Goal: Task Accomplishment & Management: Complete application form

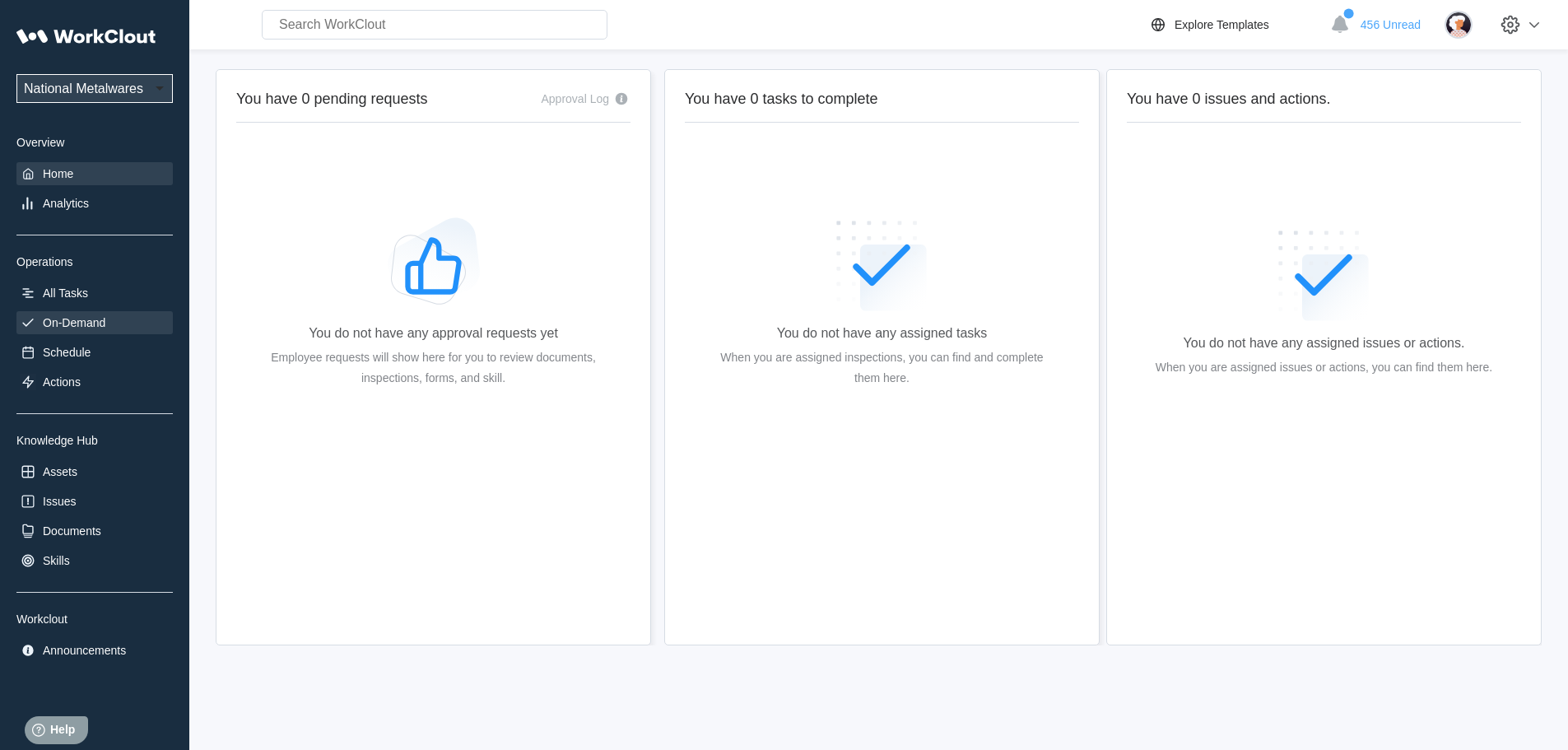
click at [77, 322] on div "On-Demand" at bounding box center [73, 322] width 62 height 13
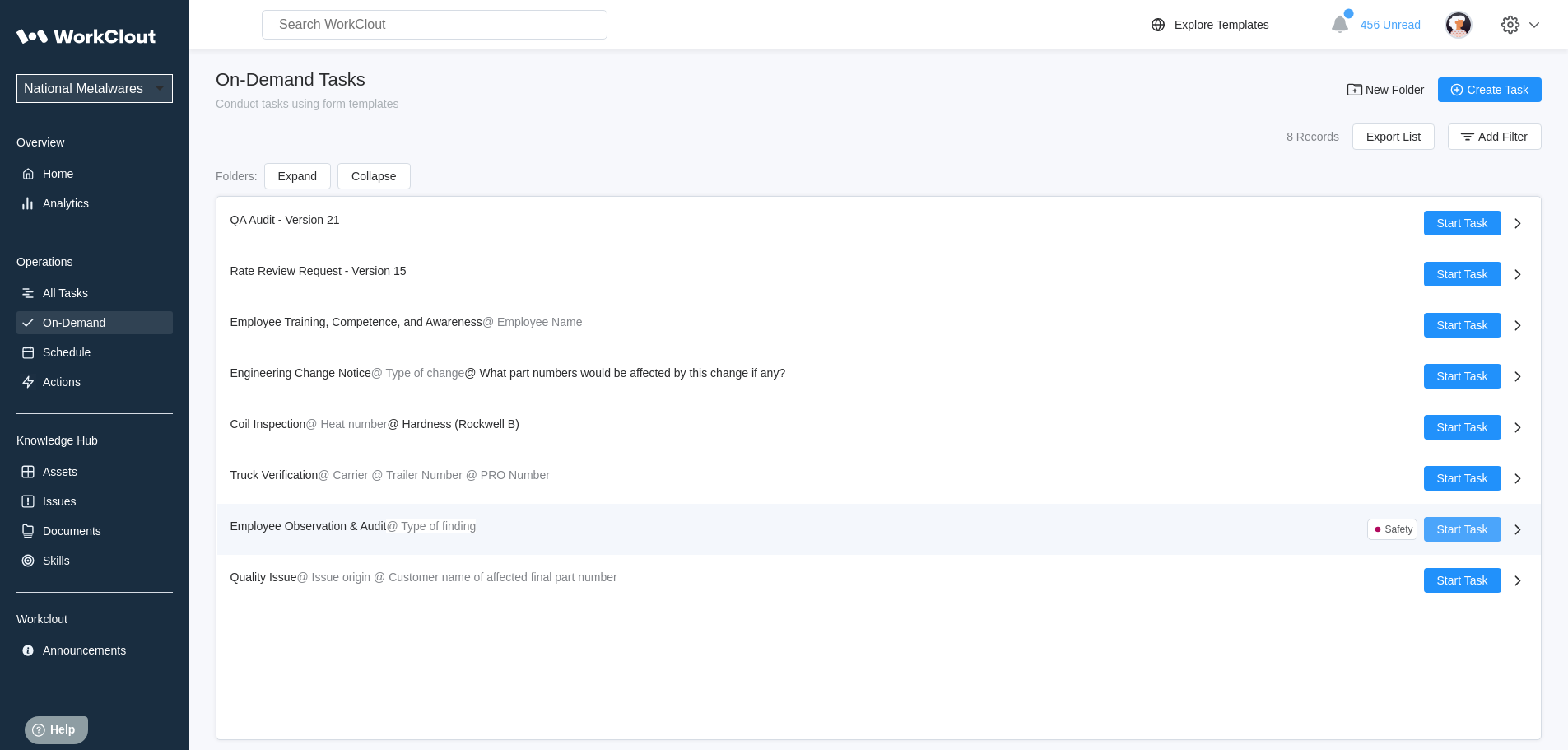
click at [1460, 531] on span "Start Task" at bounding box center [1462, 529] width 51 height 12
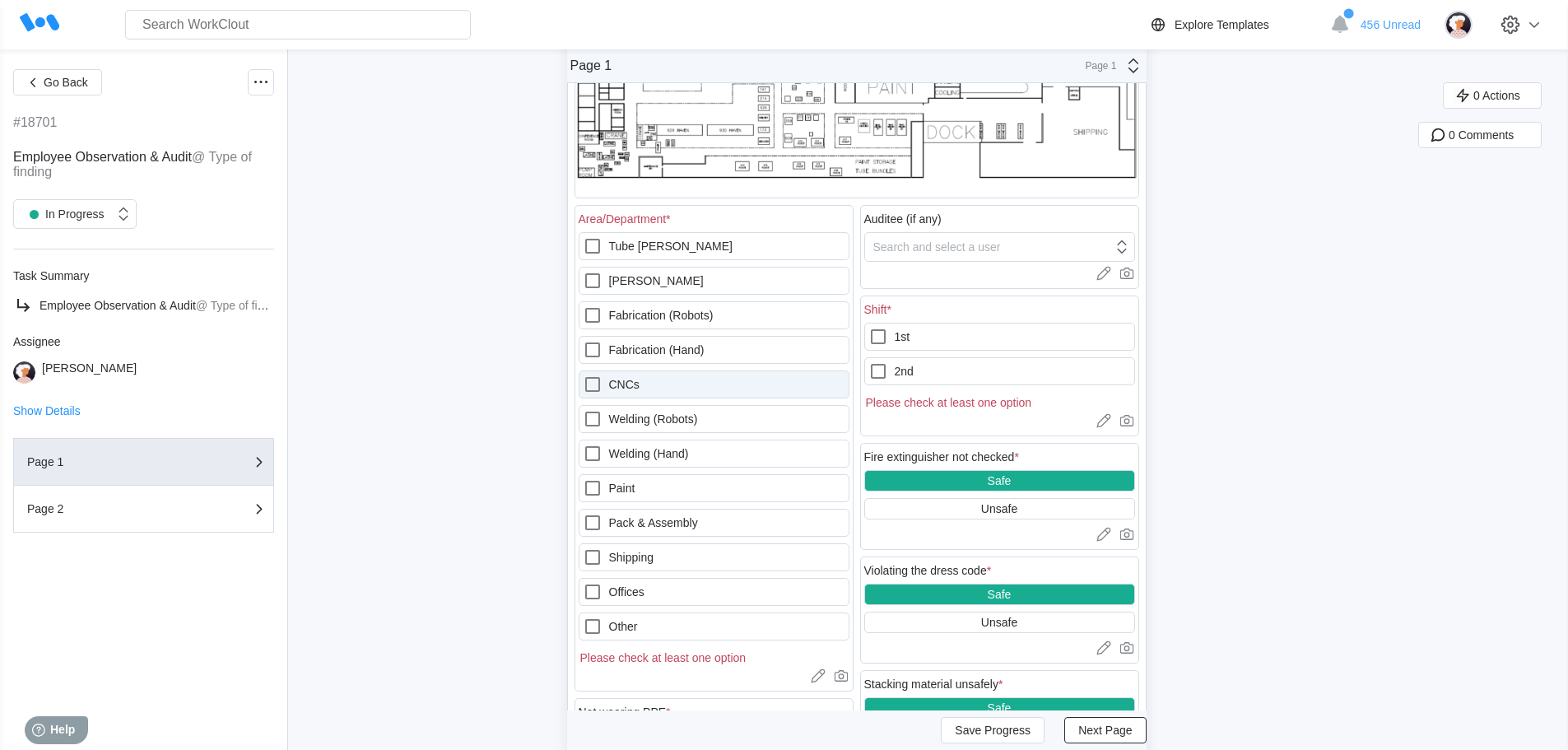
scroll to position [329, 0]
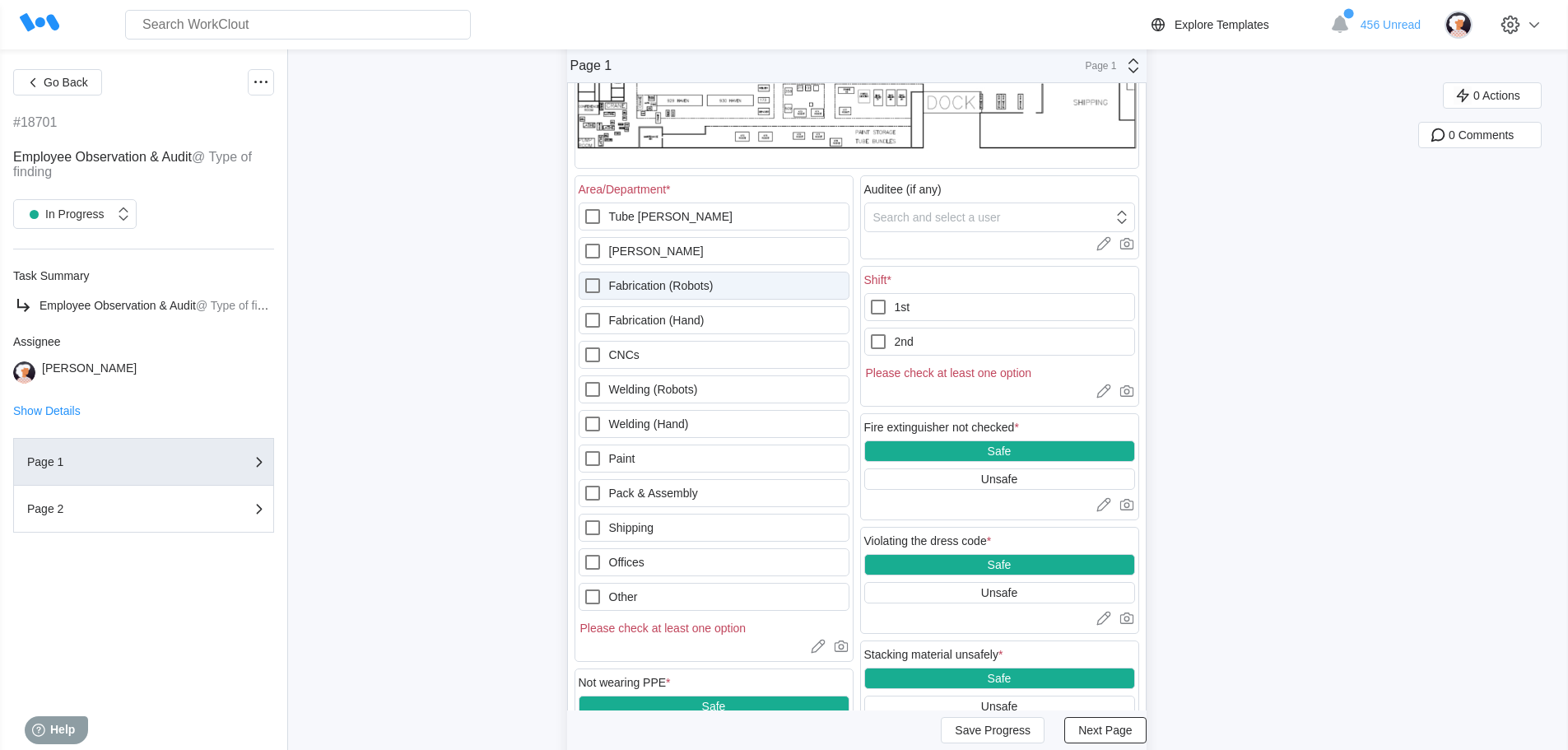
click at [600, 284] on icon at bounding box center [593, 285] width 20 height 20
click at [584, 276] on \(Robots\) "Fabrication (Robots)" at bounding box center [583, 275] width 1 height 1
checkbox \(Robots\) "true"
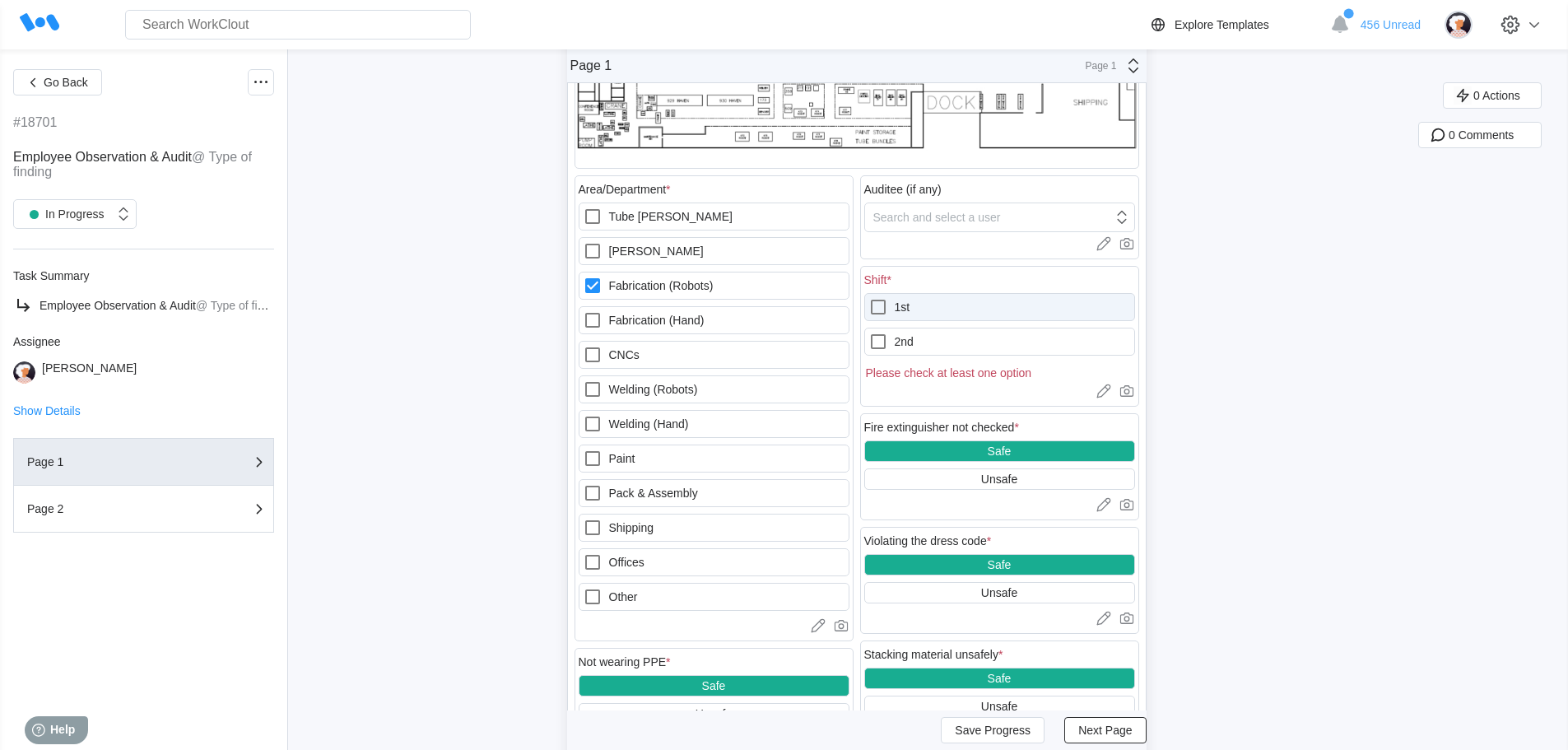
click at [884, 308] on icon at bounding box center [878, 307] width 20 height 20
click at [869, 298] on input "1st" at bounding box center [868, 297] width 1 height 1
checkbox input "true"
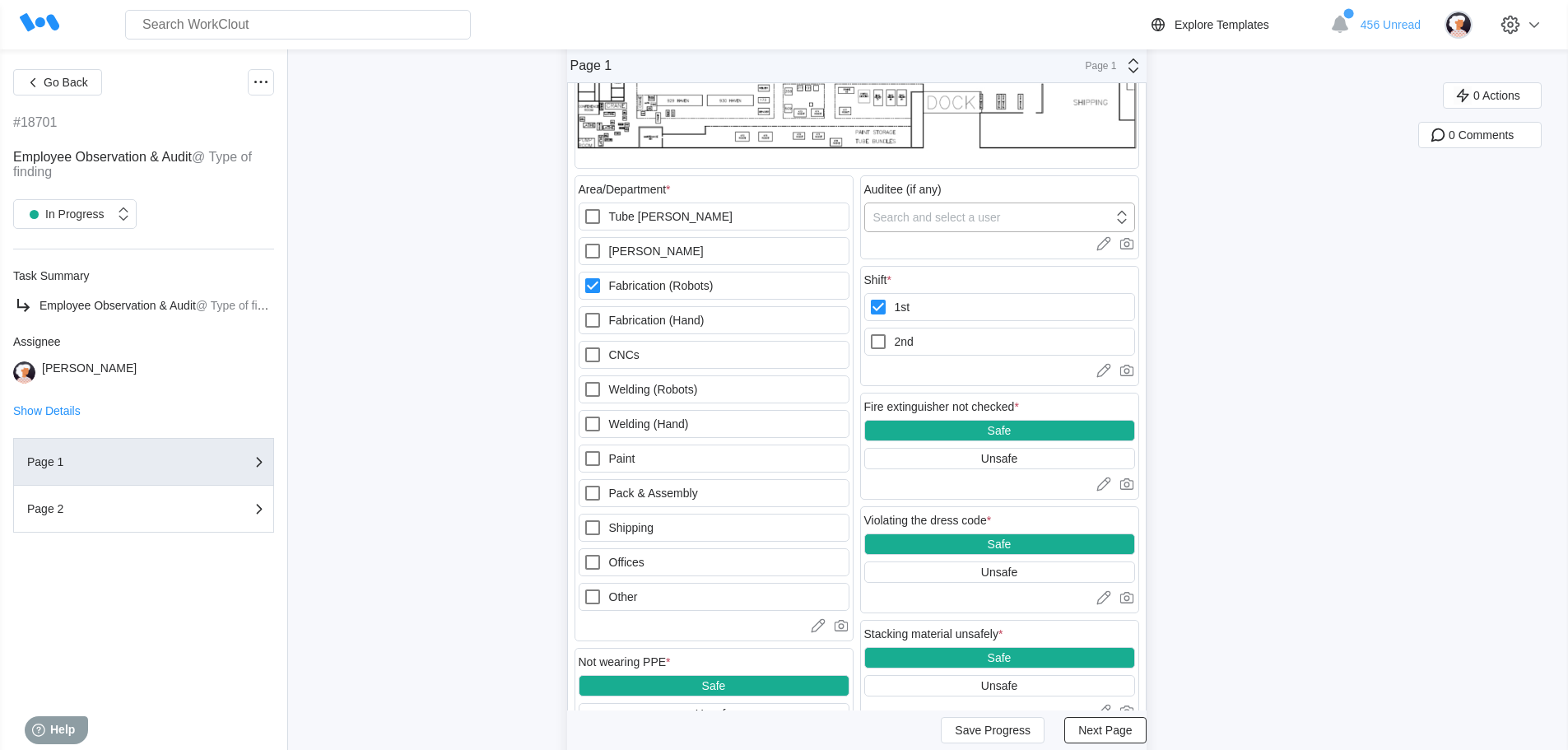
click at [1127, 220] on icon at bounding box center [1122, 217] width 18 height 18
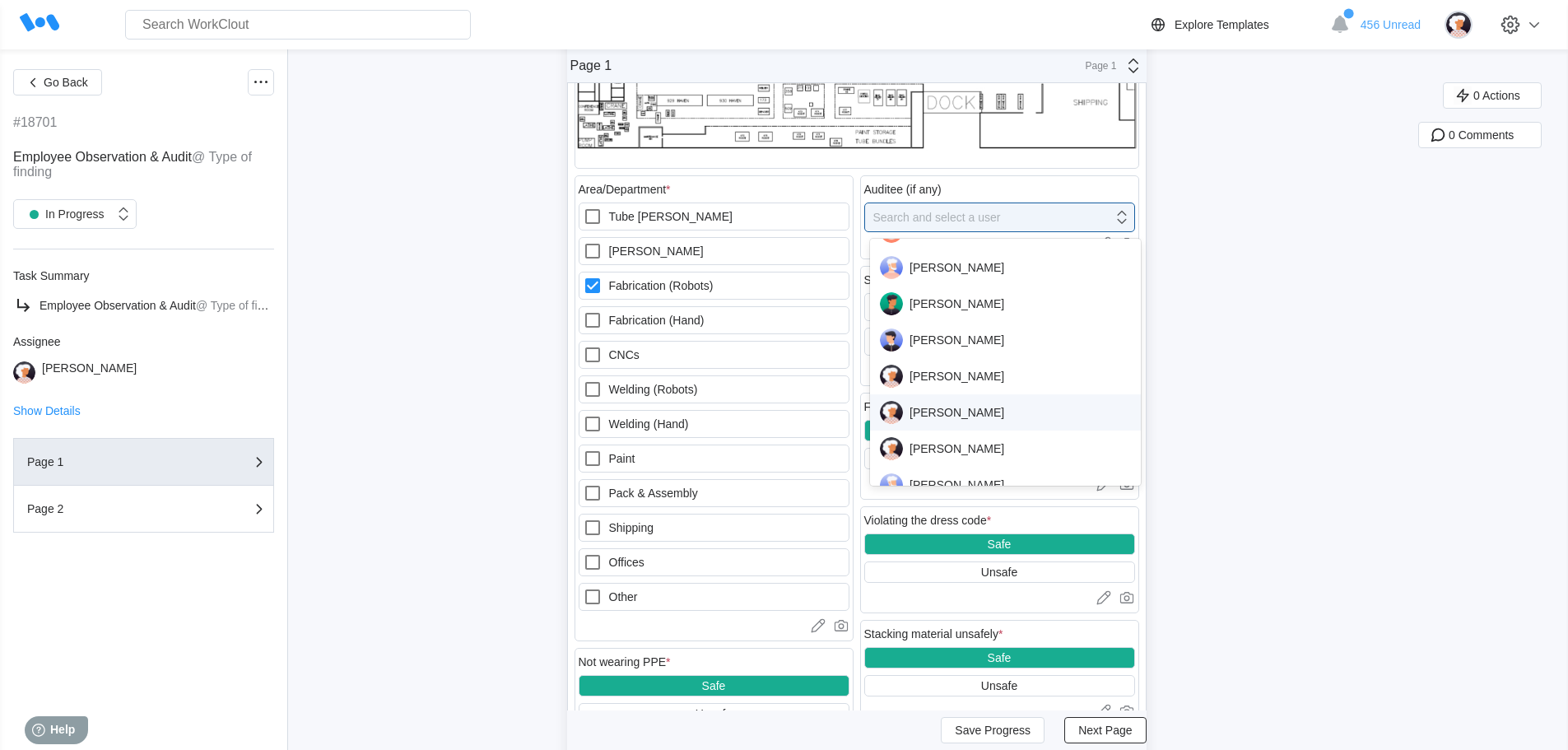
scroll to position [164, 0]
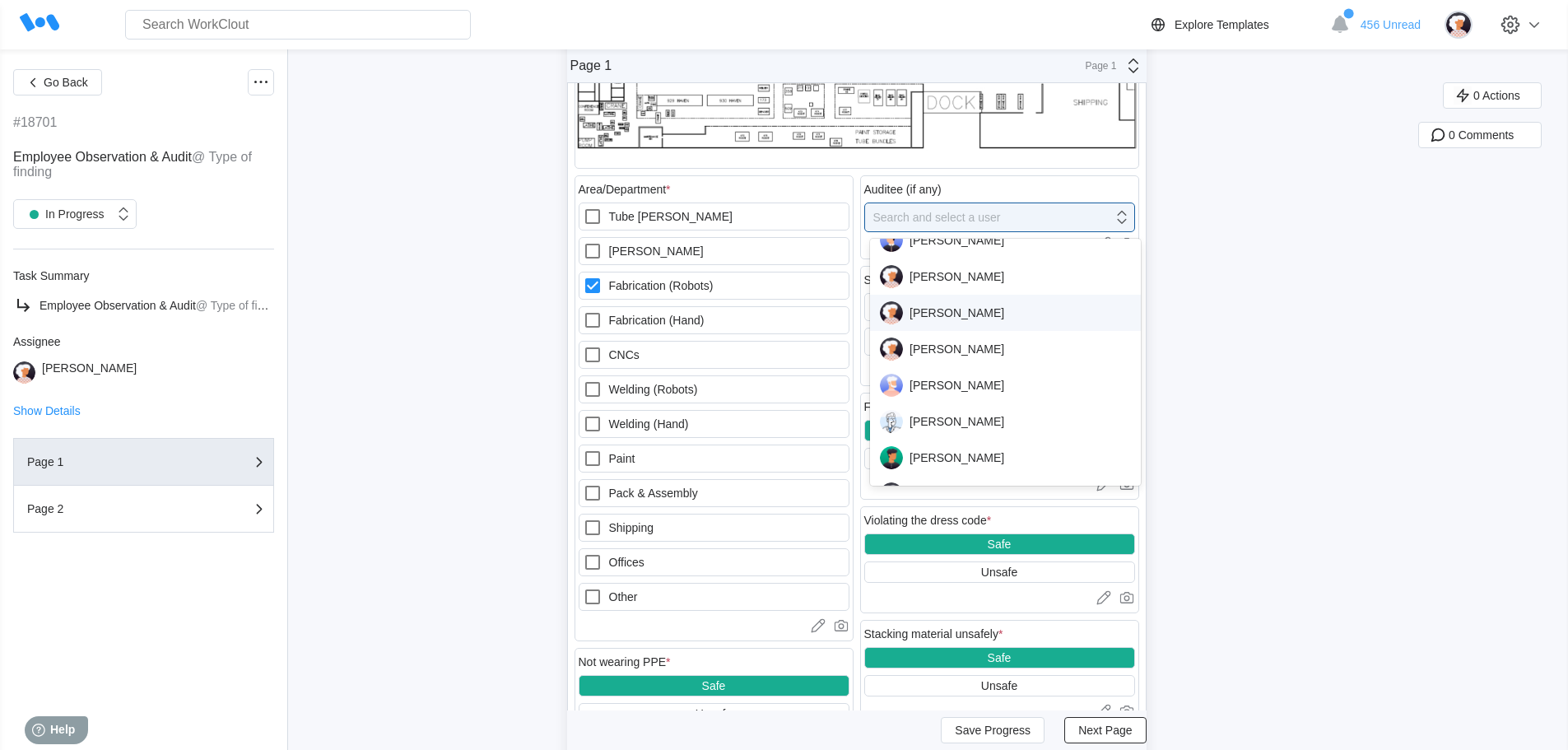
click at [979, 307] on div "[PERSON_NAME]" at bounding box center [1005, 312] width 251 height 23
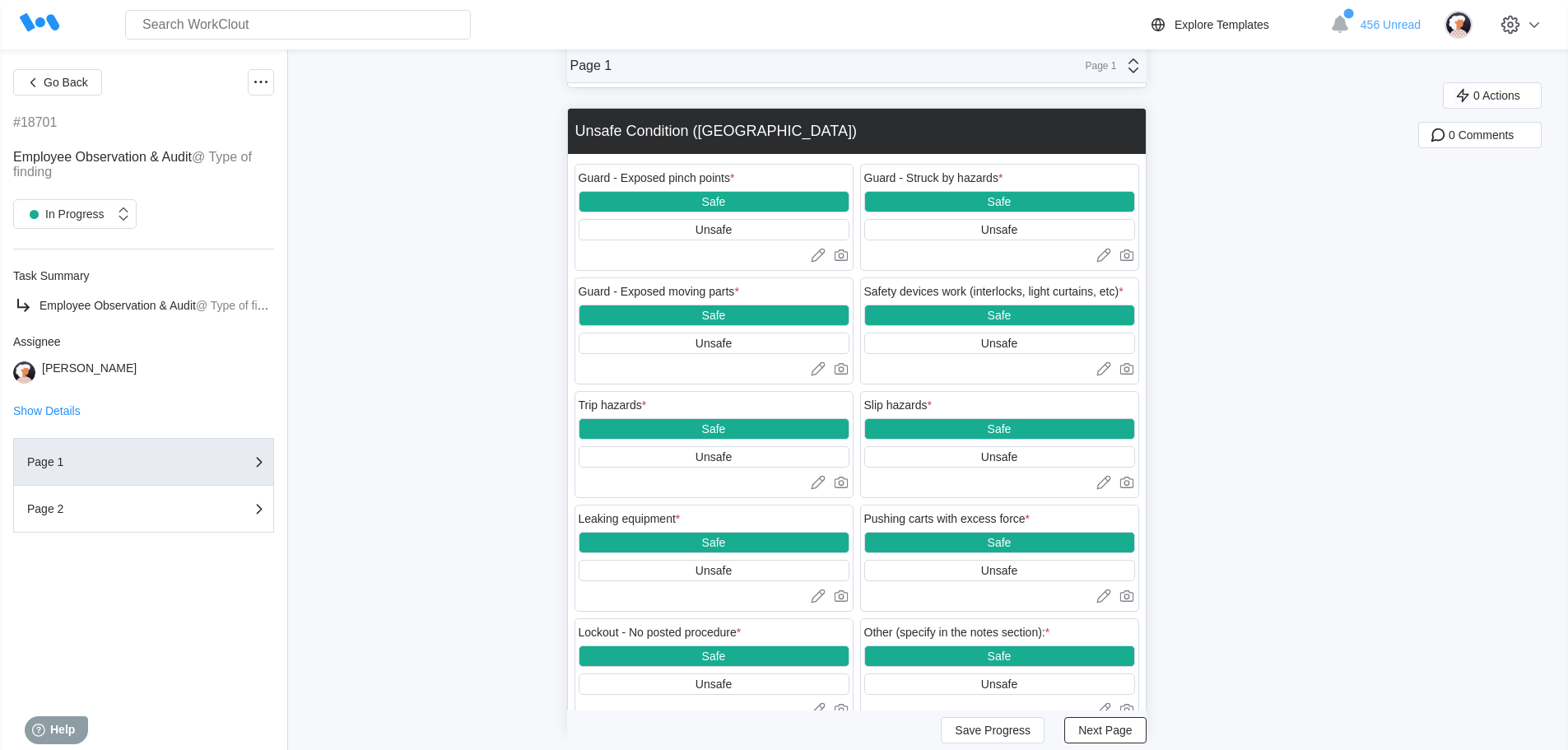
scroll to position [2090, 0]
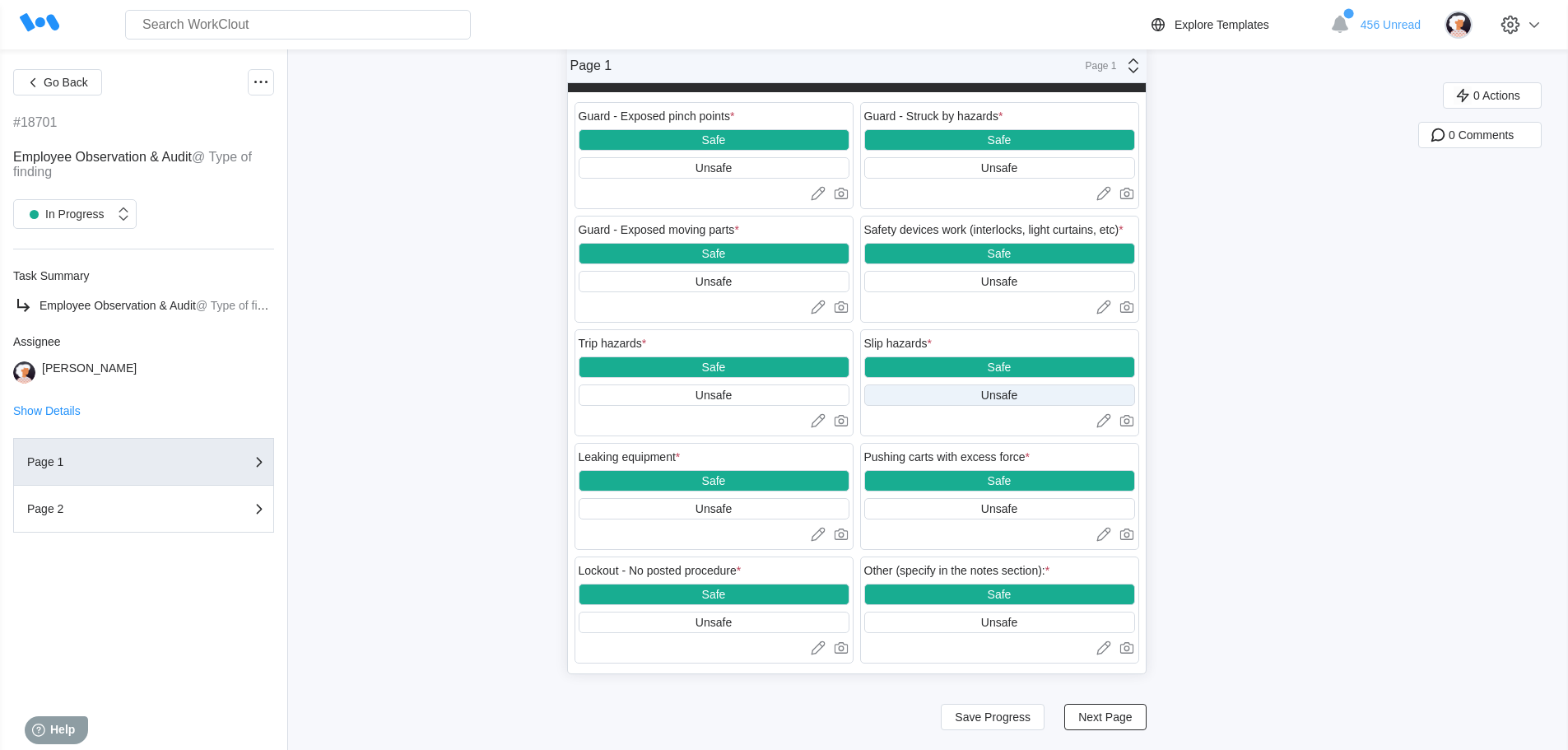
click at [1000, 392] on div "Unsafe" at bounding box center [999, 394] width 37 height 13
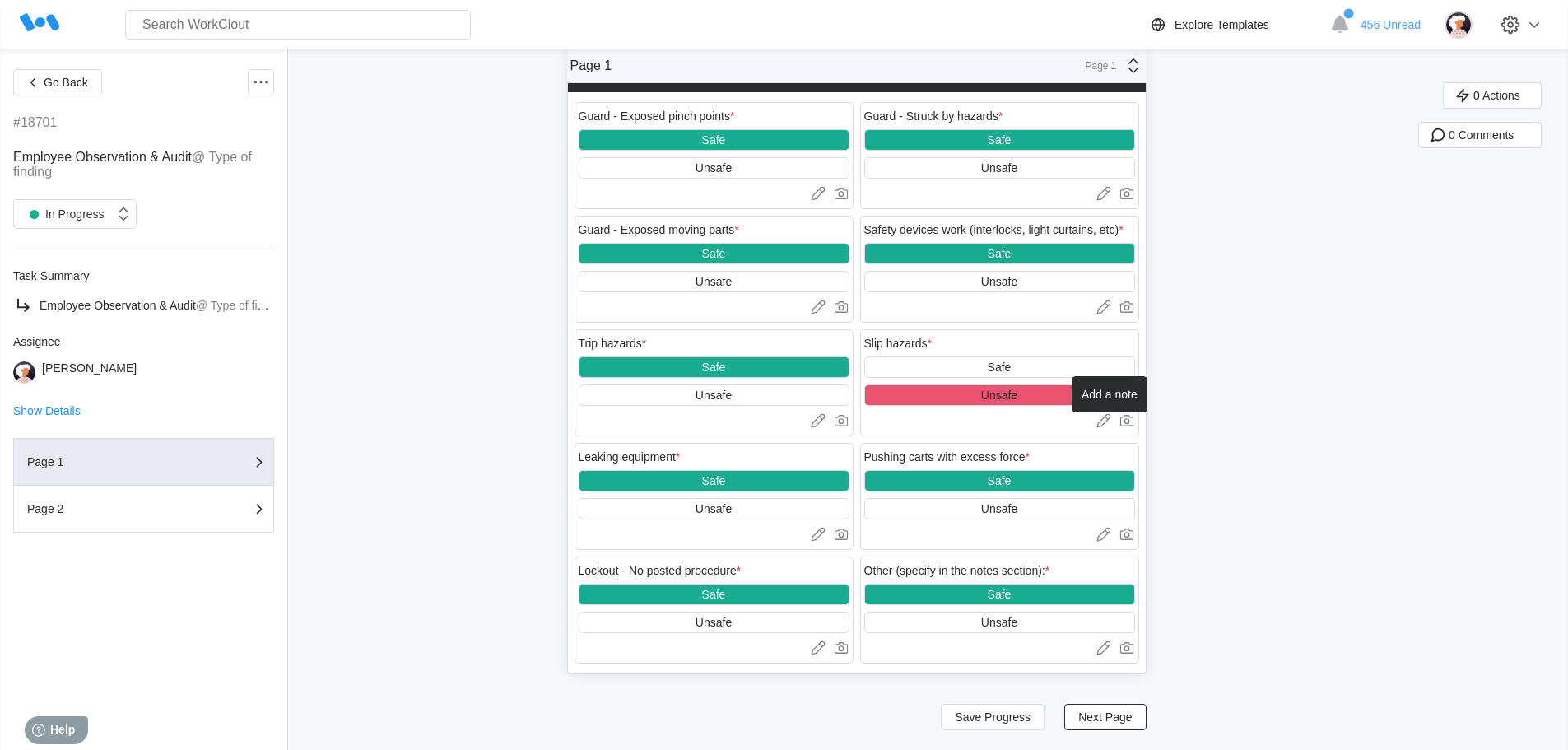
click at [1105, 420] on icon at bounding box center [1103, 420] width 17 height 17
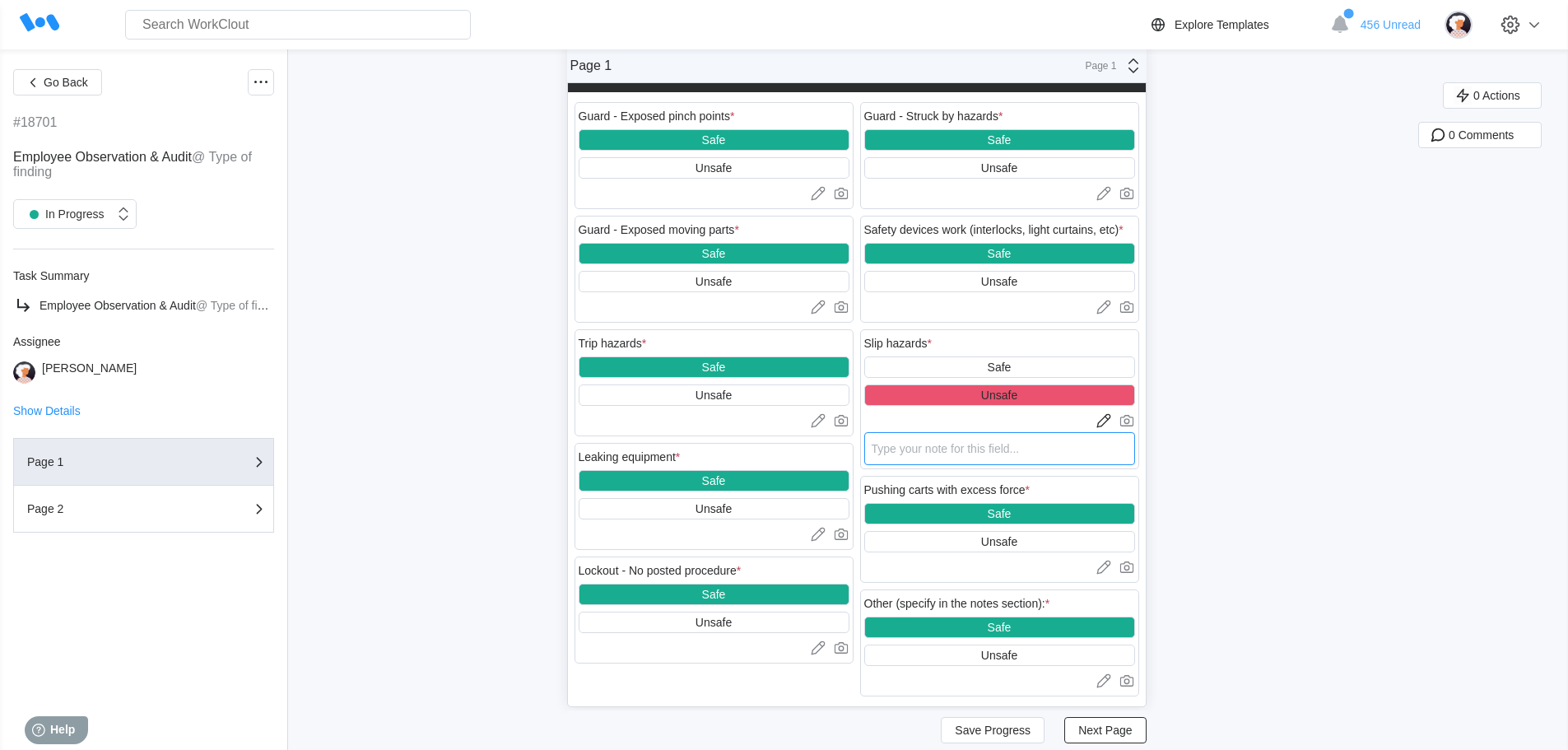
click at [916, 451] on textarea at bounding box center [999, 448] width 271 height 33
type textarea "4"
type textarea "x"
type textarea "47"
type textarea "x"
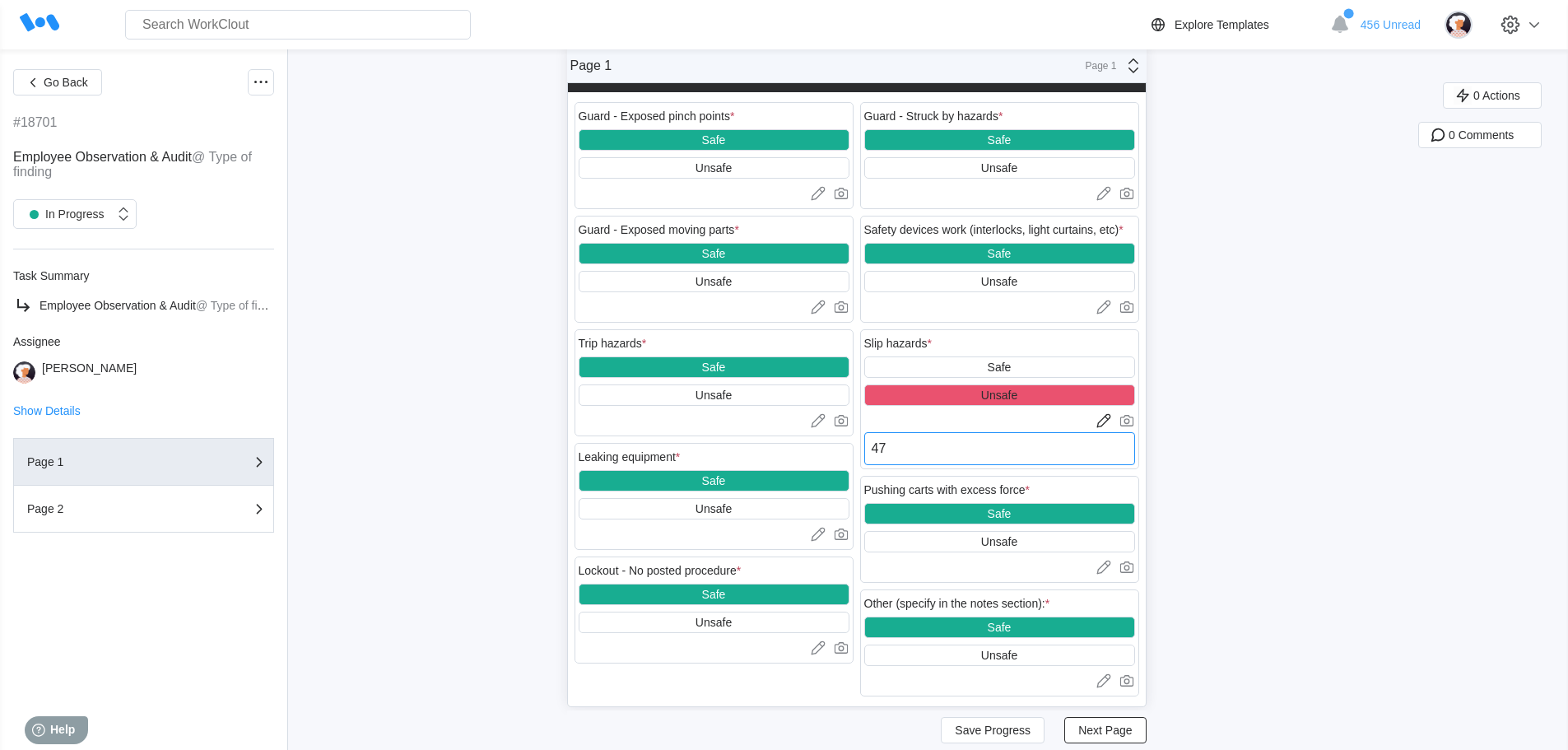
type textarea "475"
type textarea "x"
type textarea "475"
type textarea "x"
type textarea "475 r"
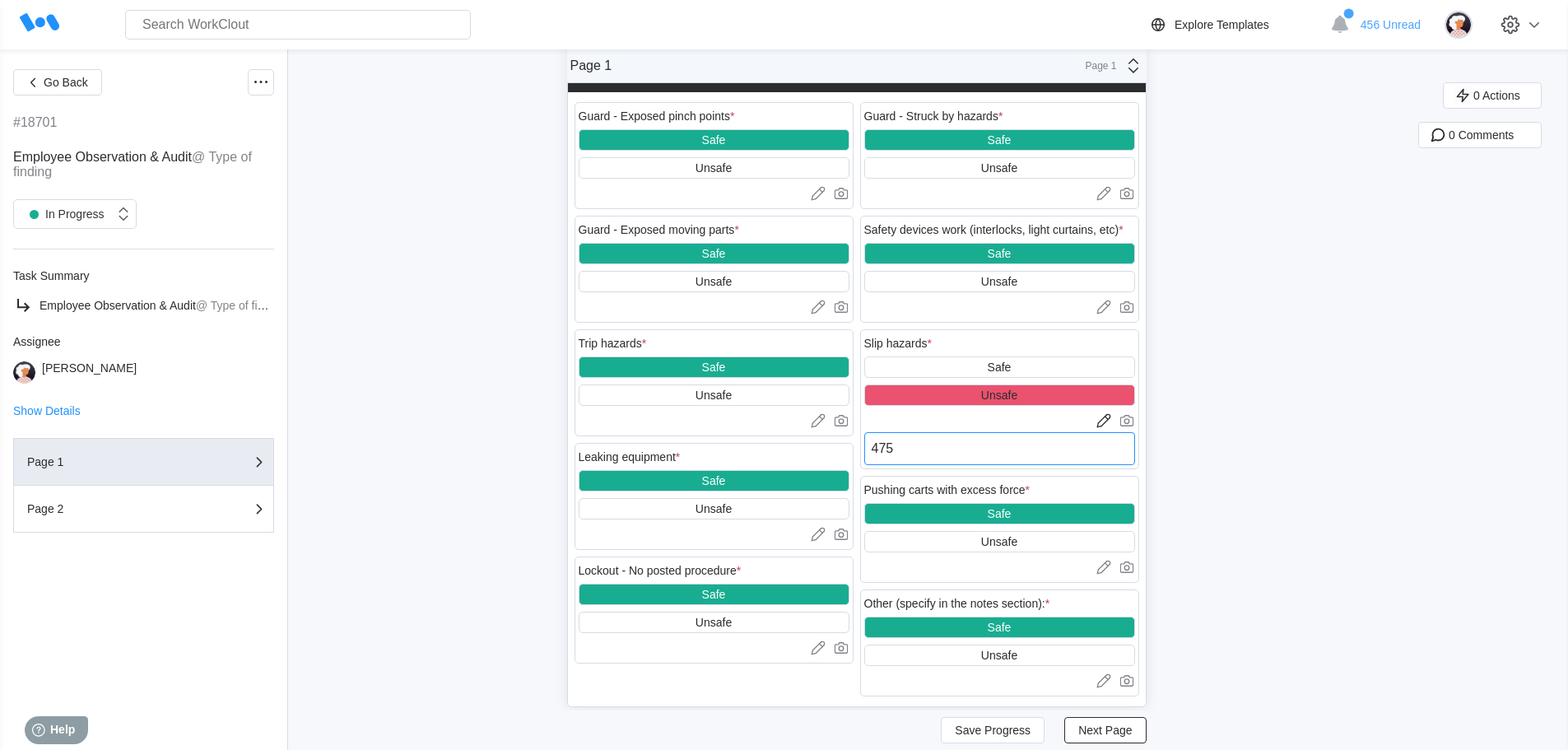
type textarea "x"
type textarea "475 rp"
type textarea "x"
type textarea "475 rpb"
type textarea "x"
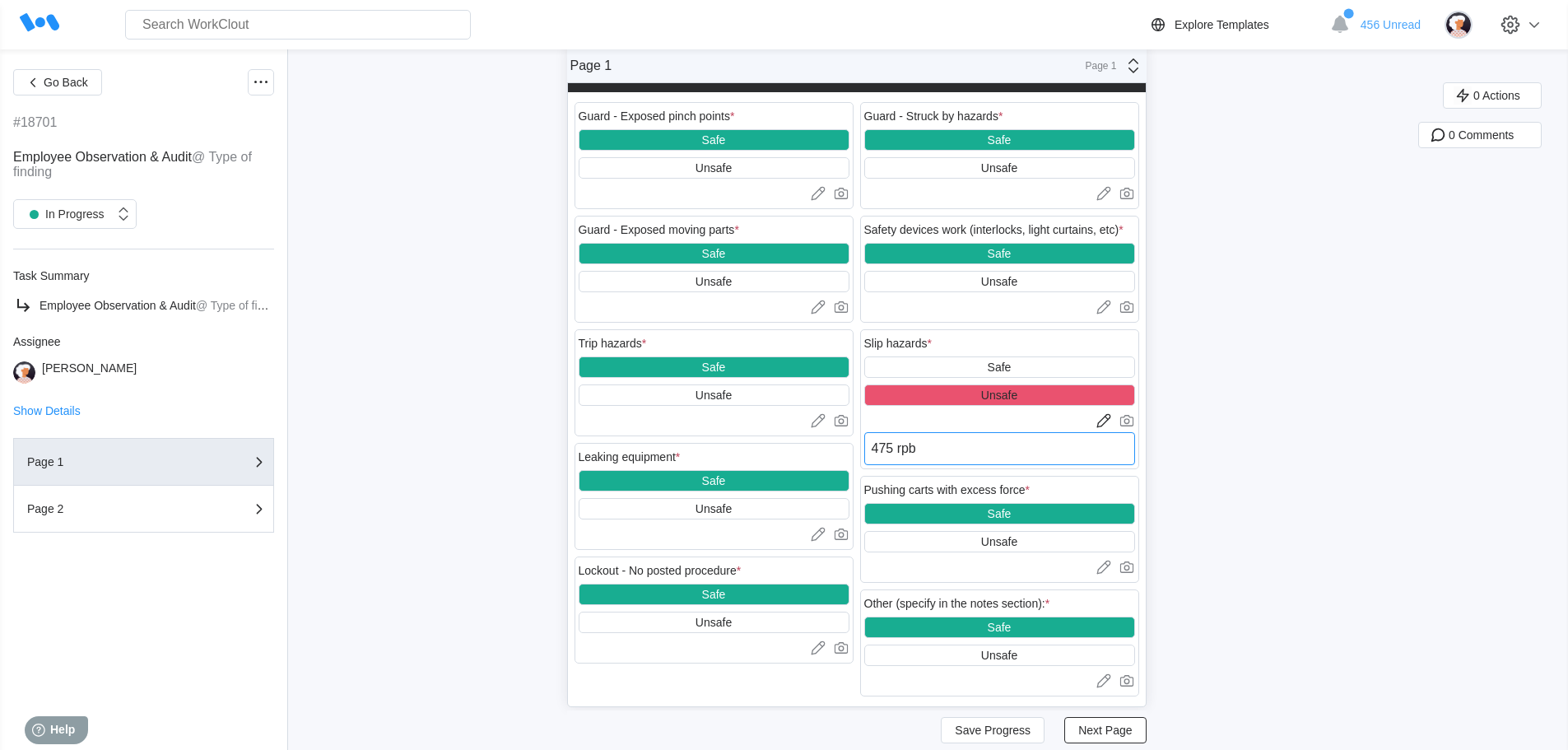
type textarea "475 rpbp"
type textarea "x"
type textarea "475 rpbpt"
type textarea "x"
type textarea "475 rpbpt"
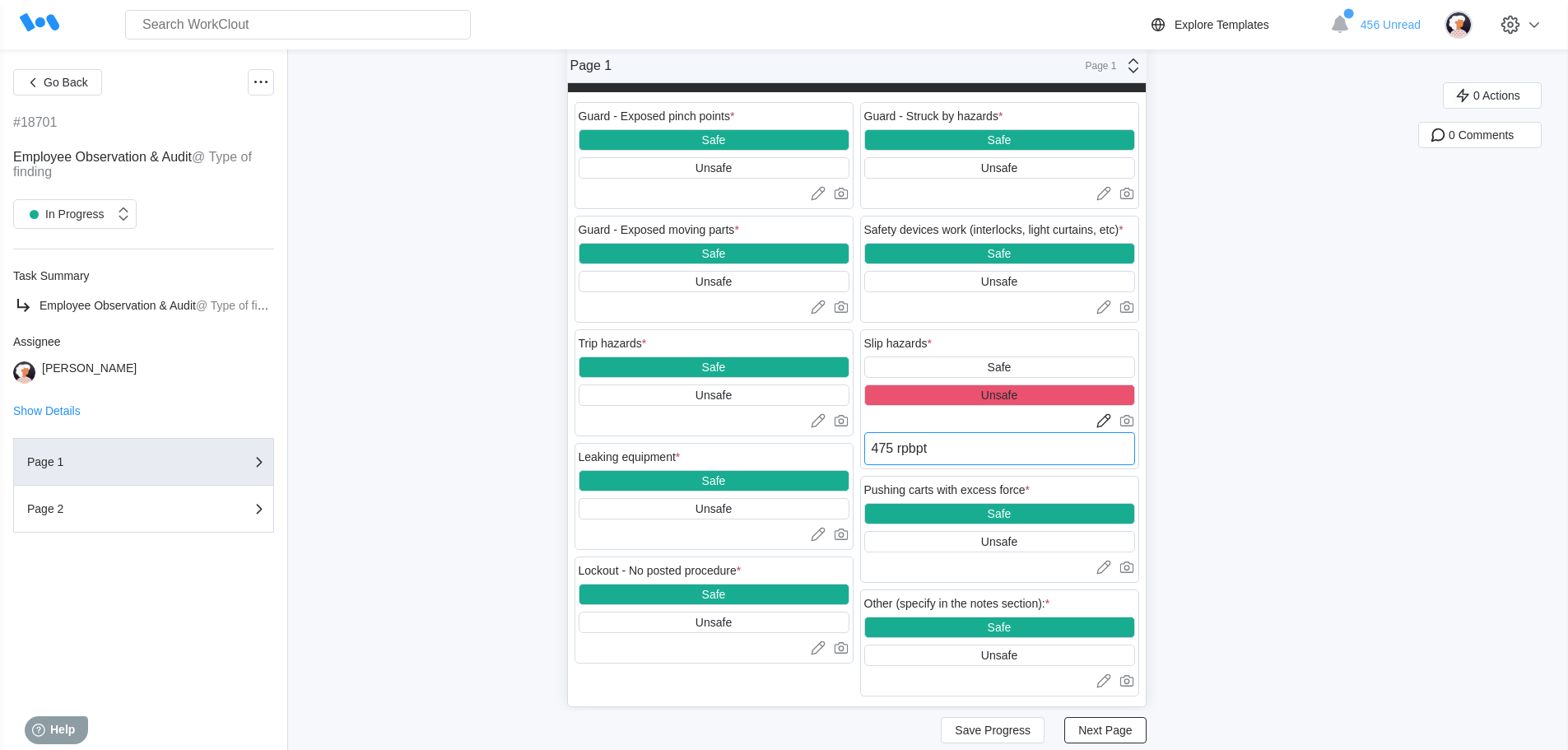
type textarea "x"
type textarea "475 rpbpt p"
type textarea "x"
type textarea "475 rpbpt"
type textarea "x"
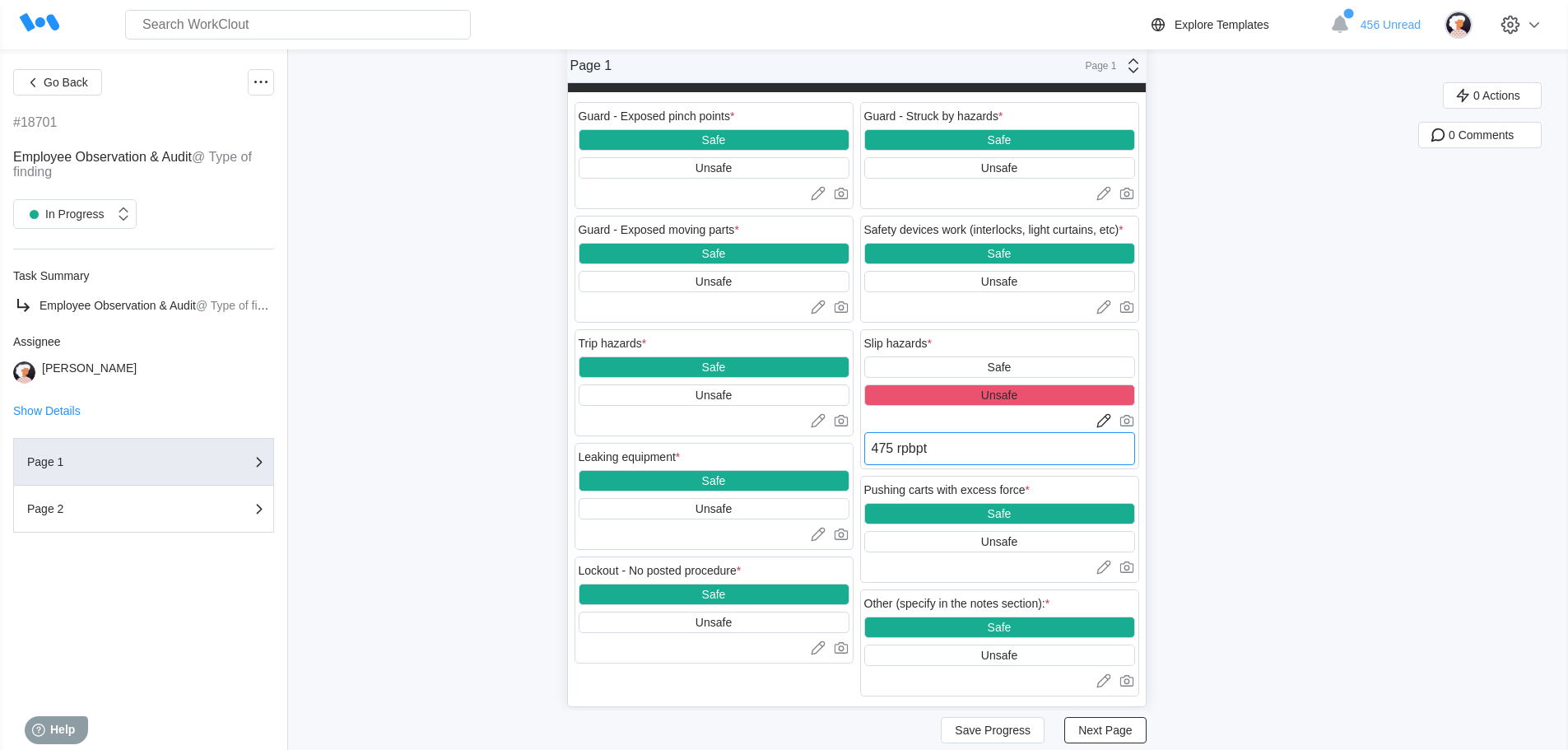
type textarea "475 rpbpt"
type textarea "x"
type textarea "475 rpbp"
type textarea "x"
type textarea "475 rpb"
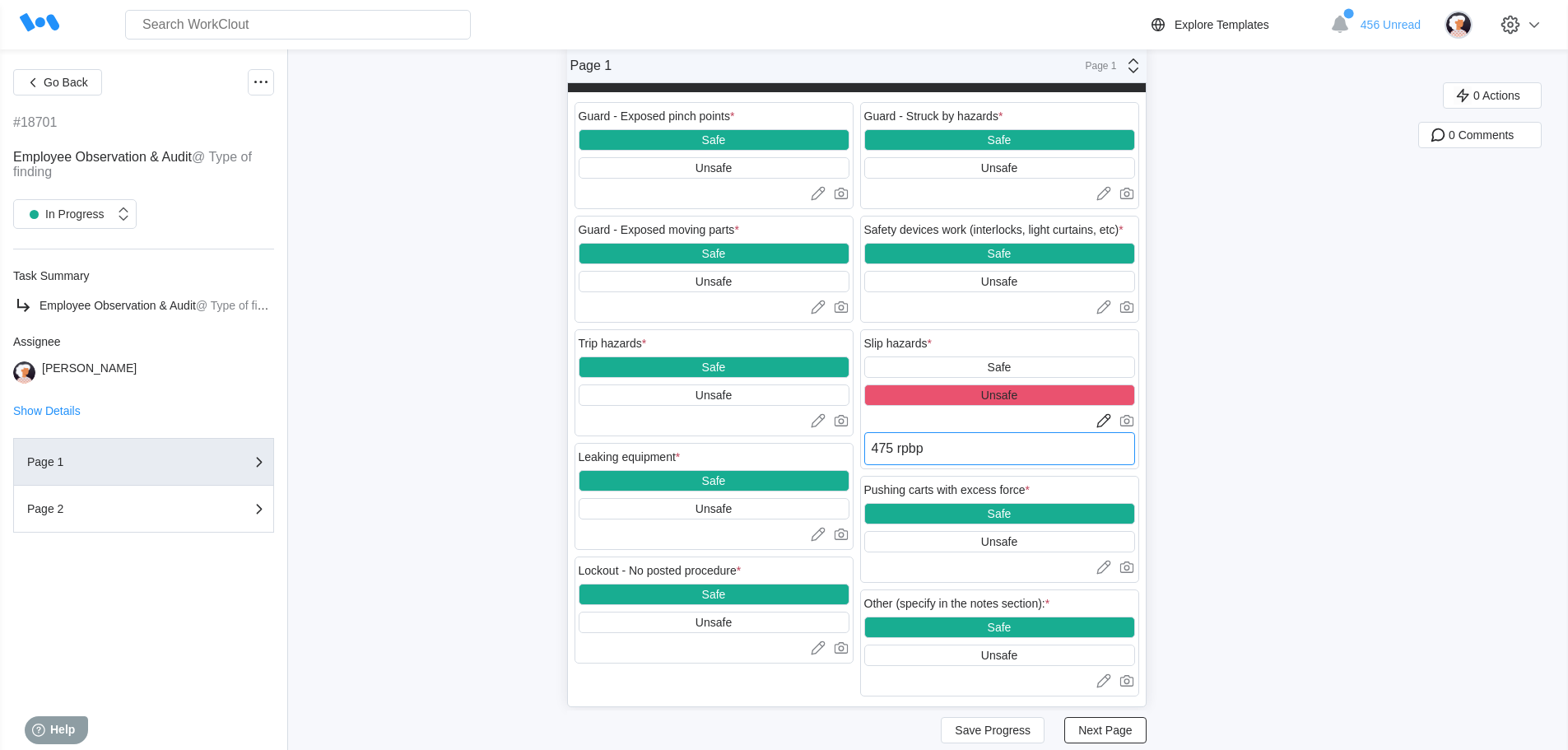
type textarea "x"
type textarea "475 rp"
type textarea "x"
type textarea "475 r"
type textarea "x"
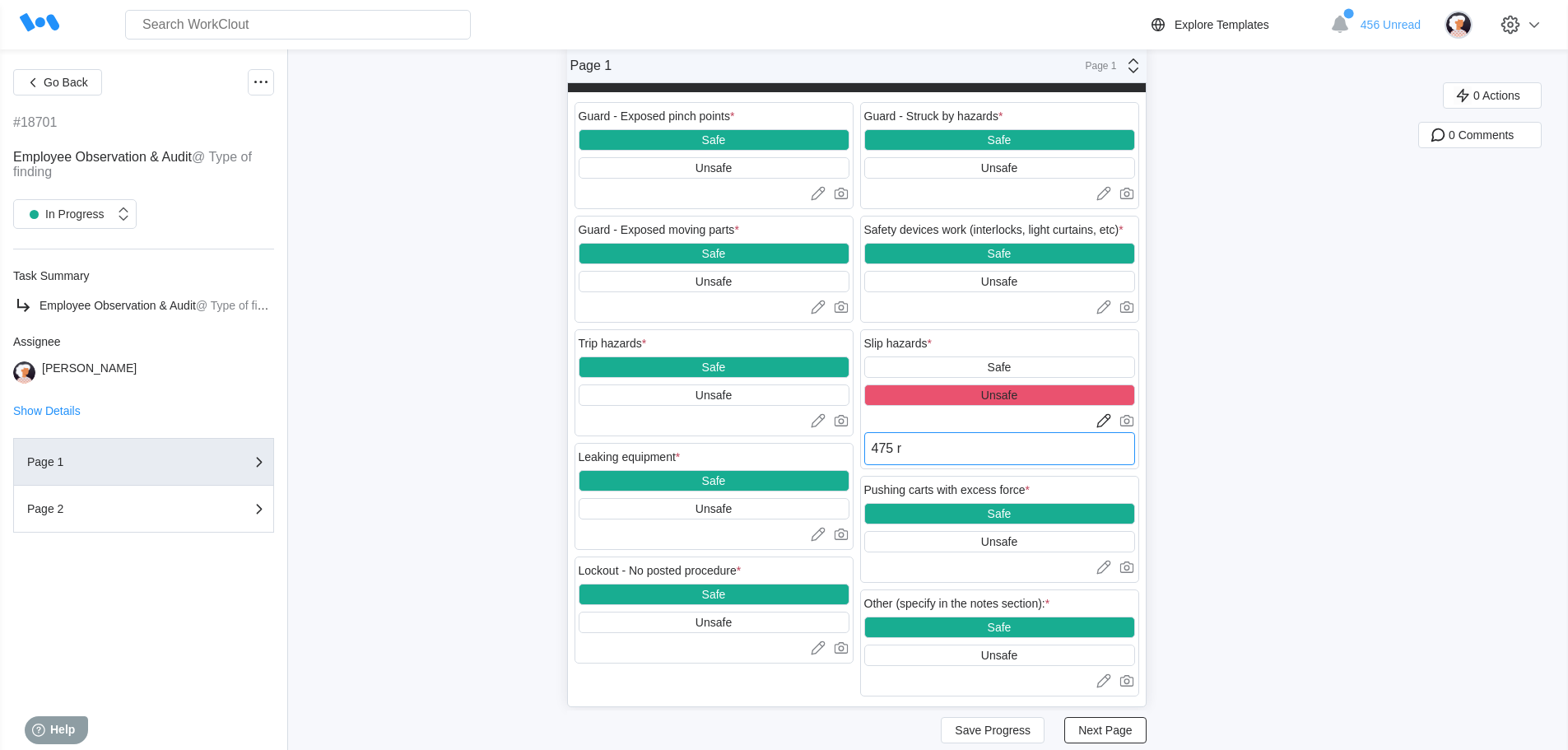
type textarea "475 ro"
type textarea "x"
type textarea "475 rob"
type textarea "x"
type textarea "475 robo"
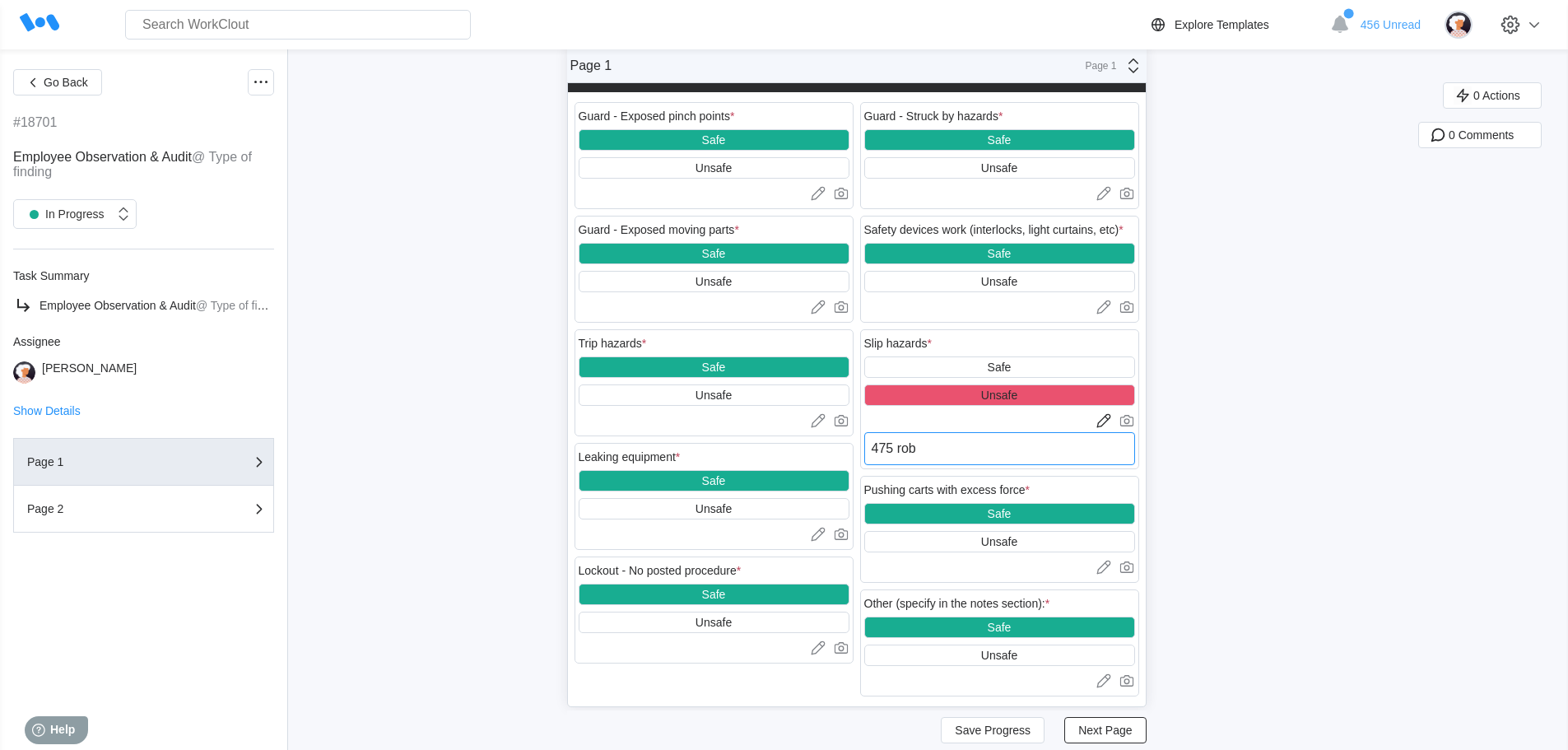
type textarea "x"
type textarea "475 robot"
type textarea "x"
type textarea "475 robot"
type textarea "x"
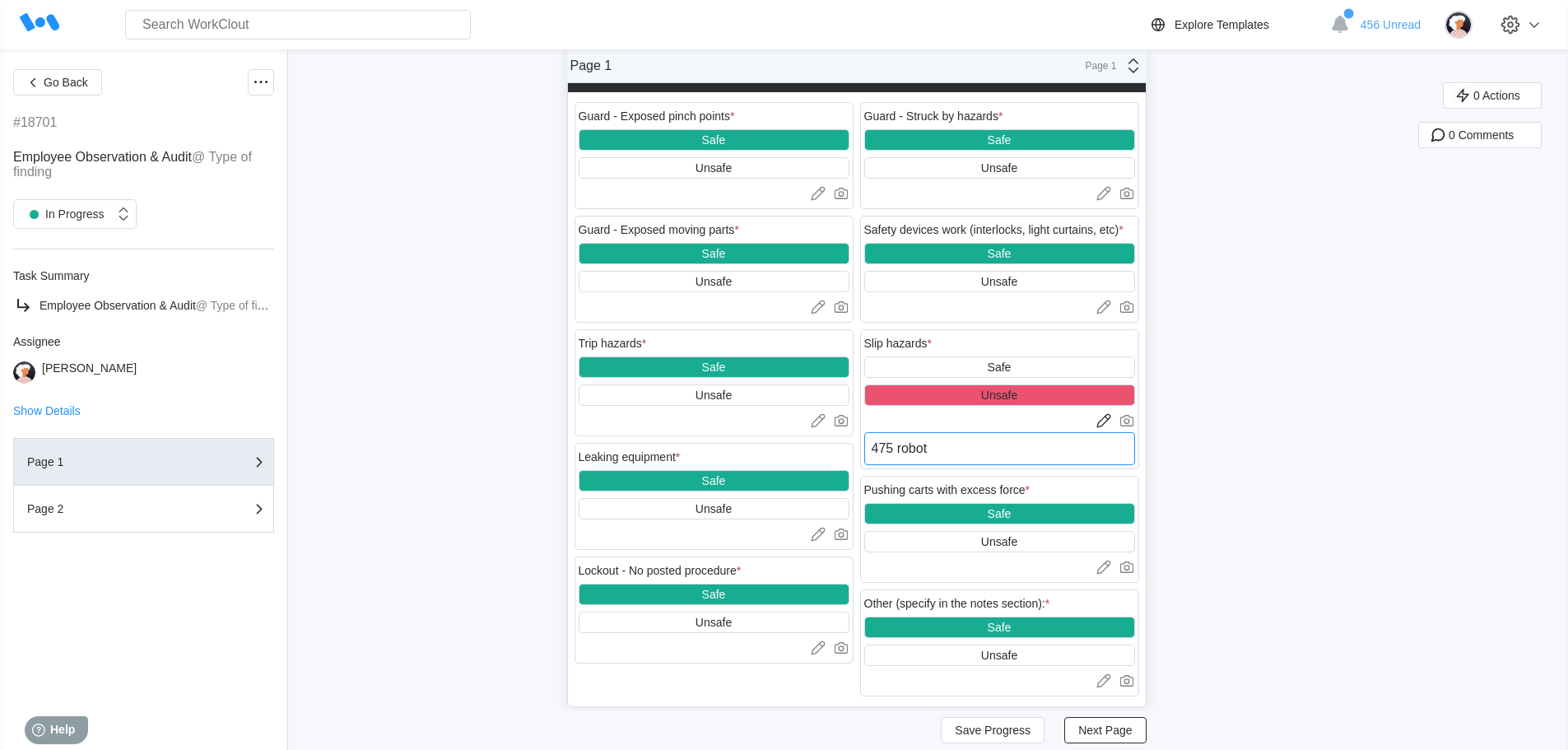
type textarea "475 robot h"
type textarea "x"
type textarea "475 robot ha"
type textarea "x"
type textarea "475 robot has"
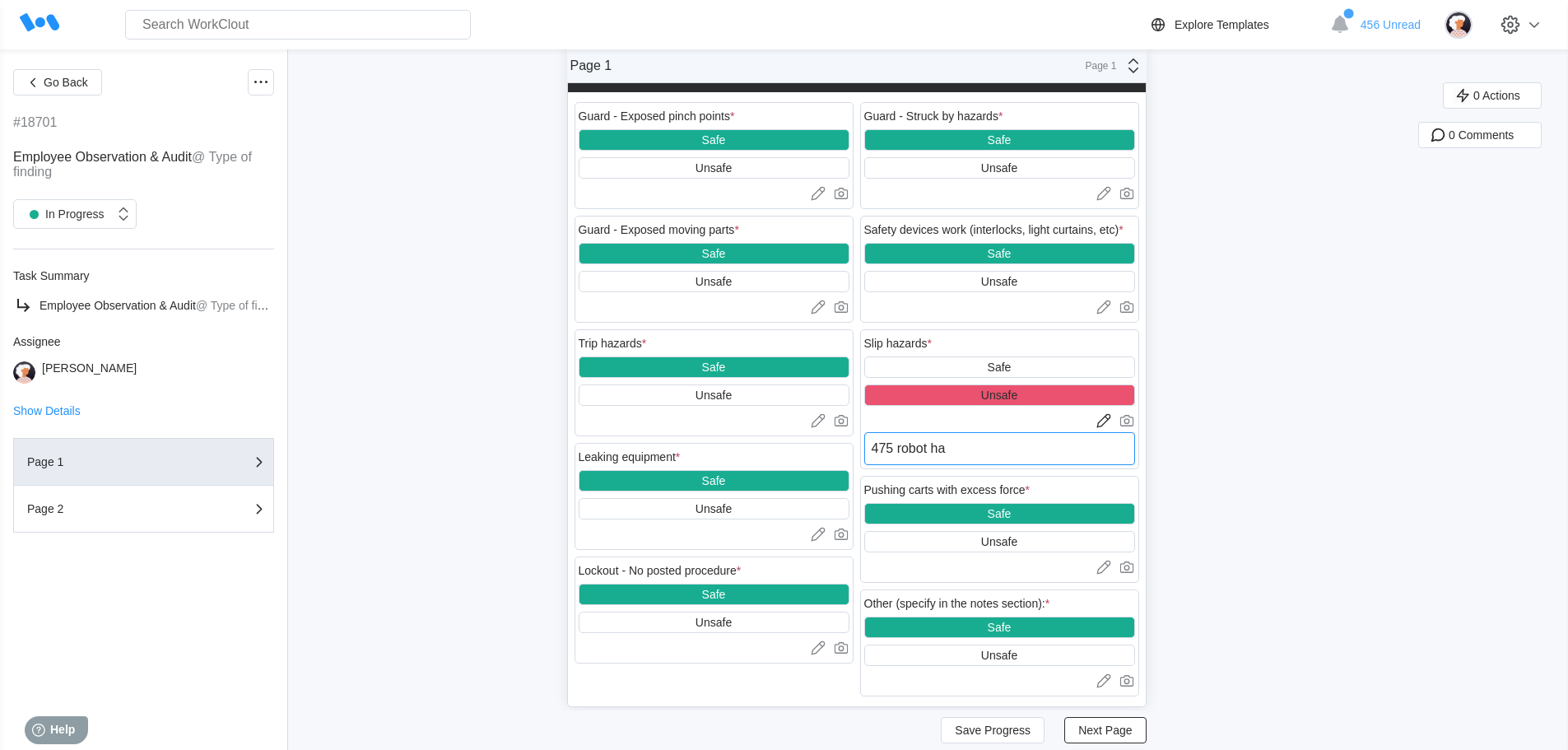
type textarea "x"
type textarea "475 robot has"
type textarea "x"
type textarea "475 robot has o"
type textarea "x"
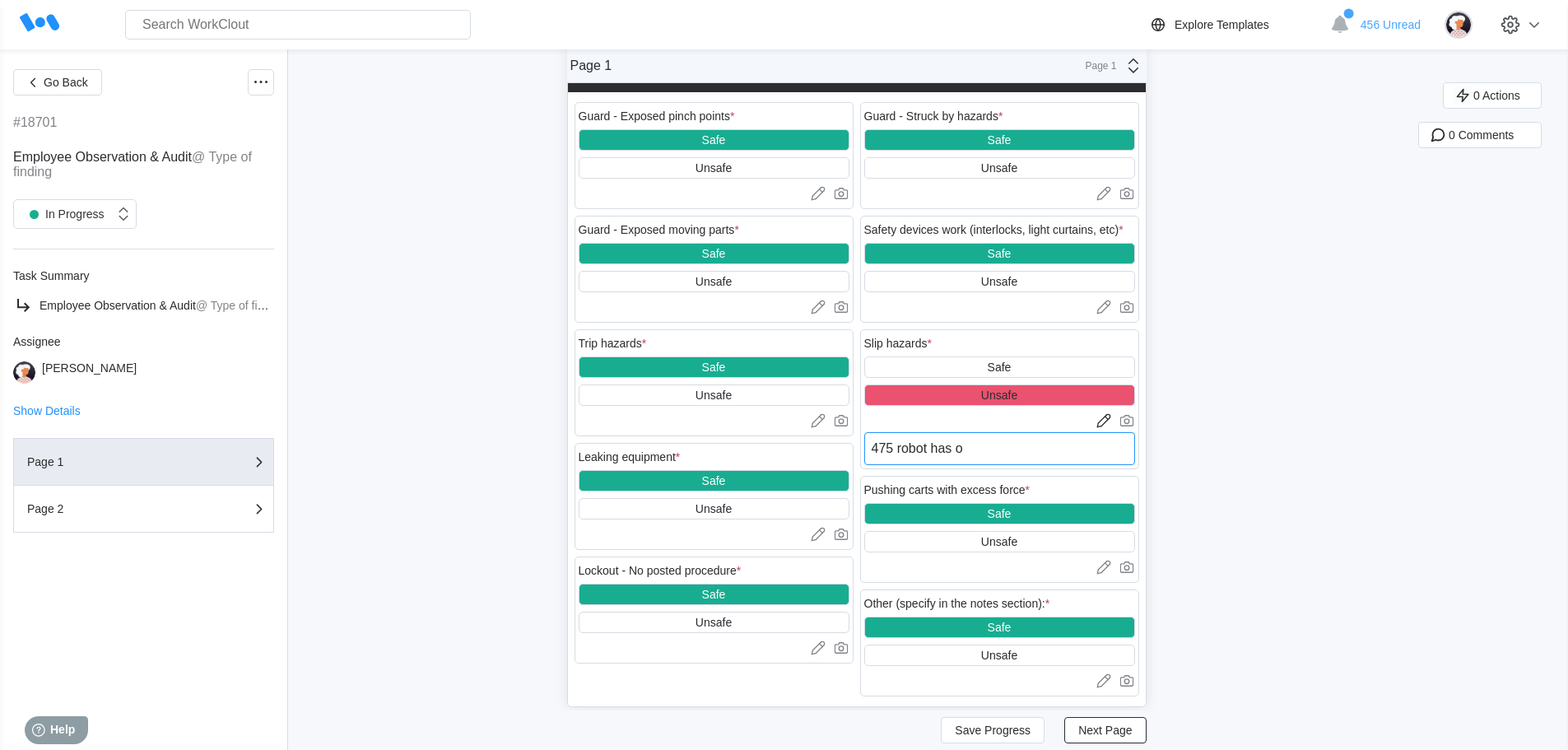
type textarea "475 robot has oi"
type textarea "x"
type textarea "475 robot has oil"
type textarea "x"
type textarea "475 robot has oil"
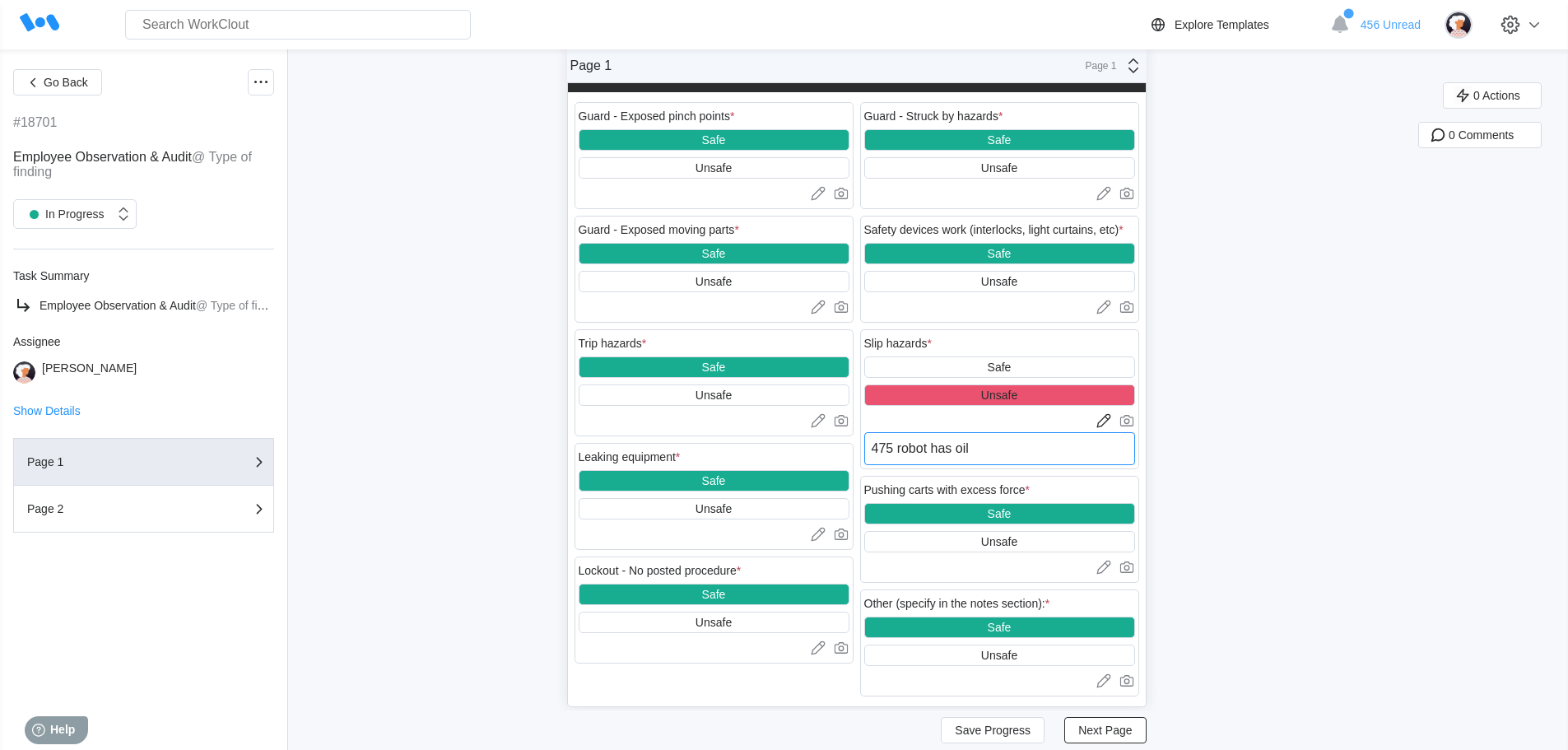
type textarea "x"
type textarea "475 robot has oil o"
type textarea "x"
type textarea "475 robot has oil on"
type textarea "x"
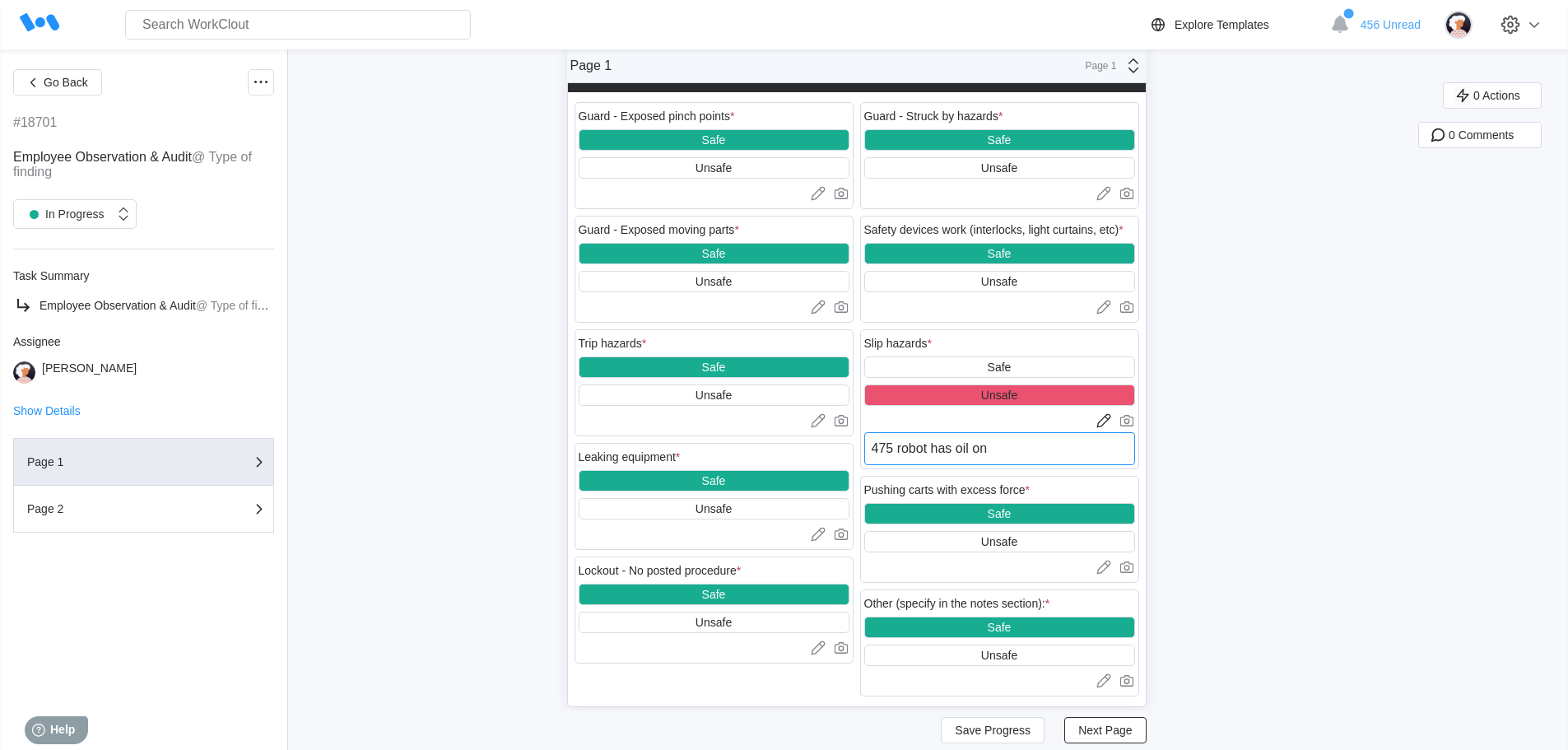
type textarea "475 robot has oil on"
type textarea "x"
type textarea "475 robot has oil on t"
type textarea "x"
type textarea "475 robot has oil on th"
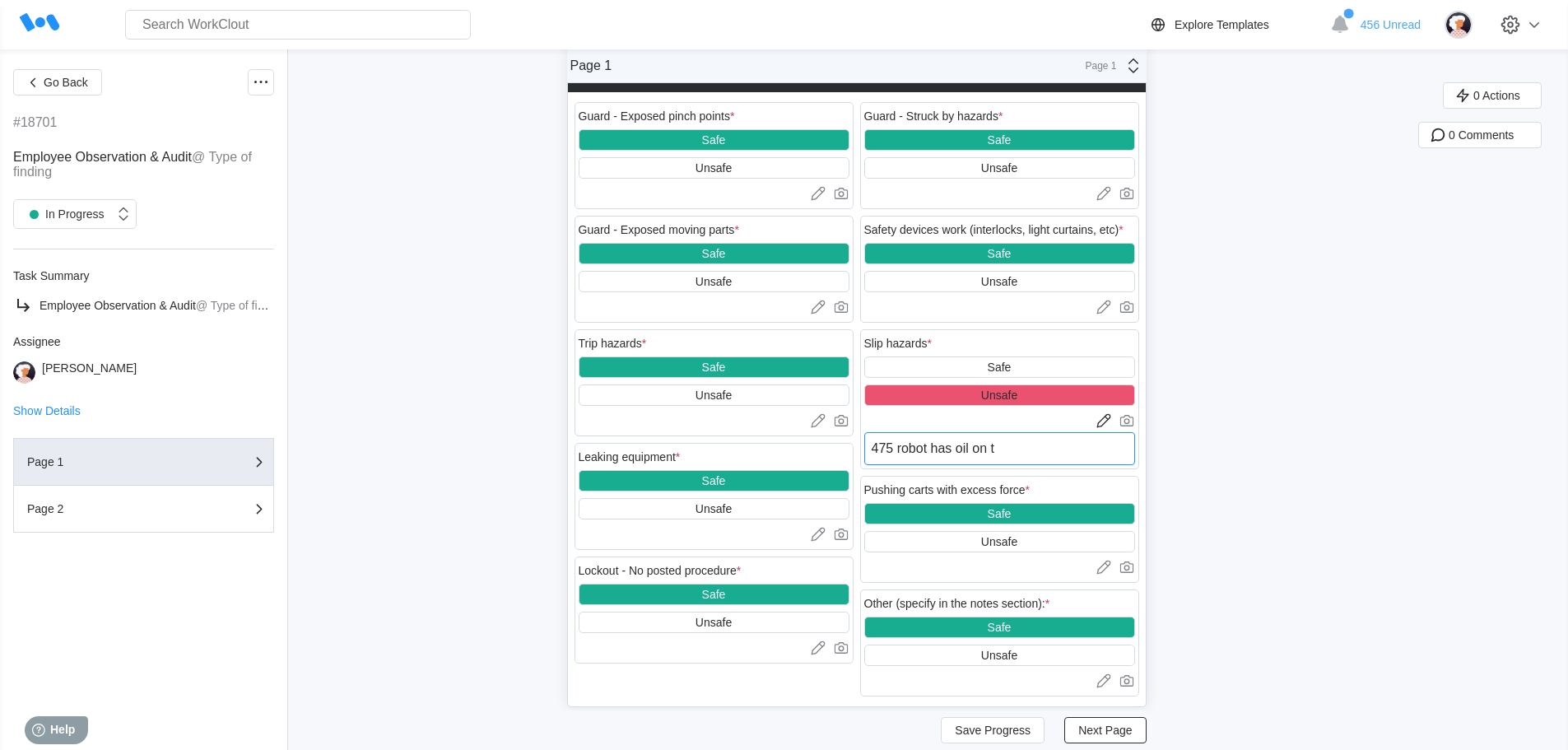
type textarea "x"
type textarea "475 robot has oil on the"
type textarea "x"
type textarea "475 robot has oil on the"
type textarea "x"
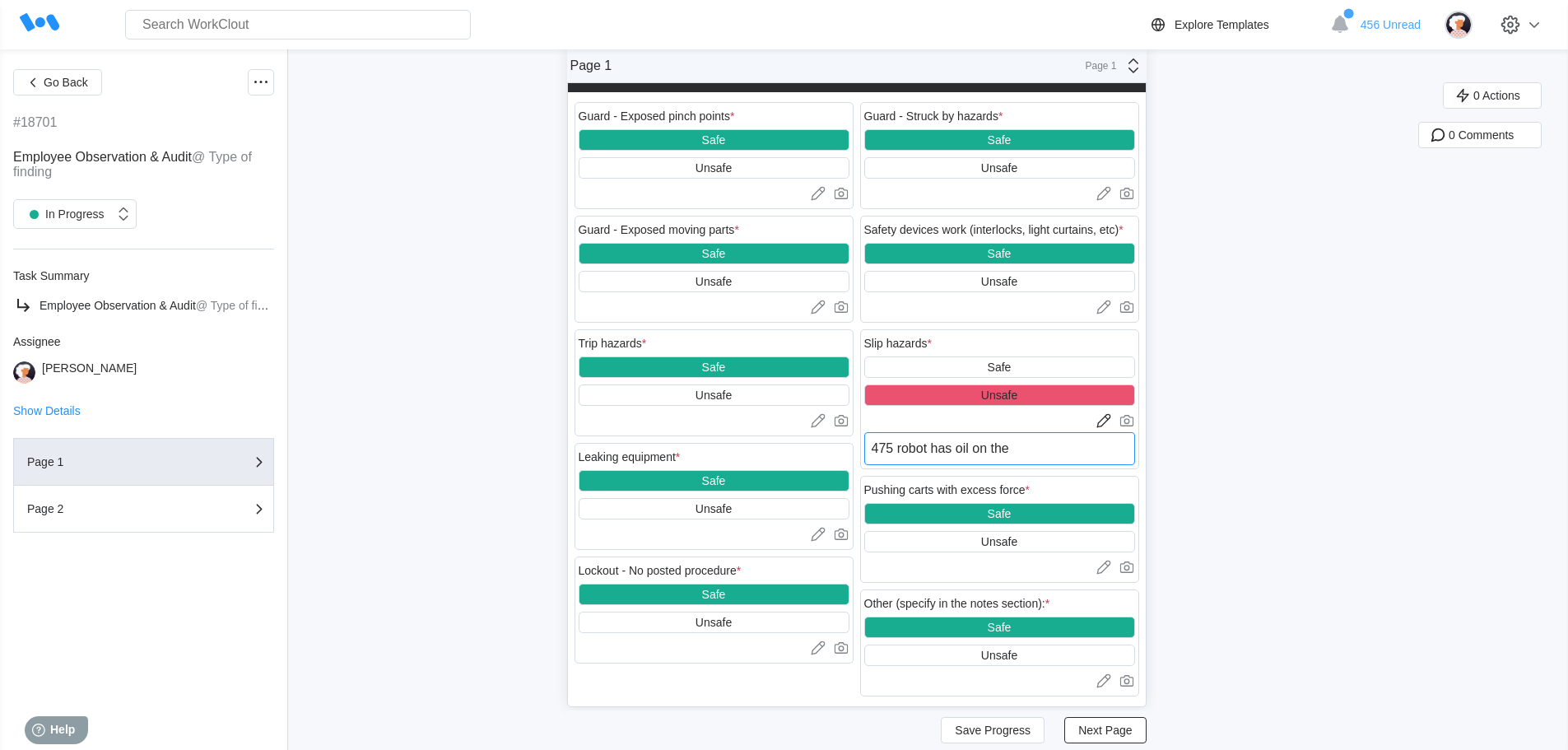
type textarea "475 robot has oil on the f"
type textarea "x"
type textarea "475 robot has oil on the fl"
type textarea "x"
type textarea "475 robot has oil on the flo"
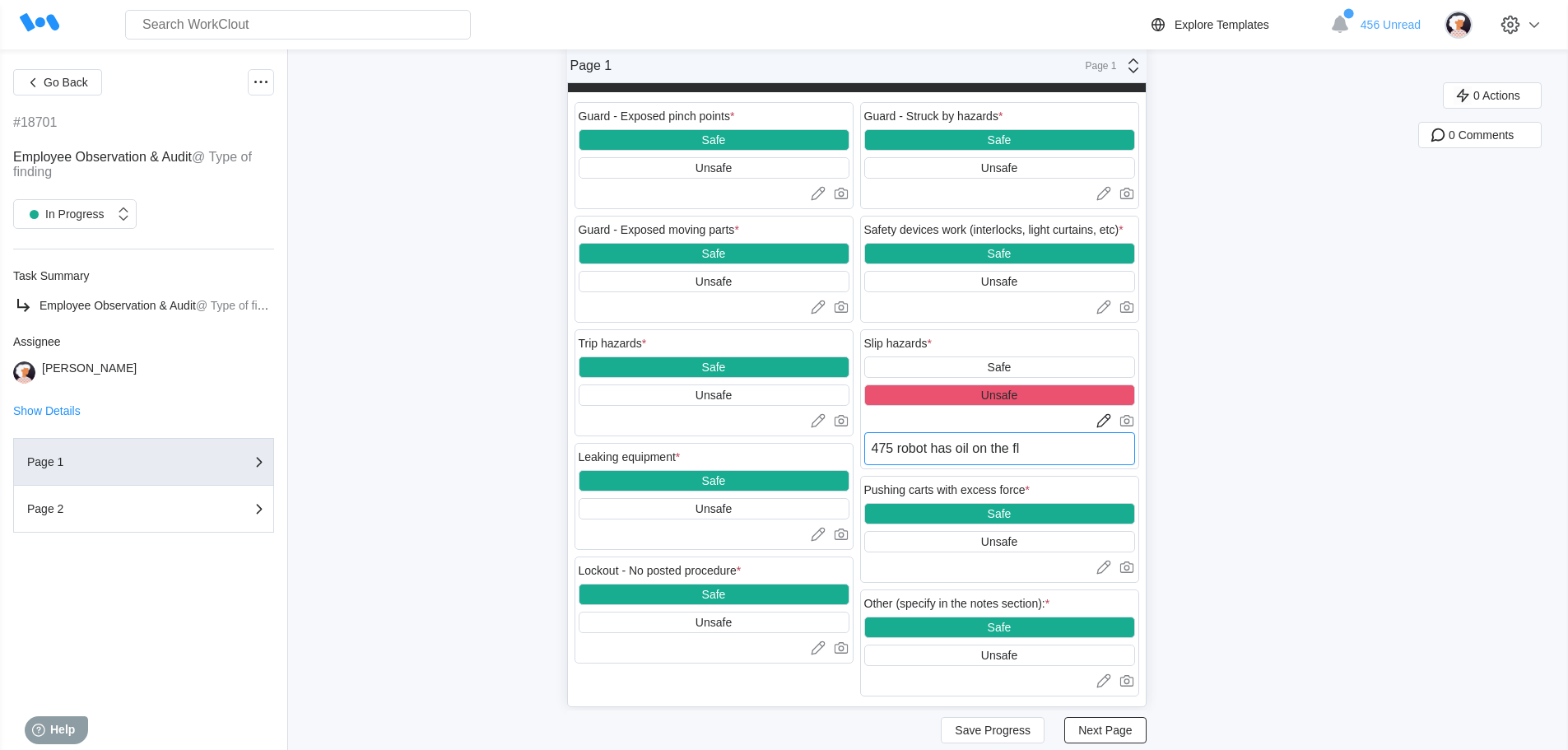
type textarea "x"
type textarea "475 robot has oil on the floo"
type textarea "x"
type textarea "475 robot has oil on the floor"
type textarea "x"
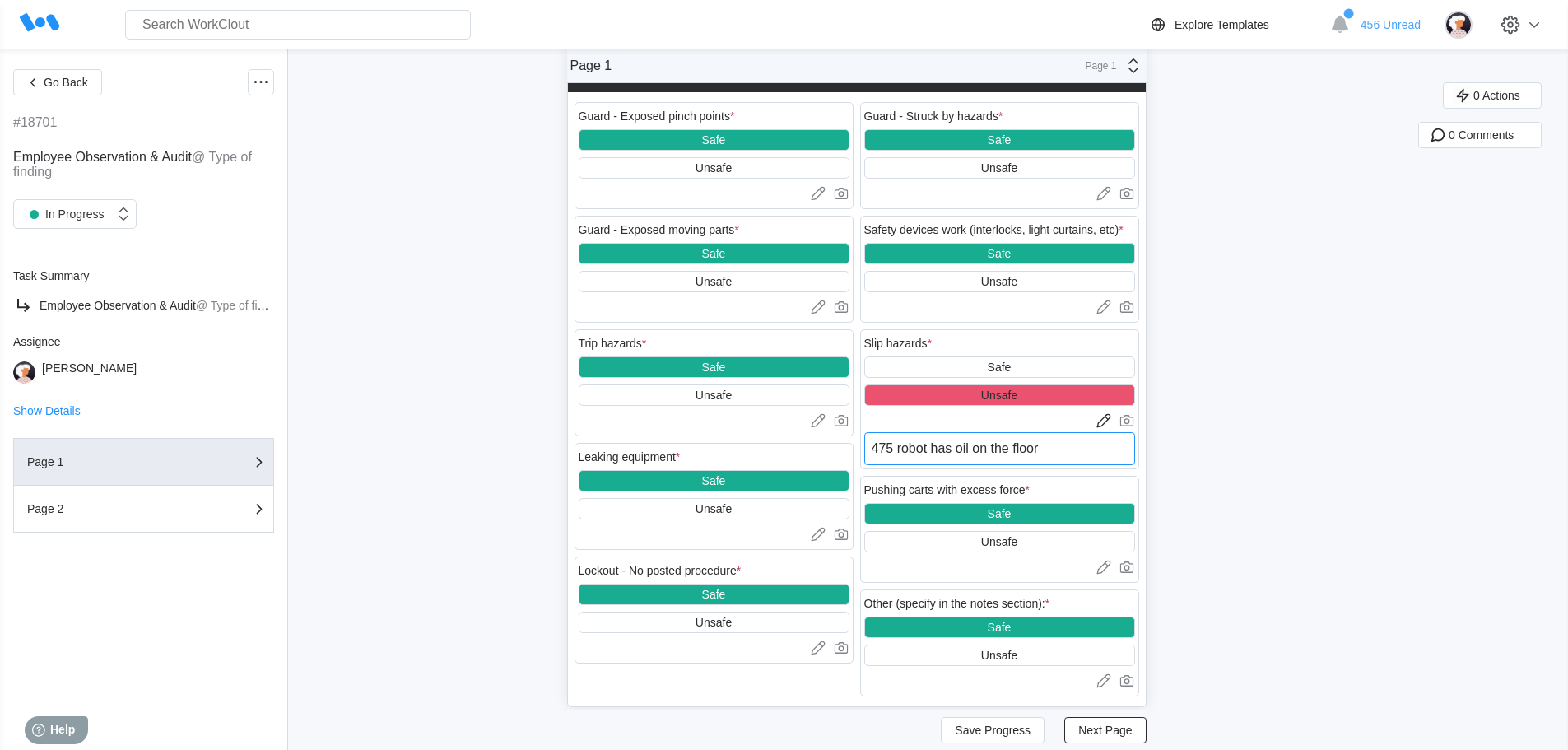
type textarea "475 robot has oil on the floor."
type textarea "x"
type textarea "475 robot has oil on the floor."
type textarea "x"
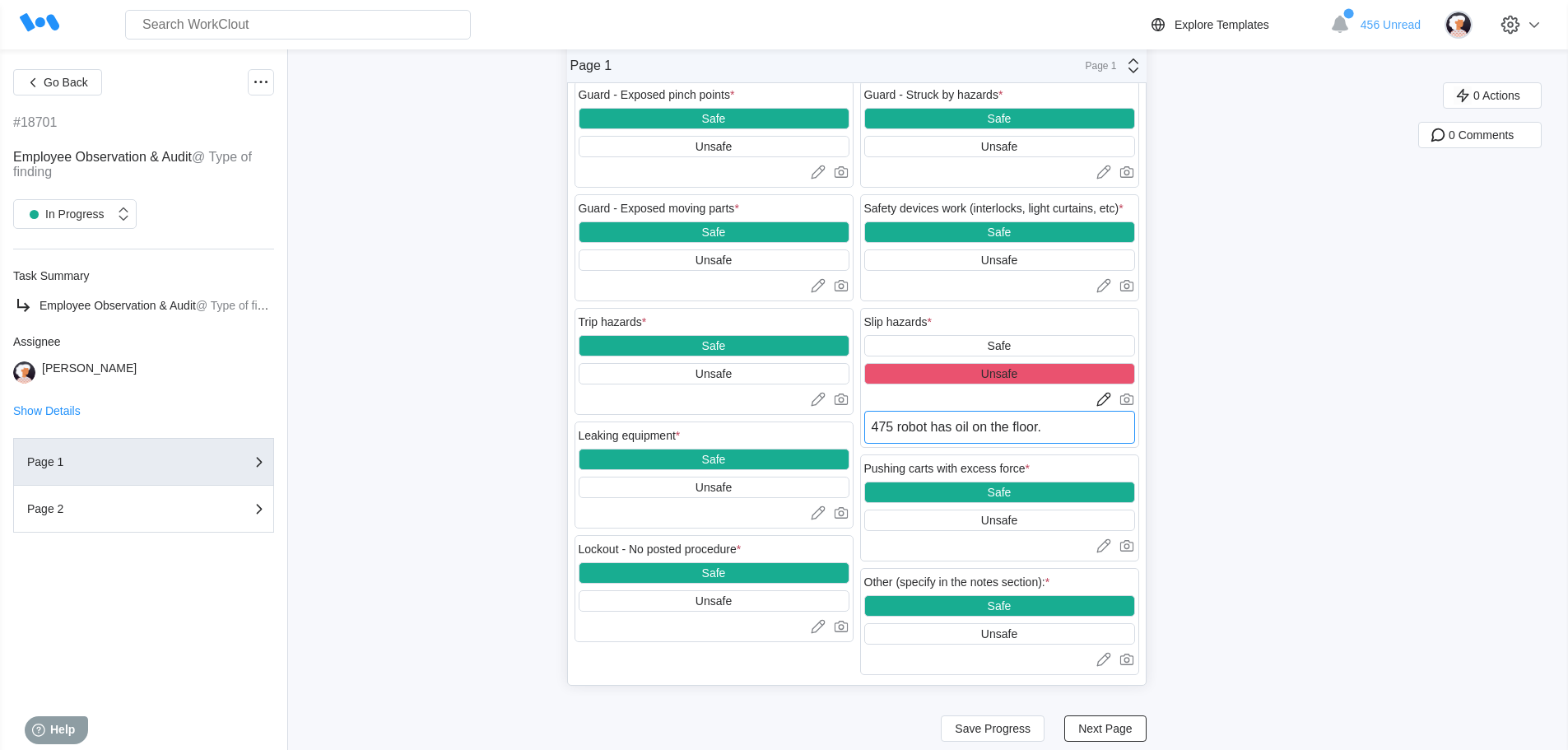
scroll to position [2123, 0]
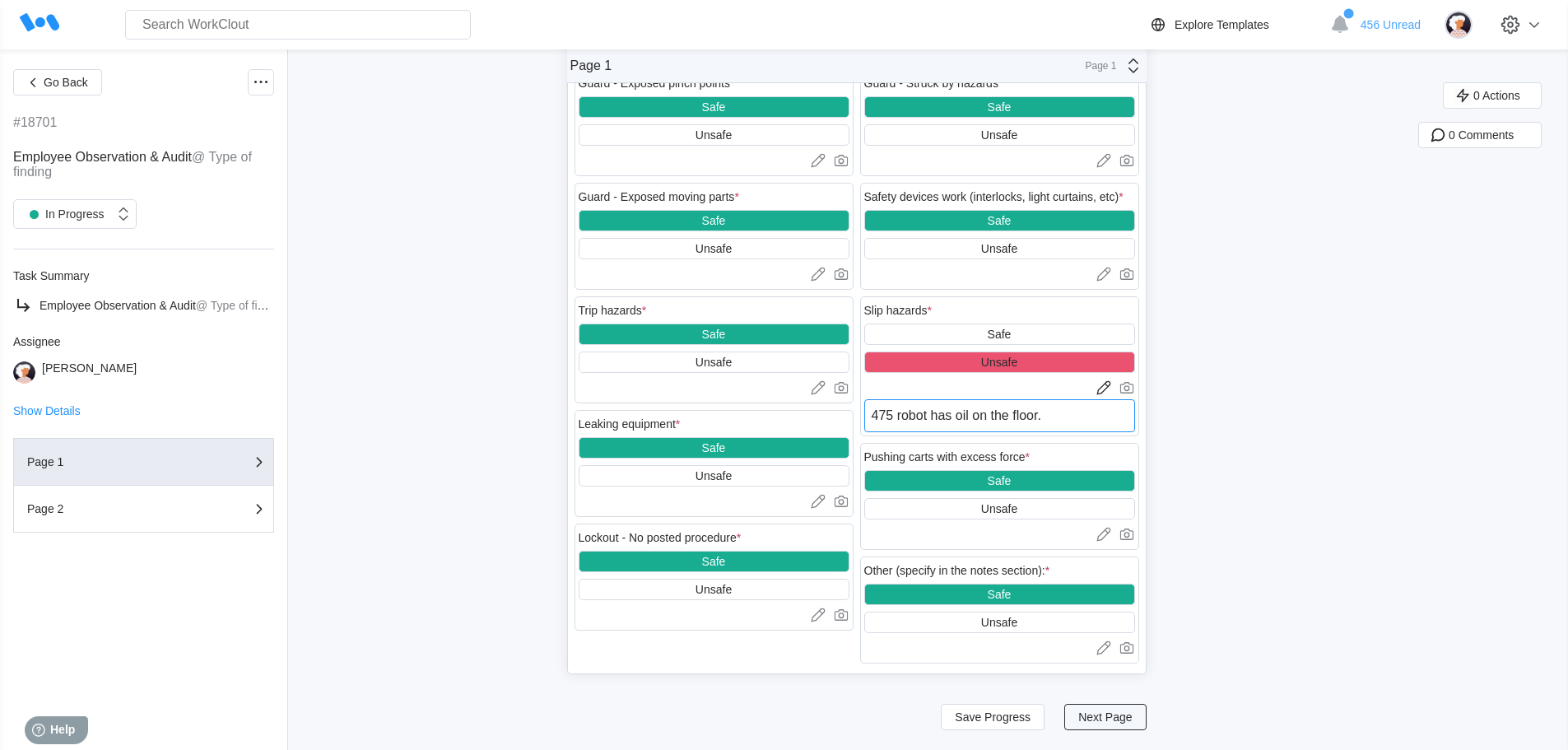
type textarea "475 robot has oil on the floor."
click at [1116, 716] on span "Next Page" at bounding box center [1105, 717] width 54 height 12
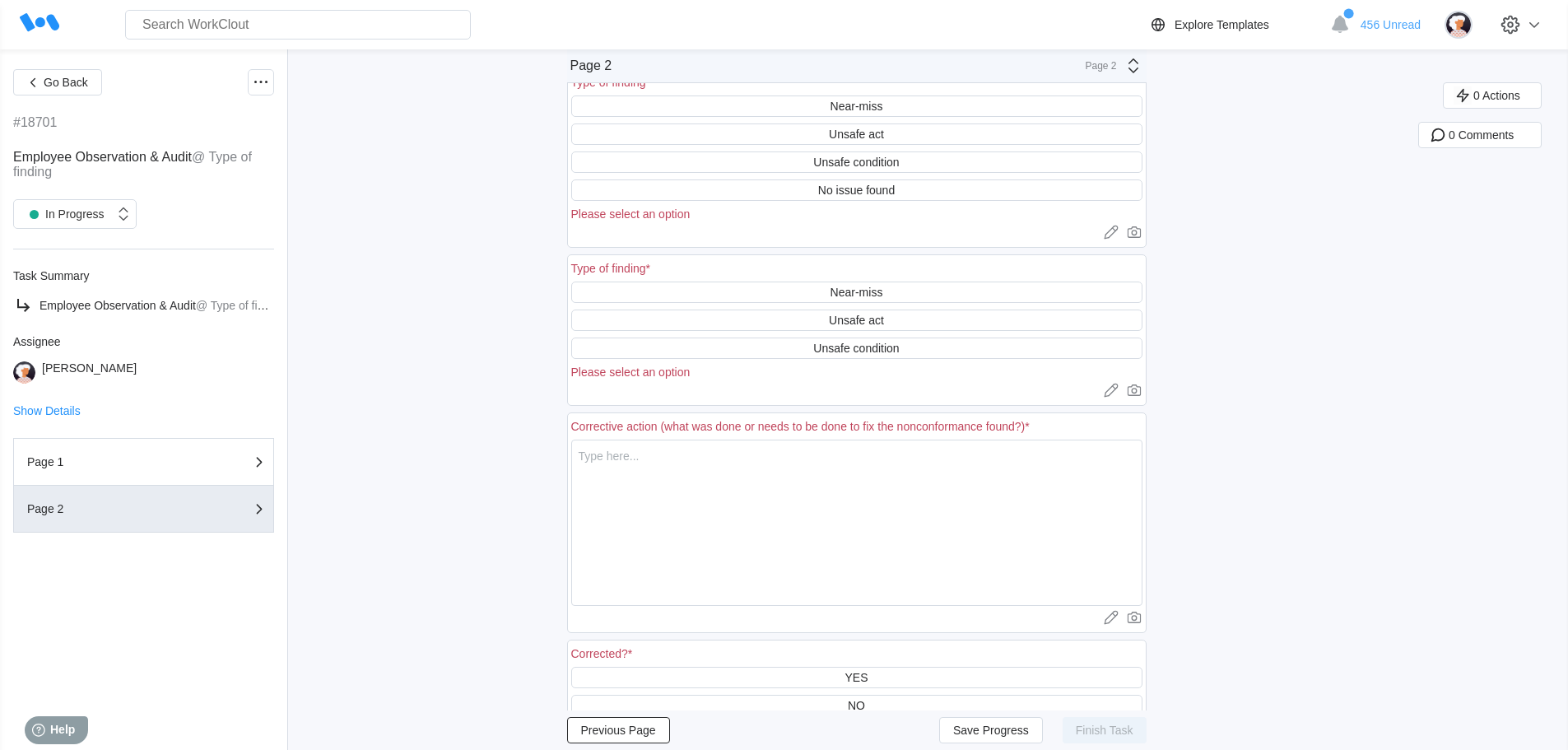
scroll to position [12, 0]
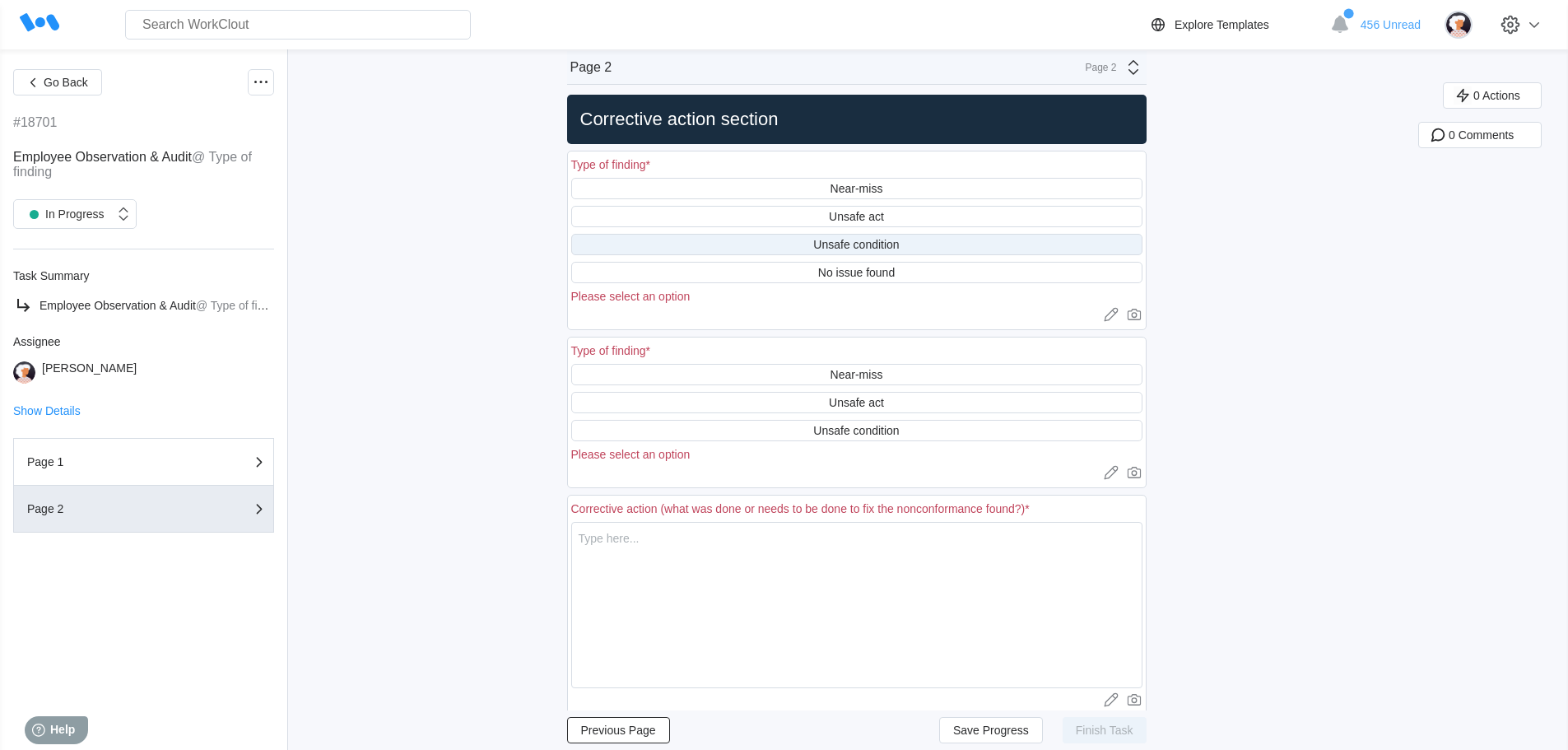
click at [871, 244] on div "Unsafe condition" at bounding box center [856, 244] width 85 height 13
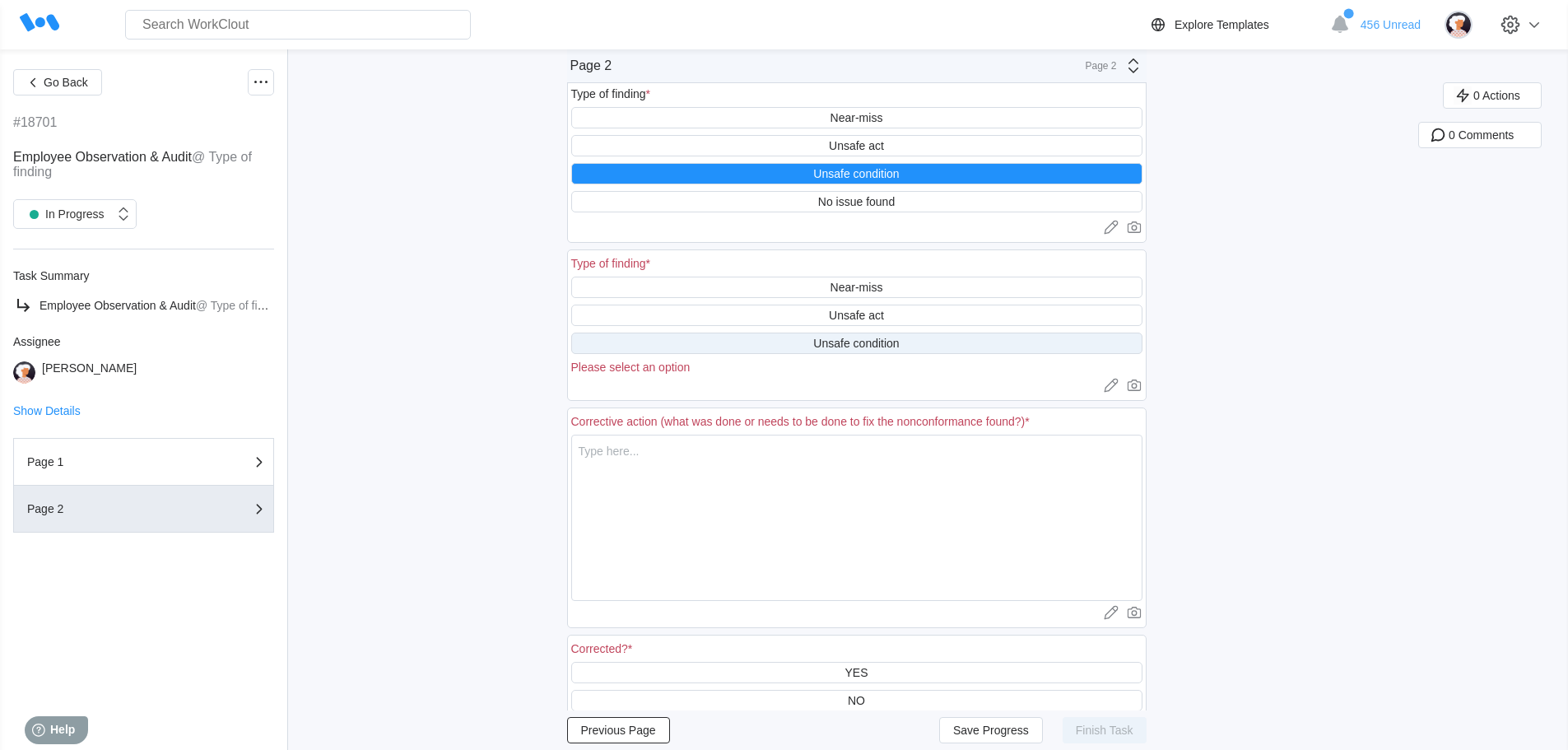
scroll to position [160, 0]
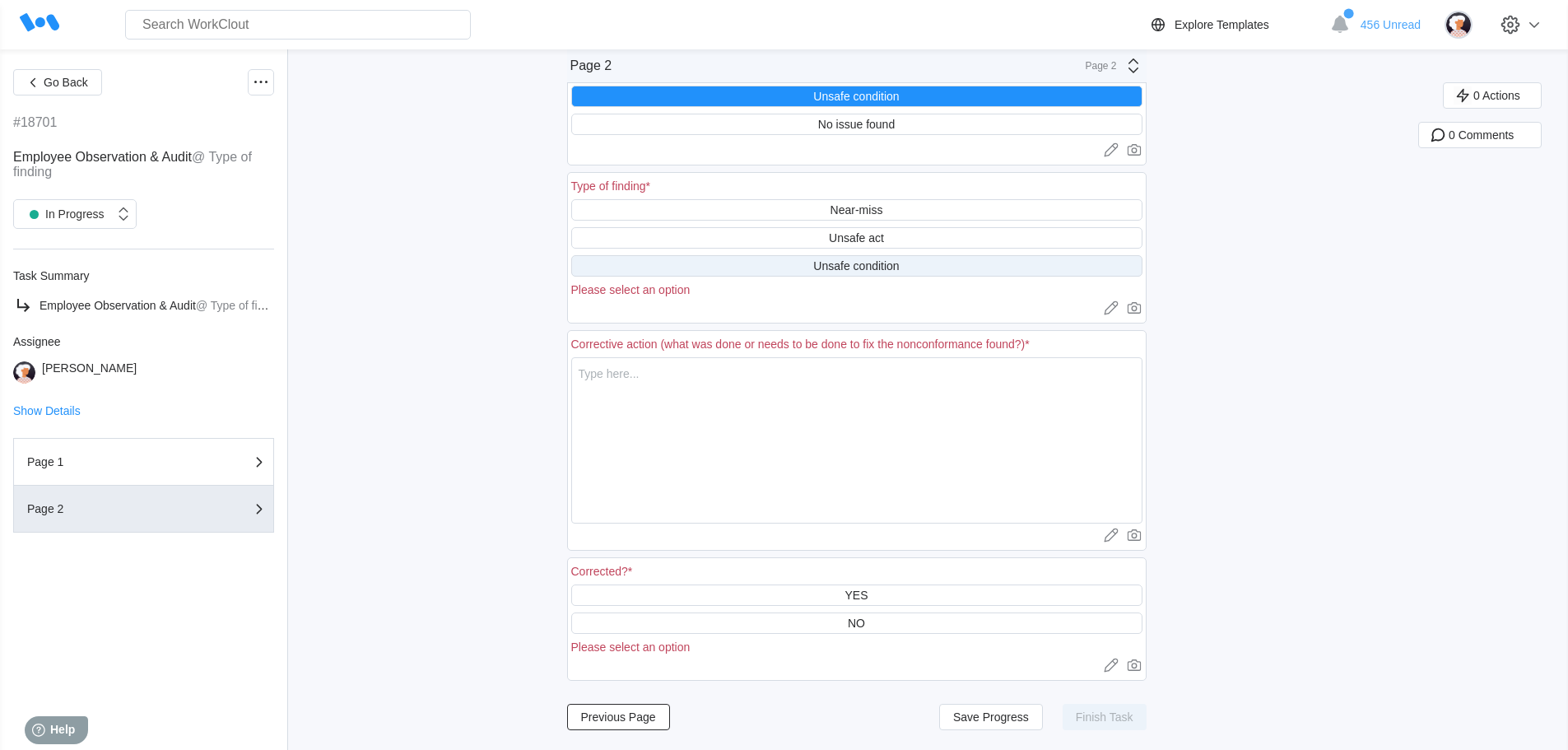
click at [865, 264] on div "Unsafe condition" at bounding box center [856, 266] width 85 height 13
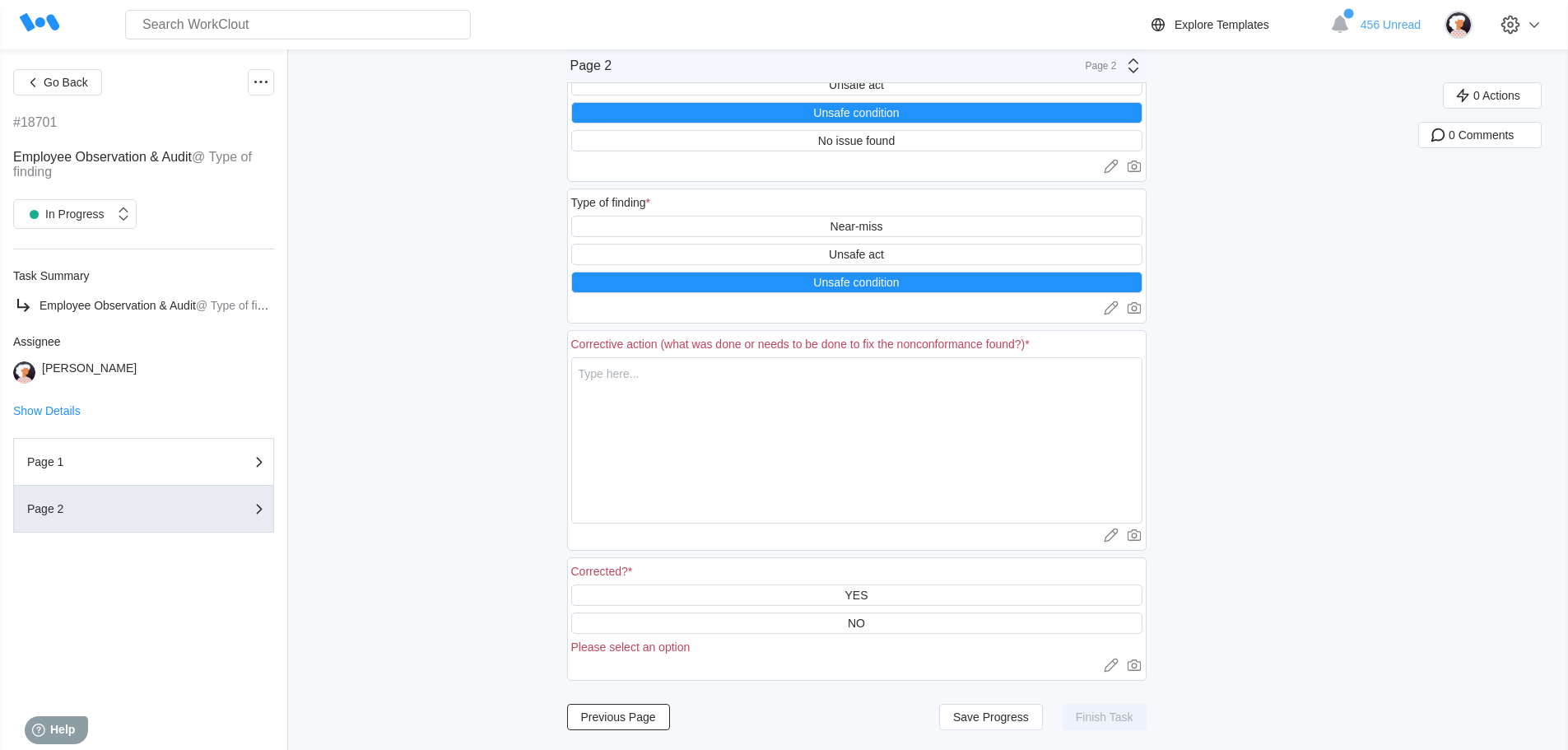
scroll to position [144, 0]
click at [659, 383] on textarea at bounding box center [856, 440] width 571 height 166
type textarea "O"
type textarea "x"
type textarea "Oi"
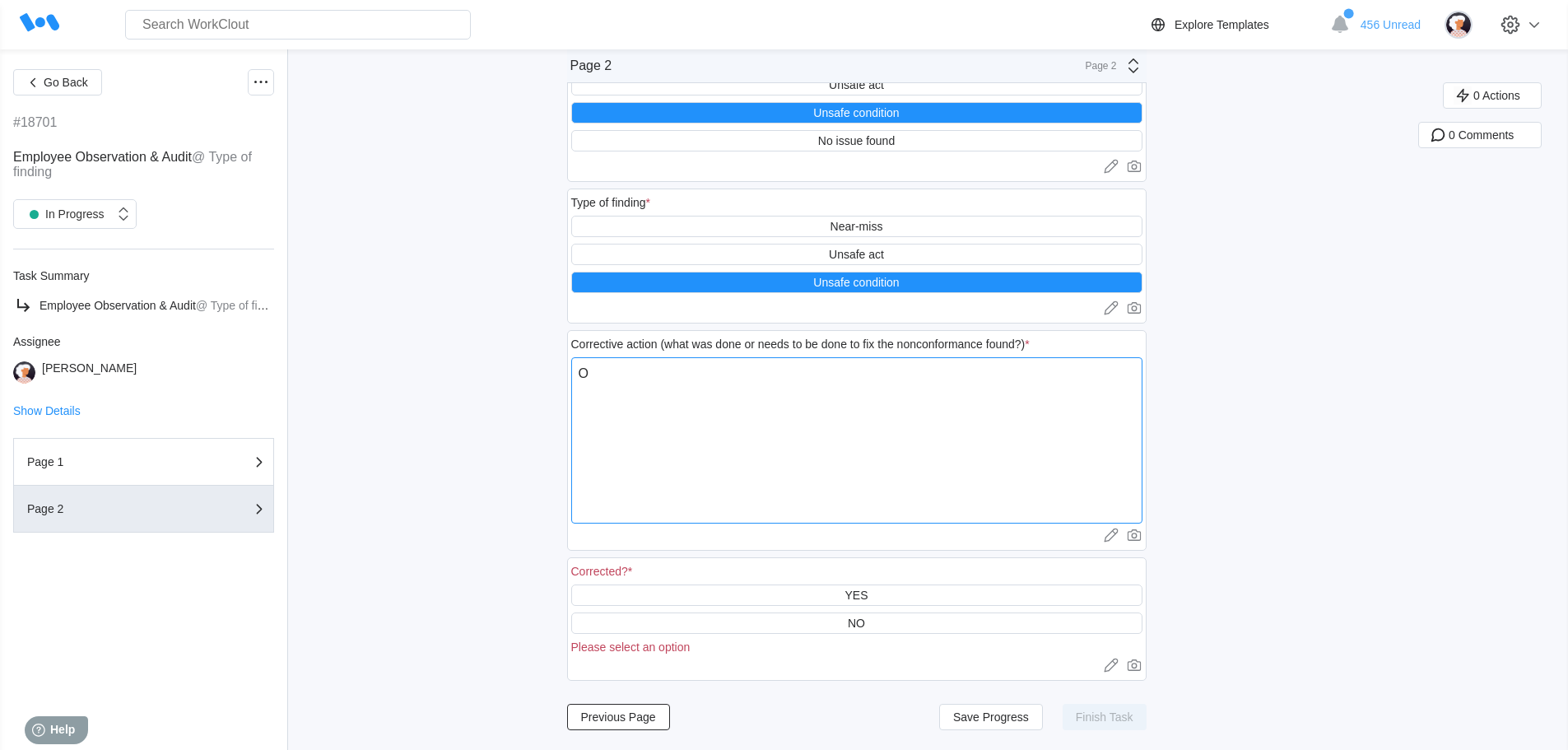
type textarea "x"
type textarea "Oil"
type textarea "x"
type textarea "Oil"
type textarea "x"
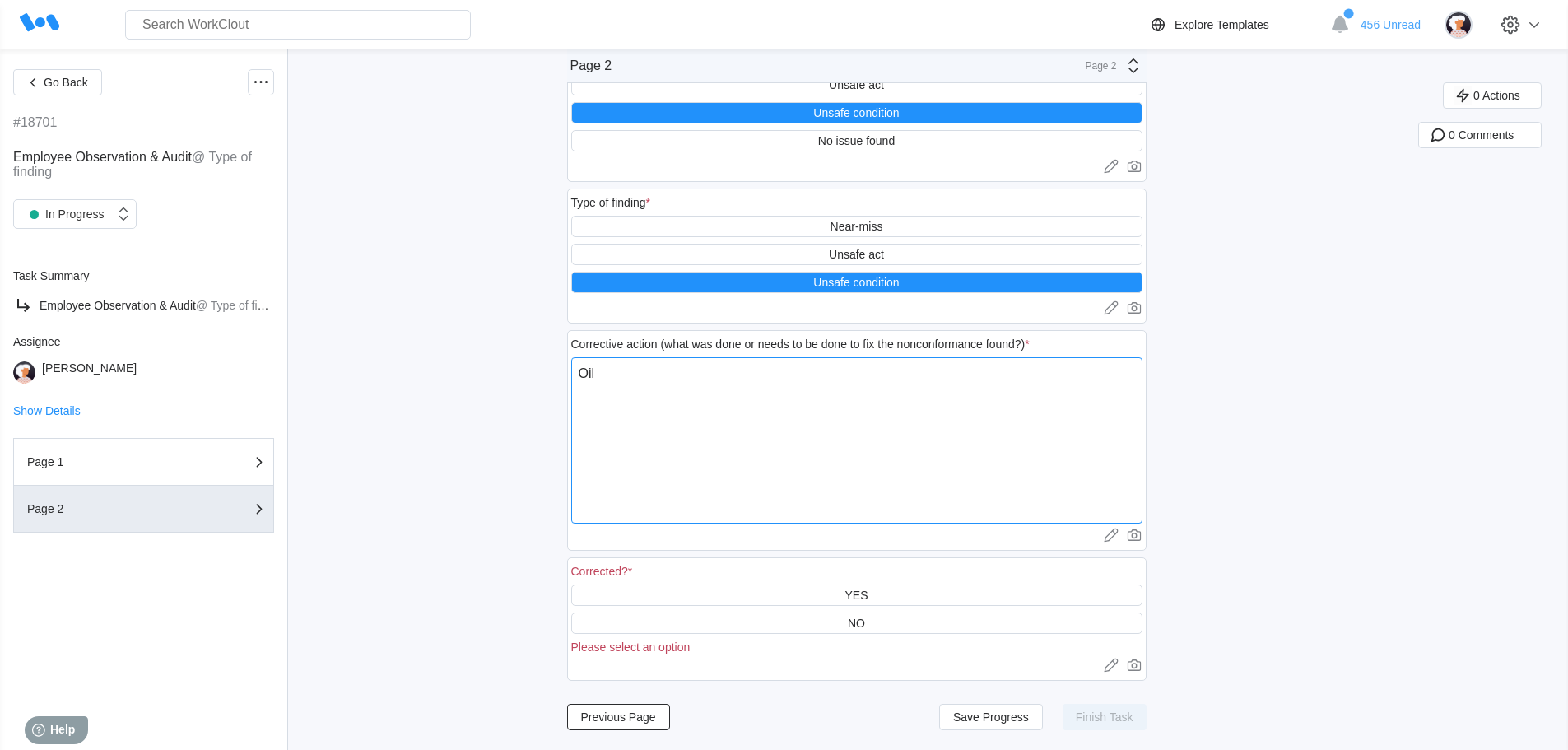
type textarea "Oil o"
type textarea "x"
type textarea "Oil on"
type textarea "x"
type textarea "Oil on"
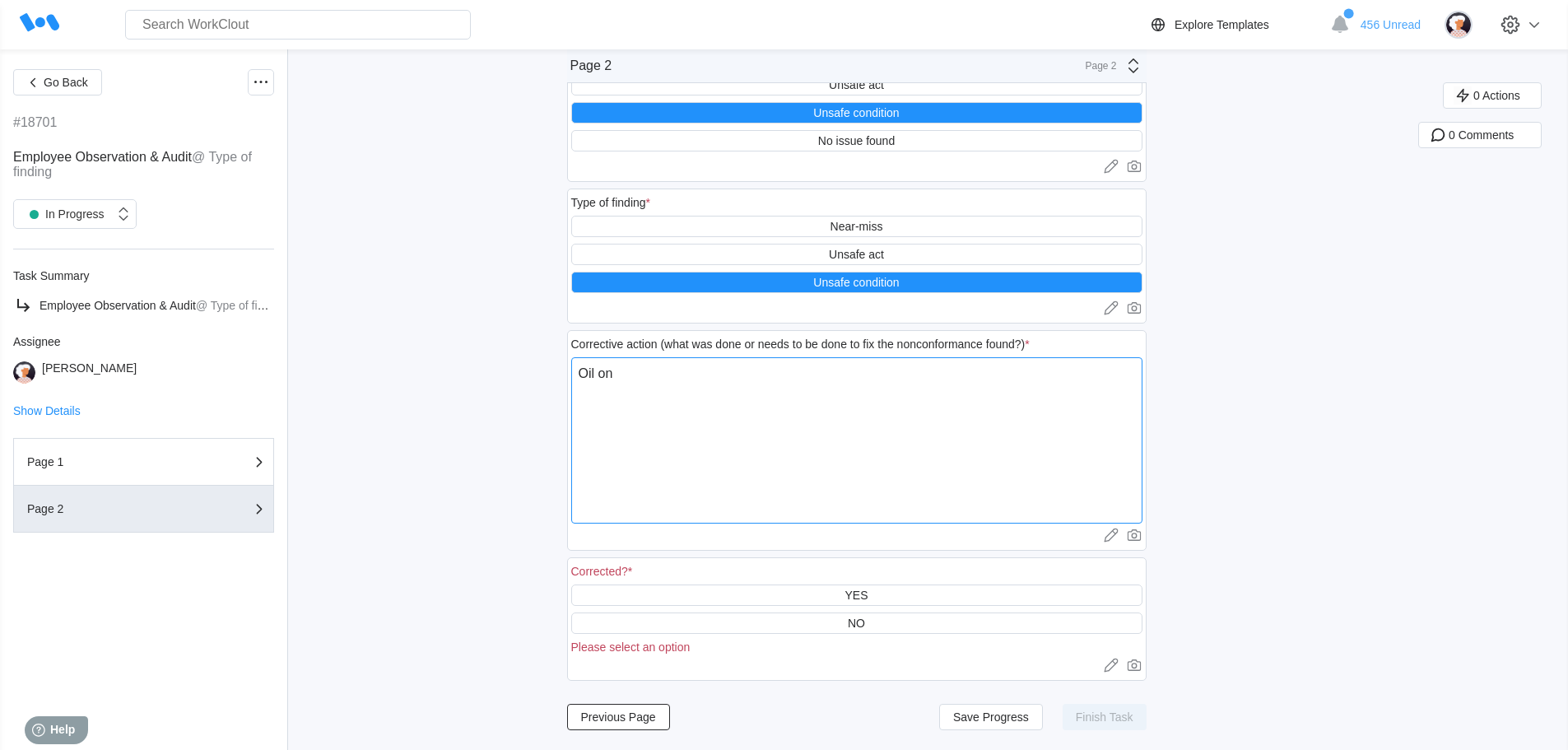
type textarea "x"
type textarea "Oil on t"
type textarea "x"
type textarea "Oil on th"
type textarea "x"
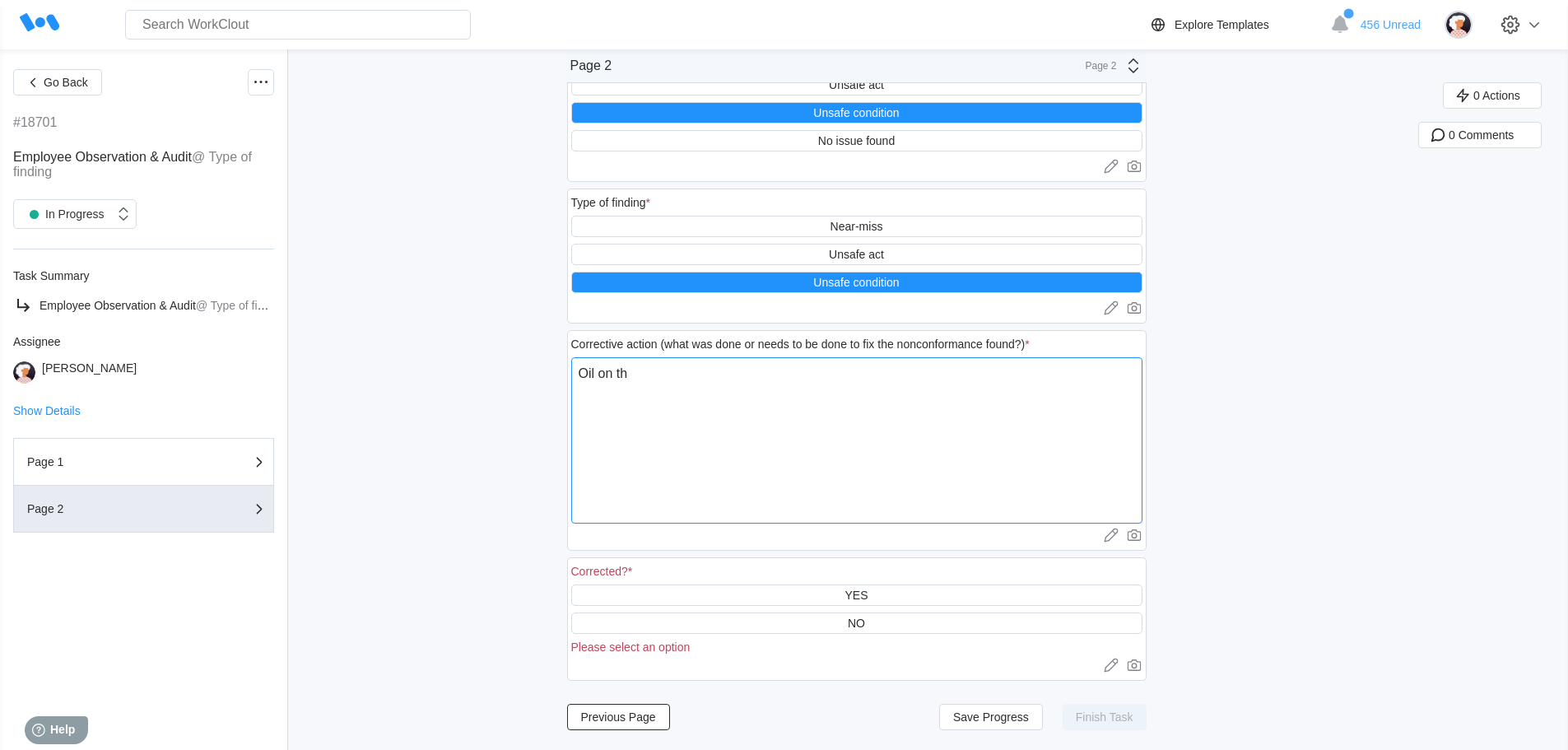
type textarea "Oil on the"
type textarea "x"
type textarea "Oil on the"
type textarea "x"
type textarea "Oil on the f"
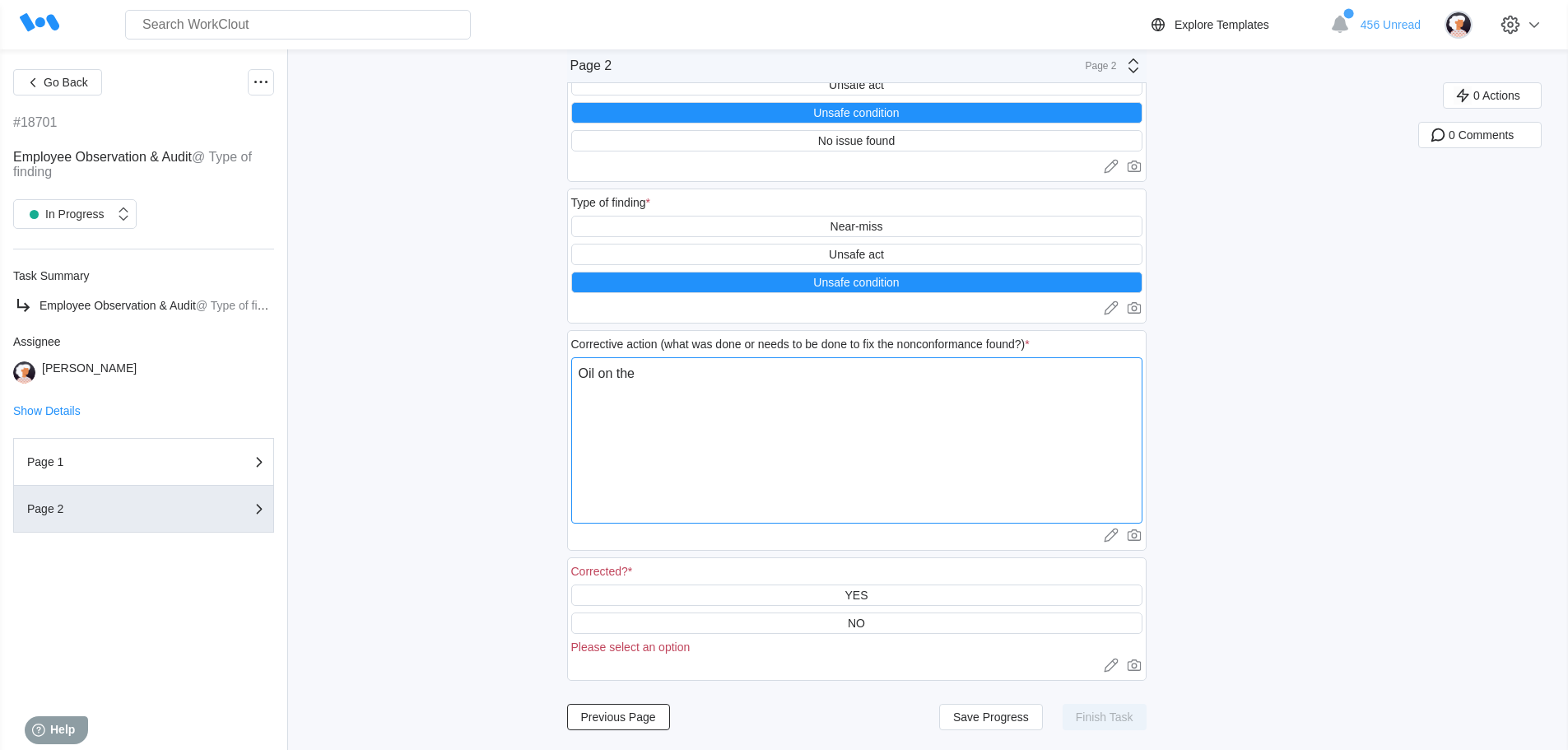
type textarea "x"
type textarea "Oil on the fl"
type textarea "x"
type textarea "Oil on the flo"
type textarea "x"
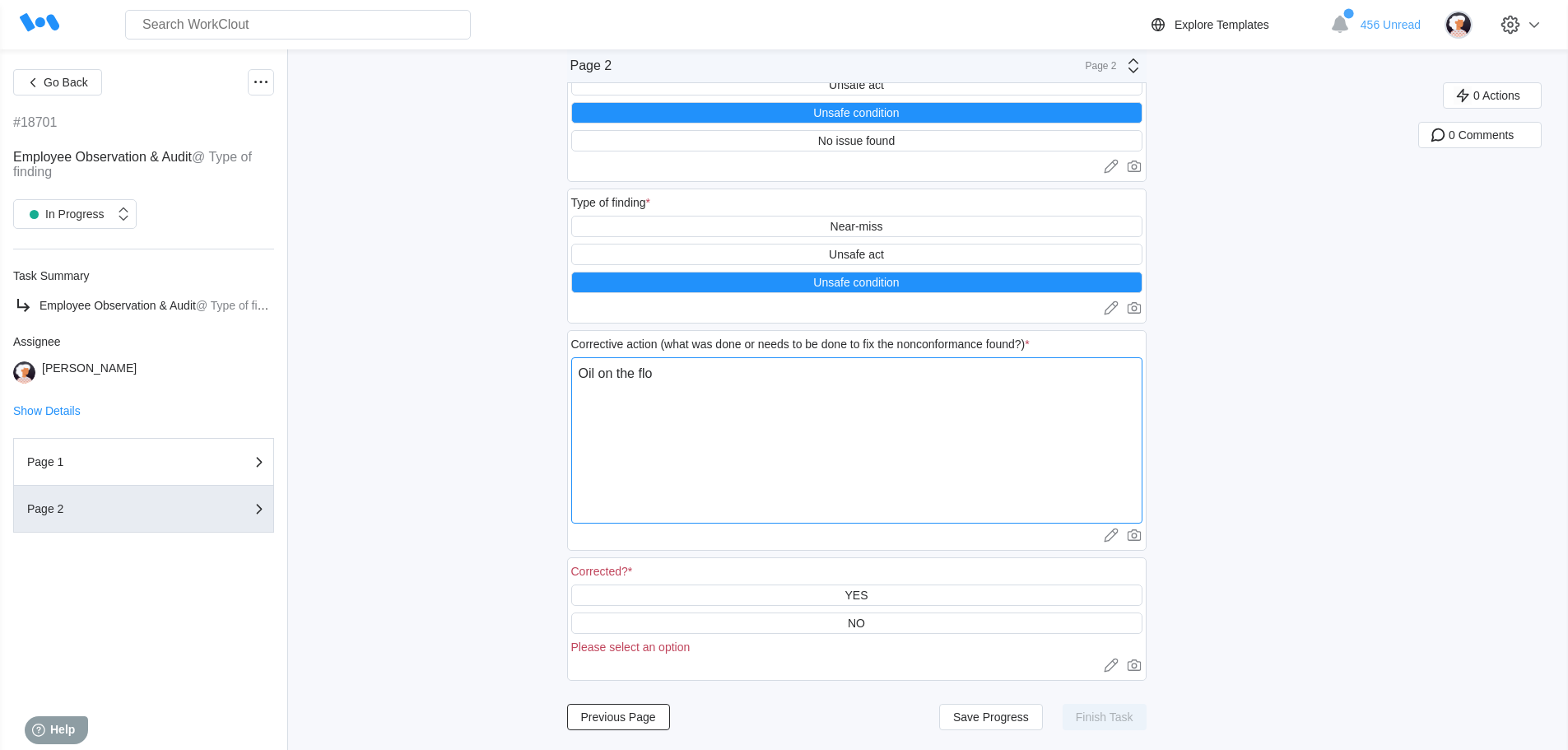
type textarea "Oil on the floo"
type textarea "x"
type textarea "Oil on the floor"
type textarea "x"
type textarea "Oil on the floor"
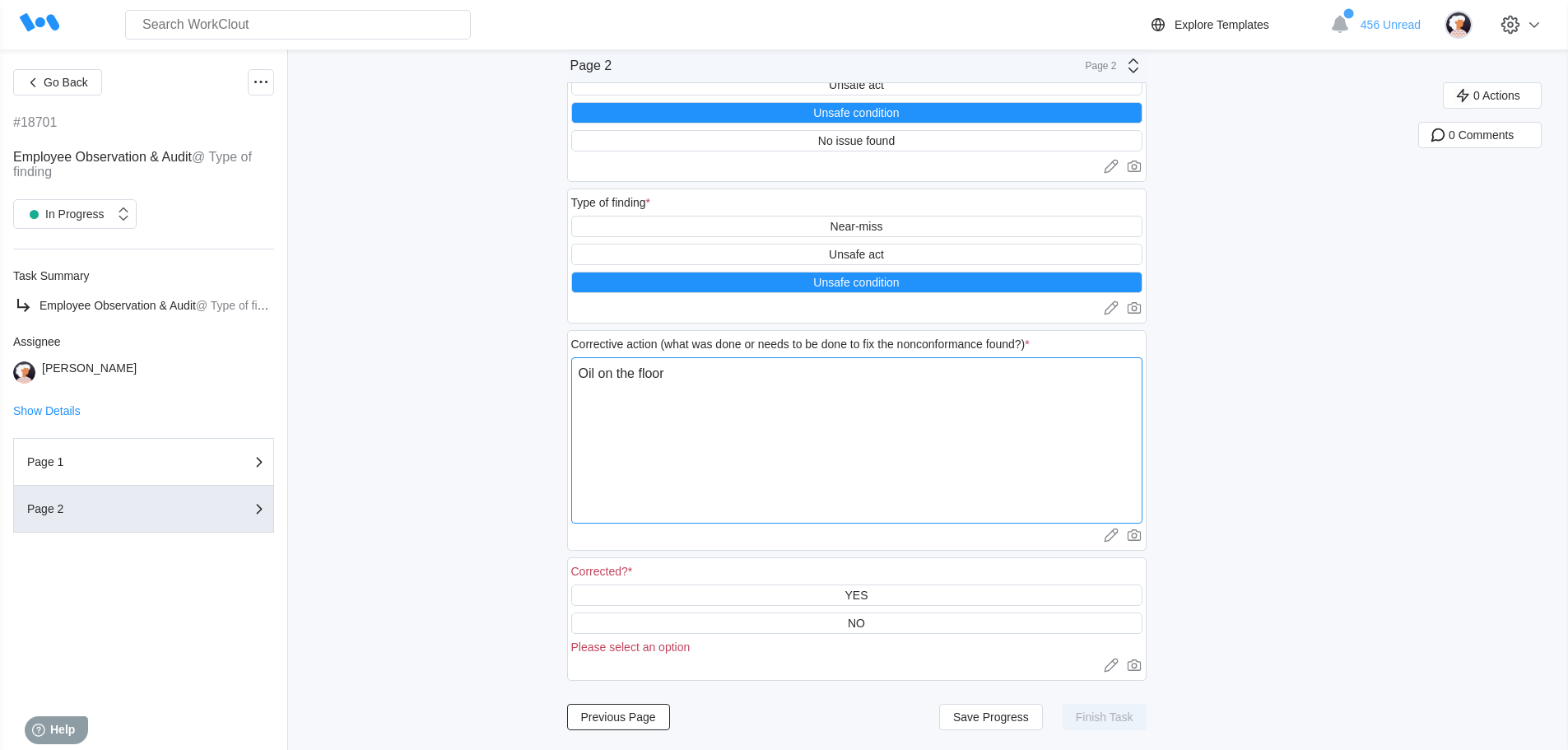
type textarea "x"
type textarea "Oil on the floor b"
type textarea "x"
type textarea "Oil on the floor be"
type textarea "x"
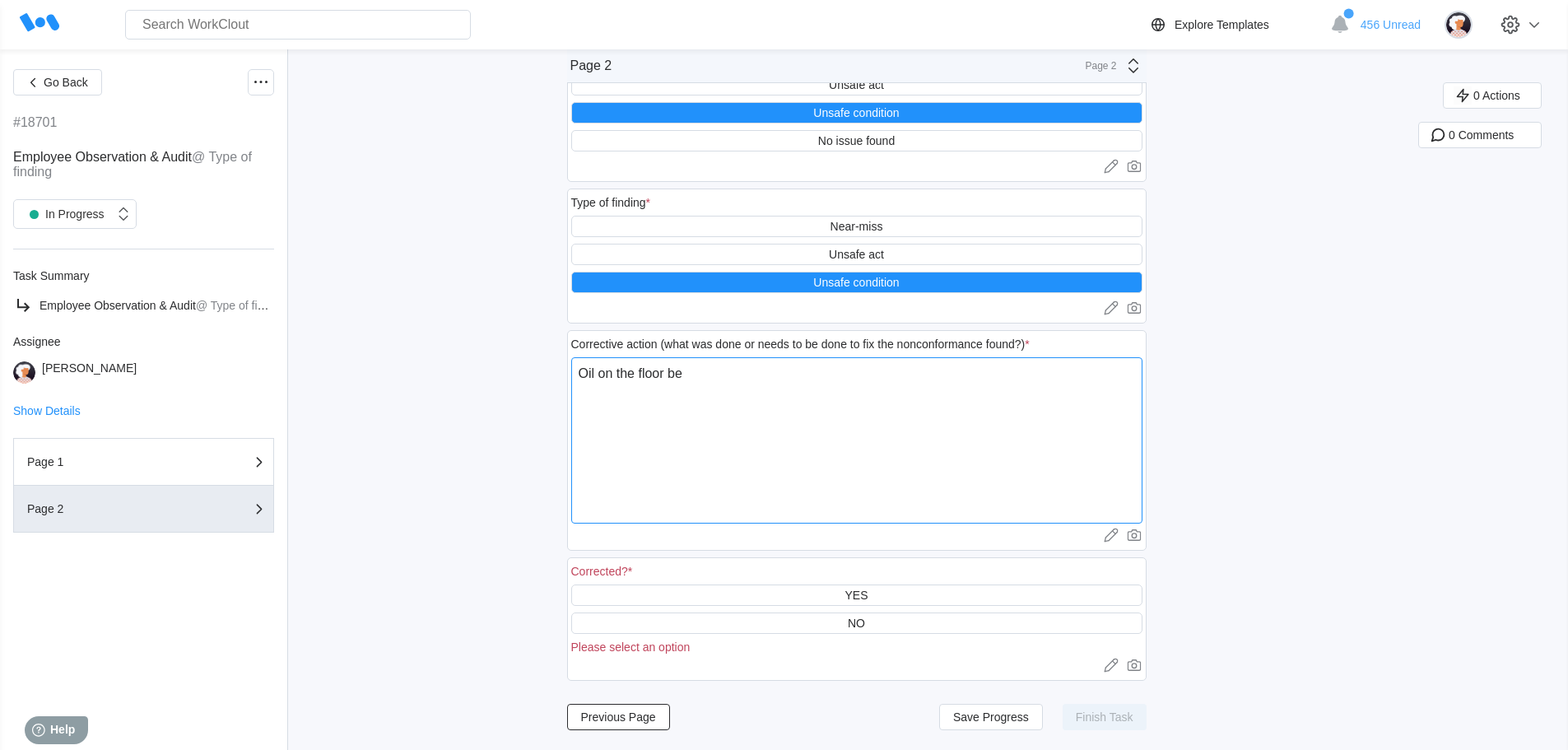
type textarea "Oil on the floor beh"
type textarea "x"
type textarea "Oil on the floor behi"
type textarea "x"
type textarea "Oil on the floor behin"
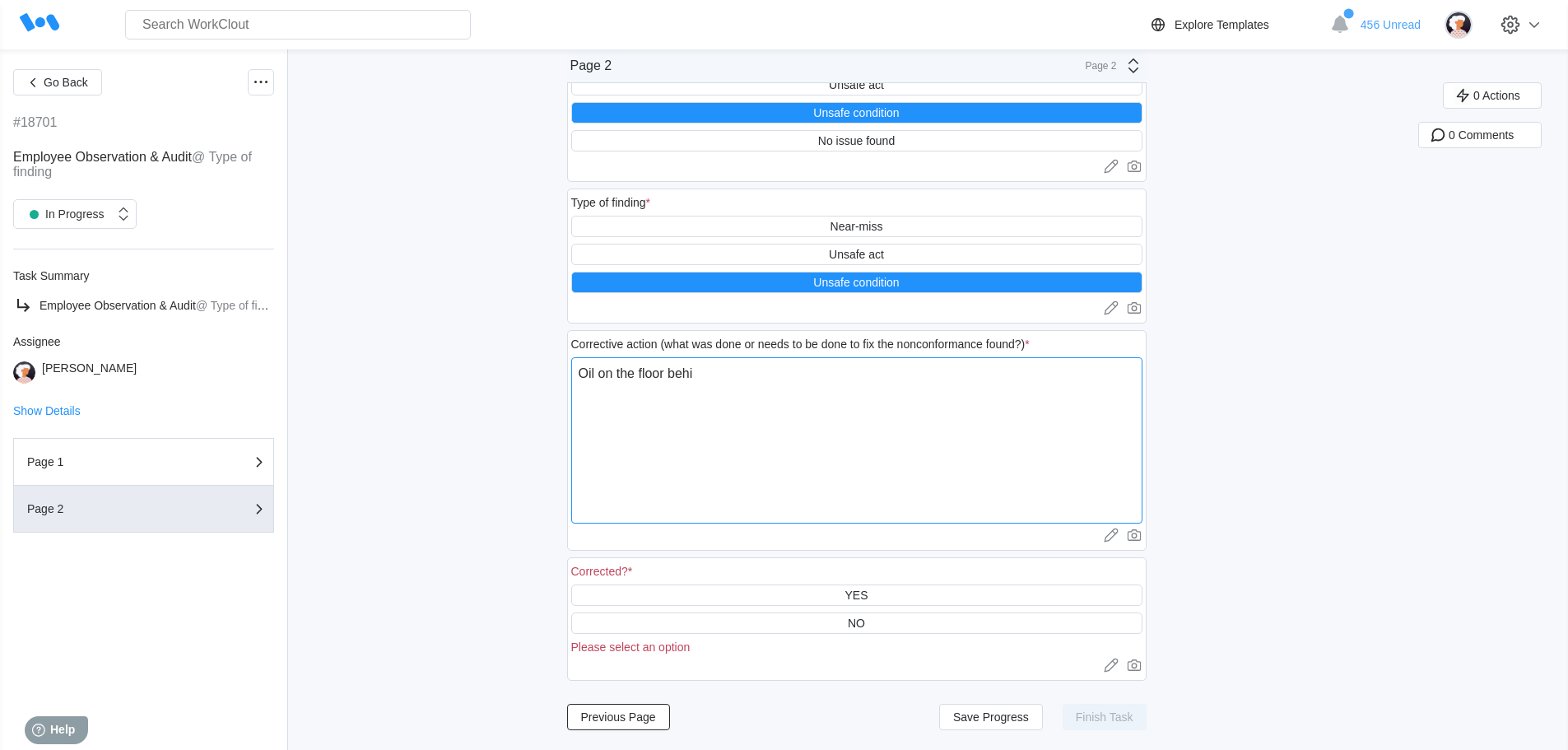
type textarea "x"
type textarea "Oil on the floor behind"
type textarea "x"
type textarea "Oil on the floor behind"
type textarea "x"
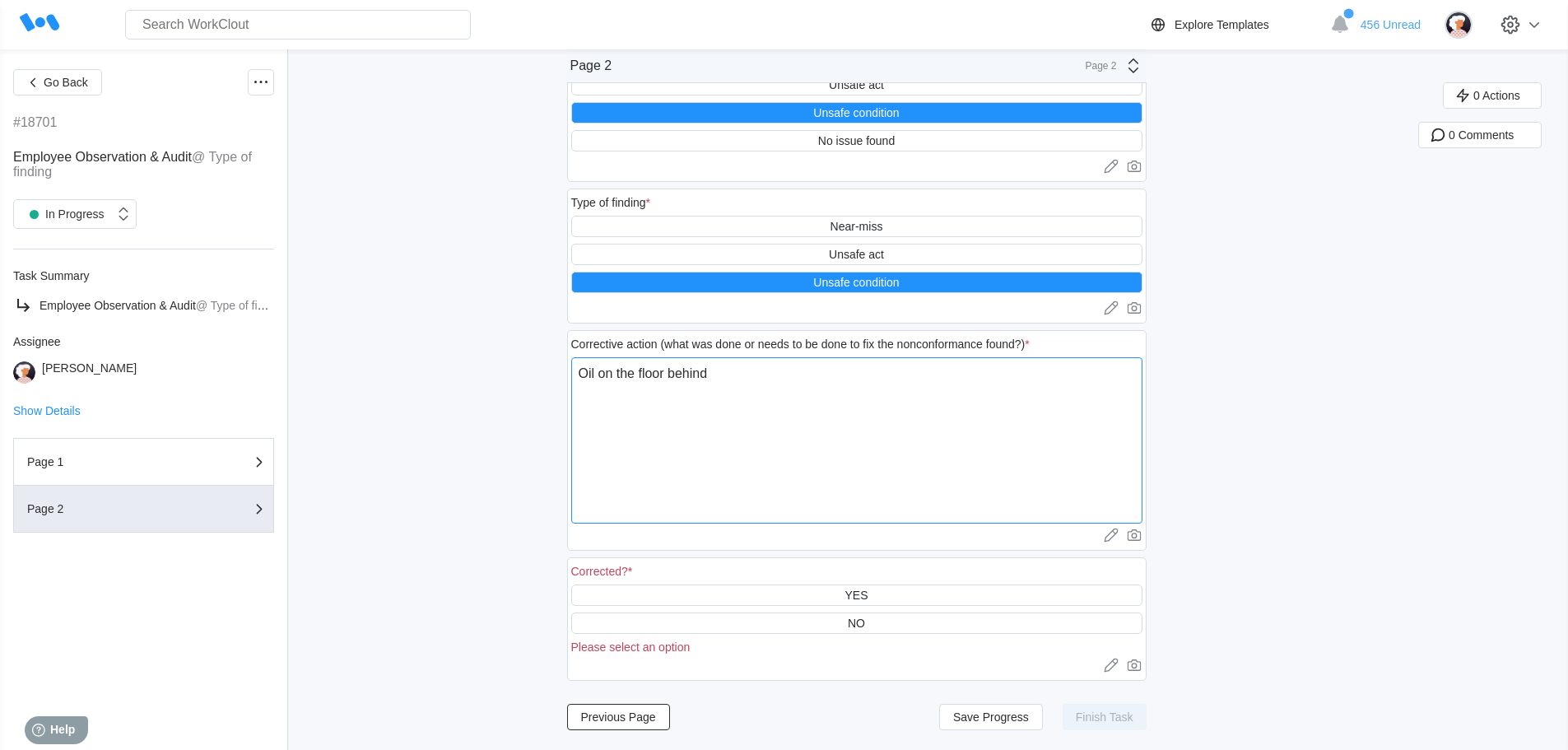
type textarea "Oil on the floor behind 4"
type textarea "x"
type textarea "Oil on the floor behind 47"
type textarea "x"
type textarea "Oil on the floor behind 475"
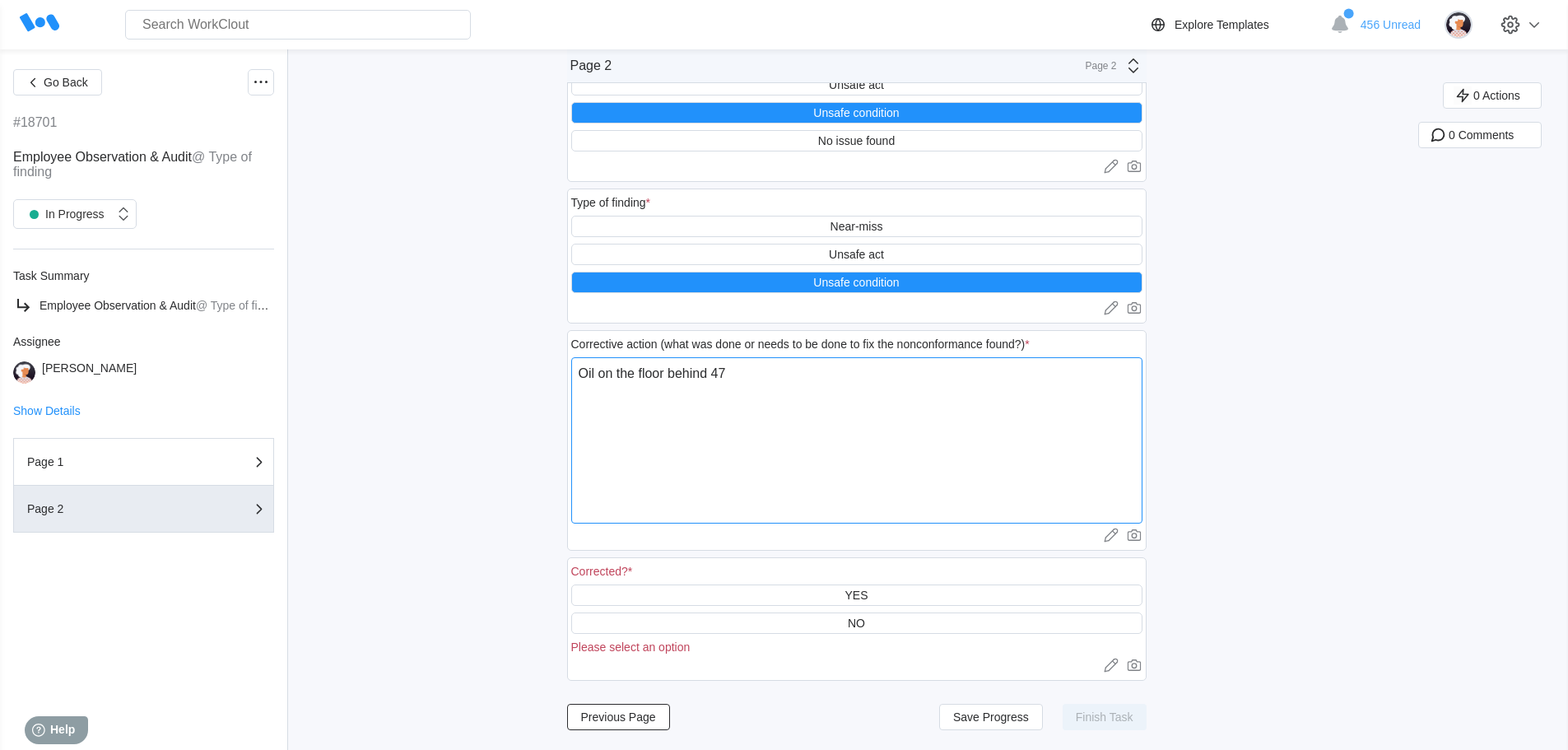
type textarea "x"
type textarea "Oil on the floor behind 475"
type textarea "x"
type textarea "Oil on the floor behind 475 r"
type textarea "x"
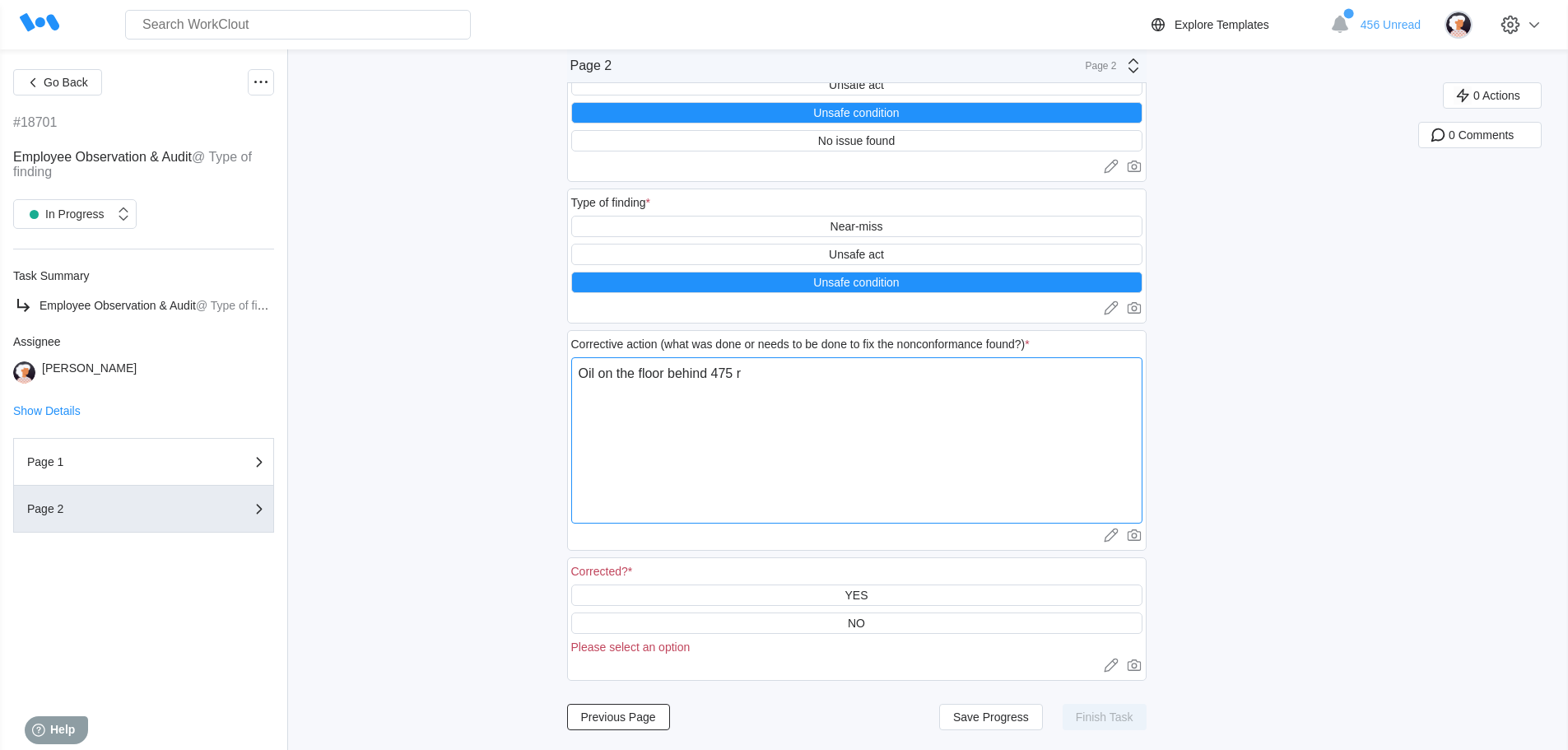
type textarea "Oil on the floor behind 475 ro"
type textarea "x"
type textarea "Oil on the floor behind 475 [PERSON_NAME]"
type textarea "x"
type textarea "Oil on the floor behind 475 robo"
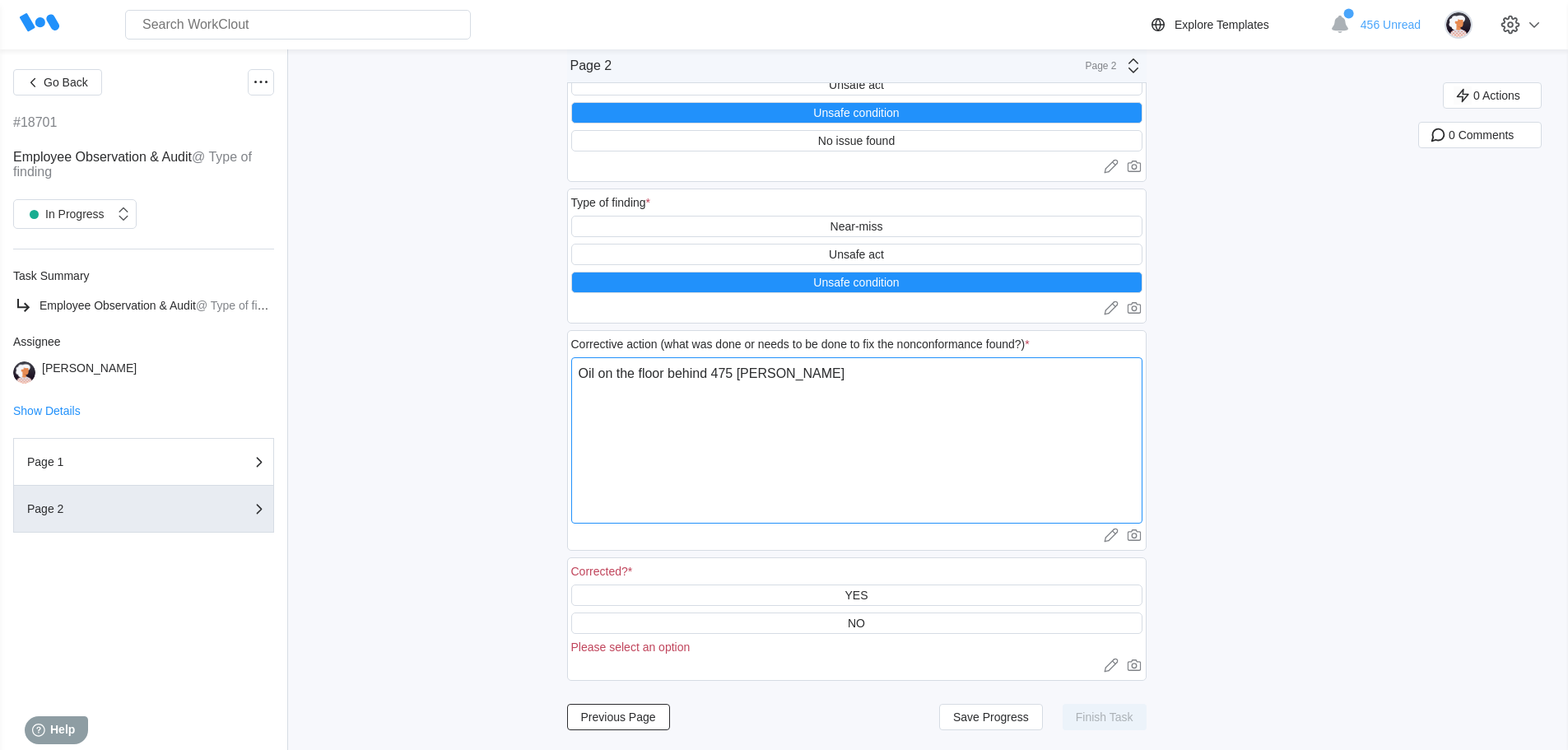
type textarea "x"
type textarea "Oil on the floor behind 475 robot"
type textarea "x"
type textarea "Oil on the floor behind 475 robot"
type textarea "x"
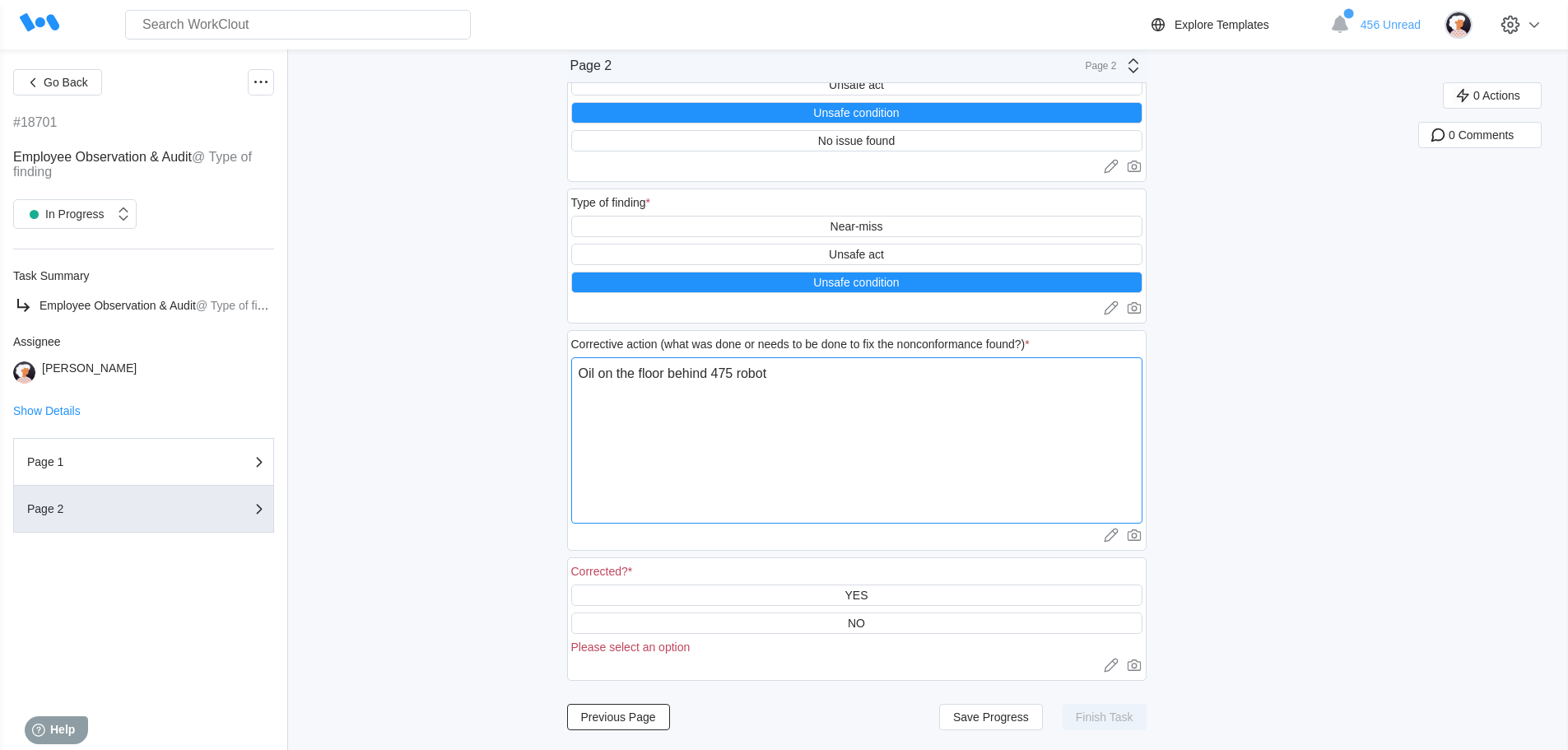
type textarea "Oil on the floor behind 475 robot c"
type textarea "x"
type textarea "Oil on the floor behind 475 robot ce"
type textarea "x"
type textarea "Oil on the floor behind 475 robot cel"
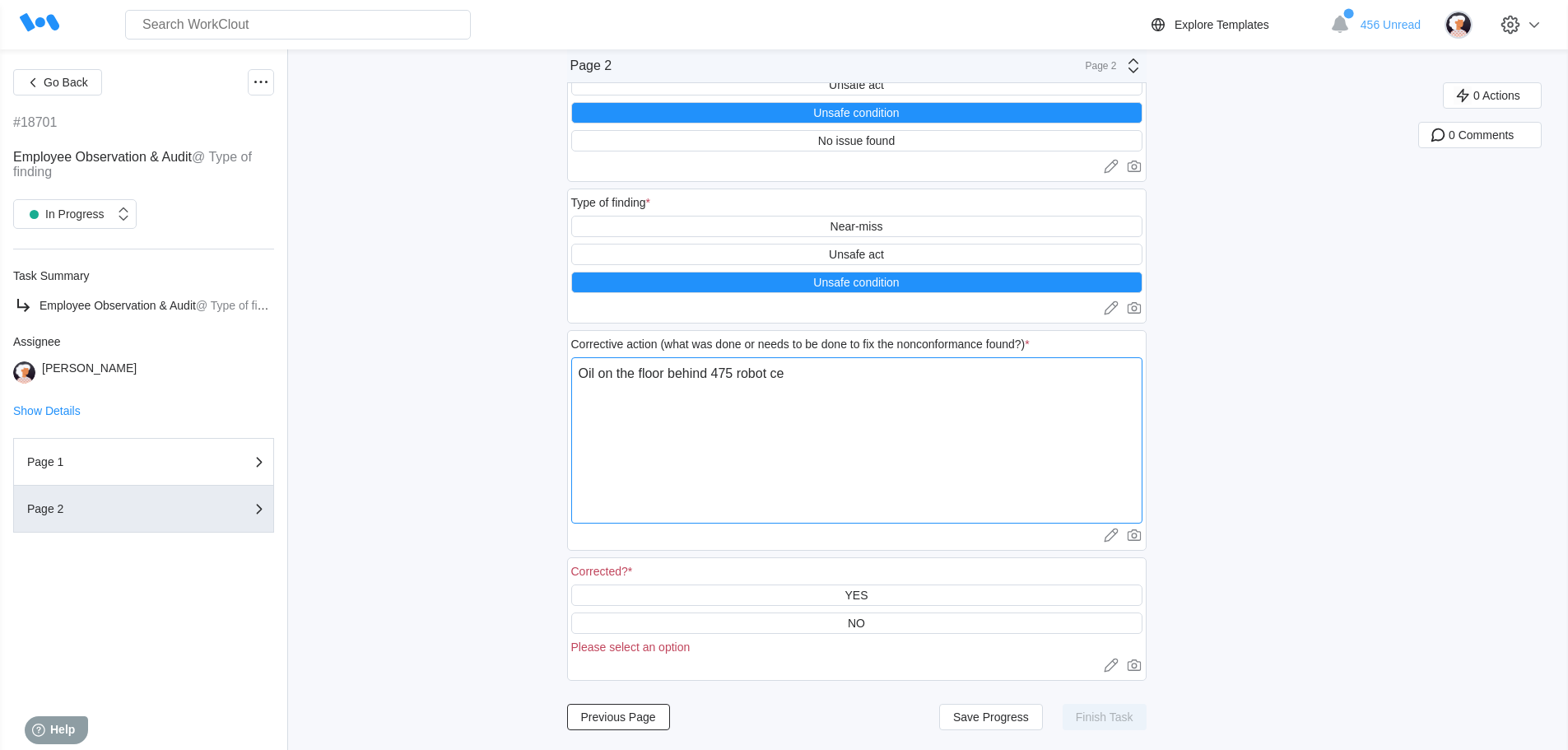
type textarea "x"
type textarea "Oil on the floor behind 475 robot cell"
type textarea "x"
type textarea "Oil on the floor behind 475 robot cell."
type textarea "x"
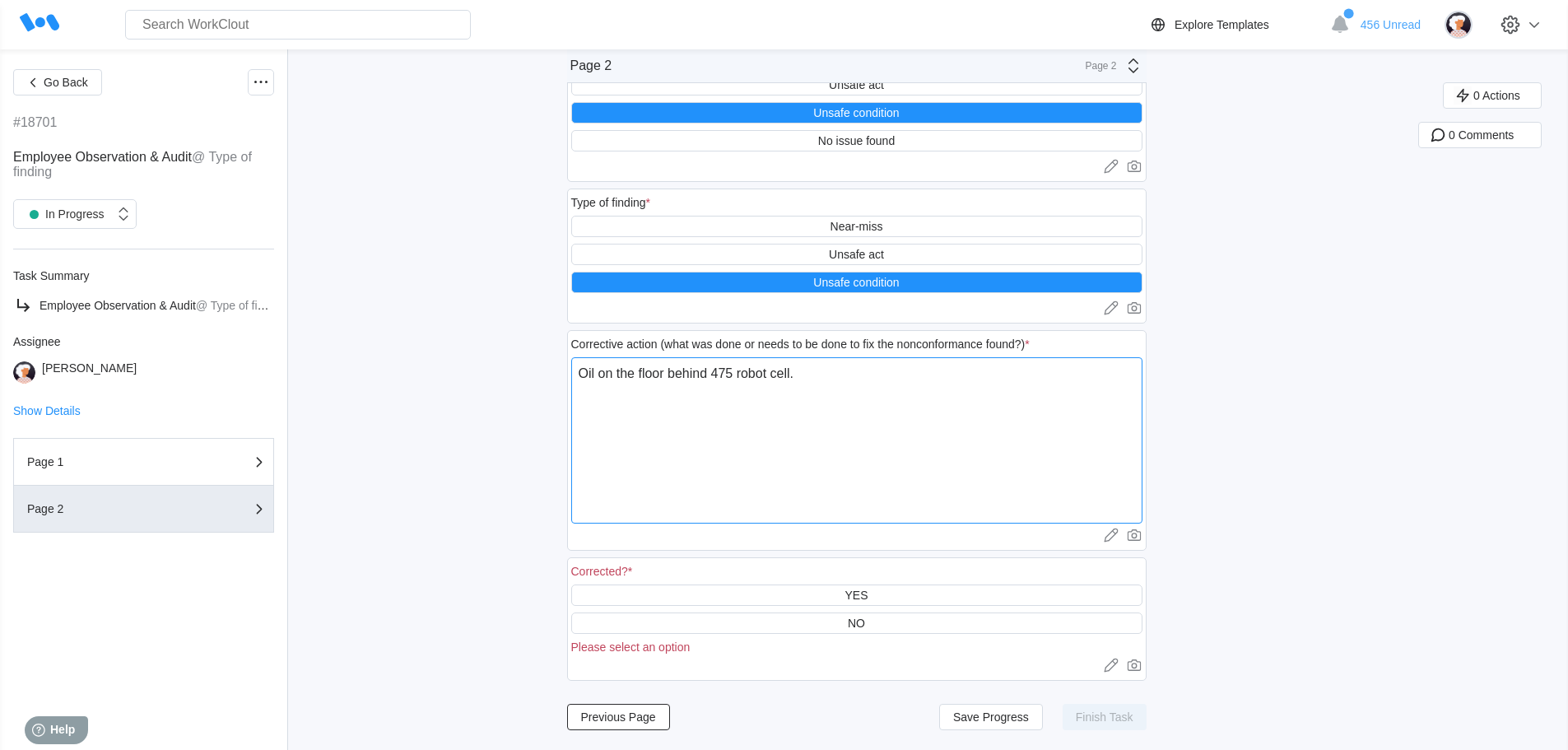
type textarea "Oil on the floor behind 475 robot cell."
type textarea "x"
type textarea "Oil on the floor behind 475 robot cell."
type textarea "x"
type textarea "Oil on the floor behind 475 robot cell. N"
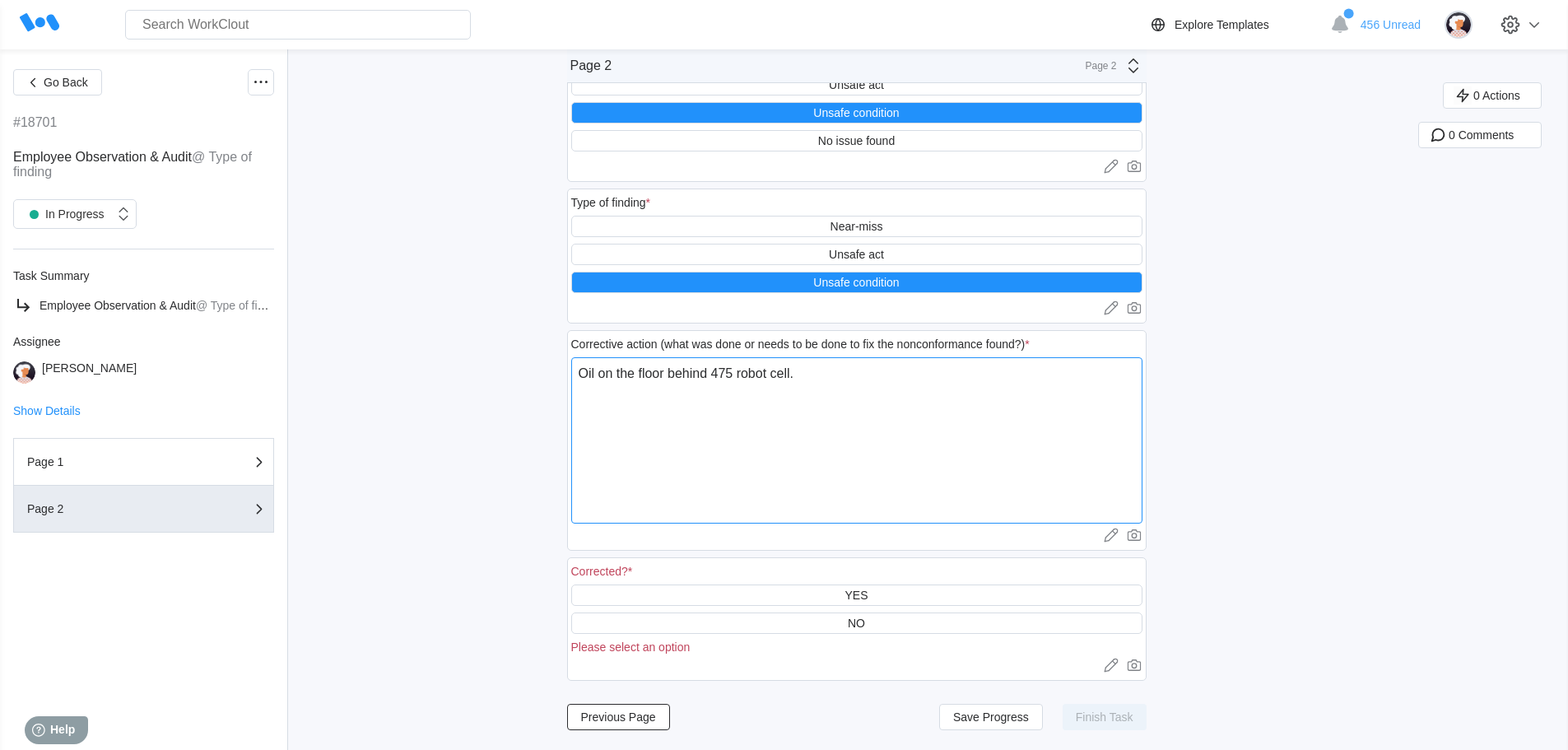
type textarea "x"
type textarea "Oil on the floor behind 475 robot cell. Ne"
type textarea "x"
type textarea "Oil on the floor behind 475 robot cell. Nee"
type textarea "x"
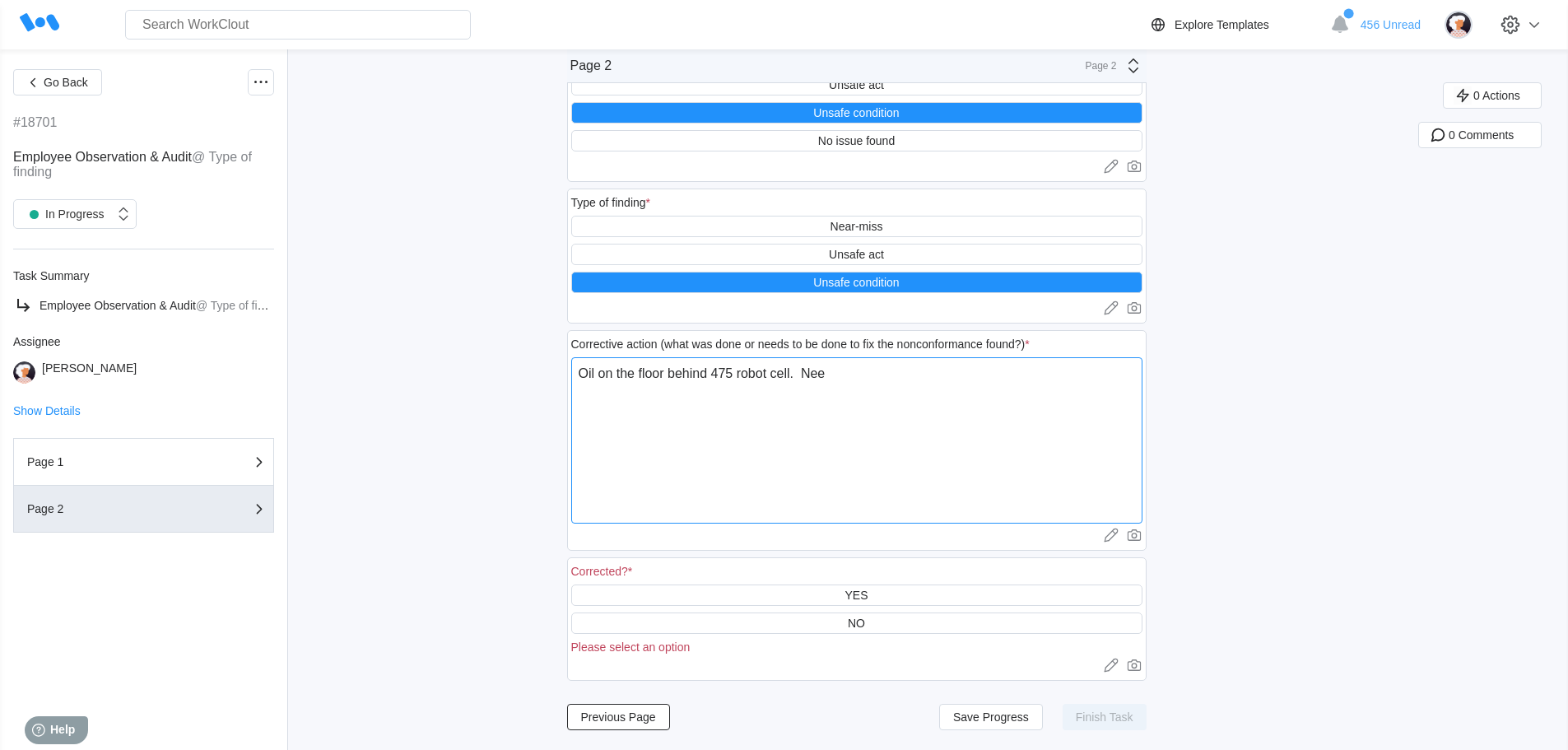
type textarea "Oil on the floor behind 475 robot cell. Need"
type textarea "x"
type textarea "Oil on the floor behind 475 robot cell. Needs"
type textarea "x"
type textarea "Oil on the floor behind 475 robot cell. Needs"
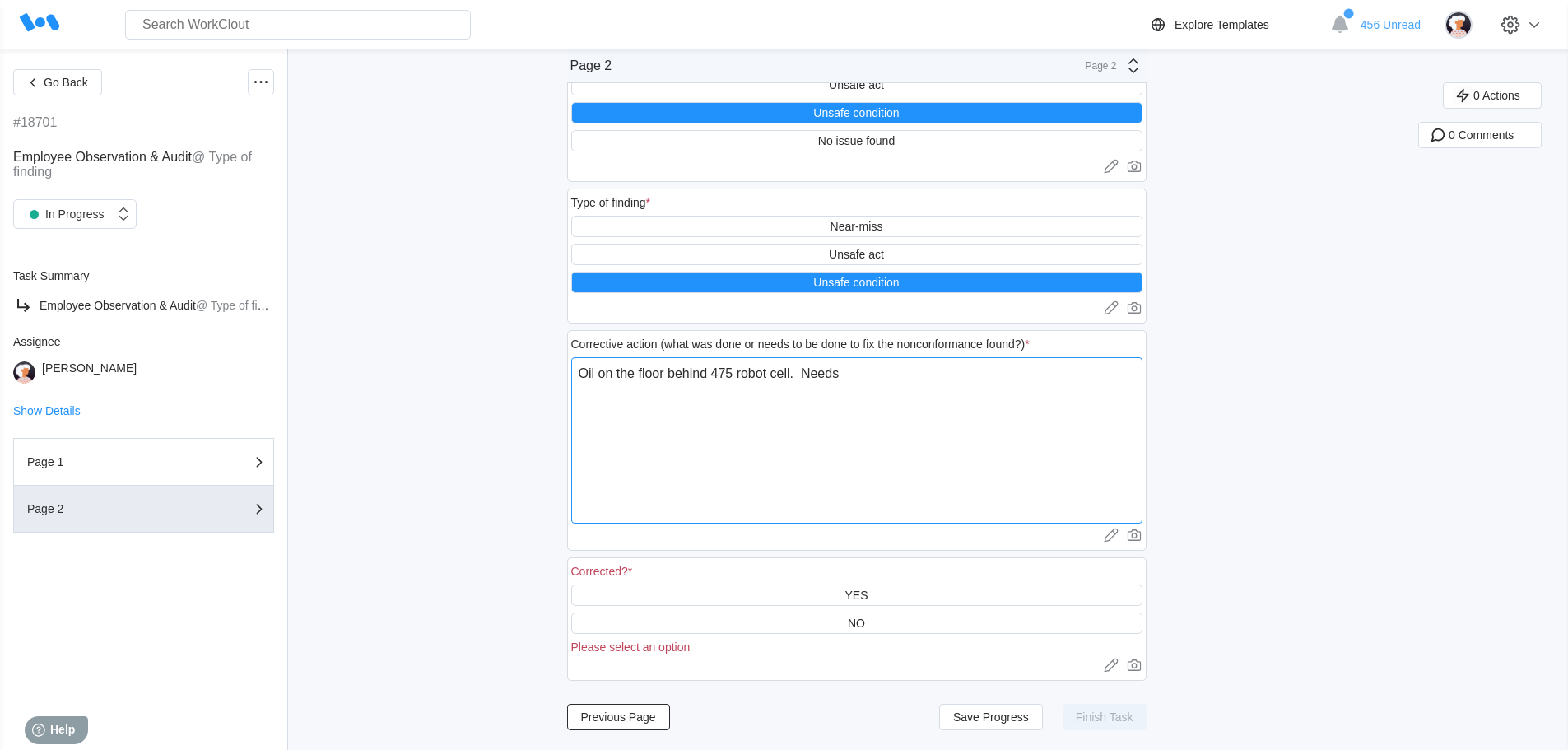
type textarea "x"
type textarea "Oil on the floor behind 475 robot cell. Needs c"
type textarea "x"
type textarea "Oil on the floor behind 475 robot cell. Needs cl"
type textarea "x"
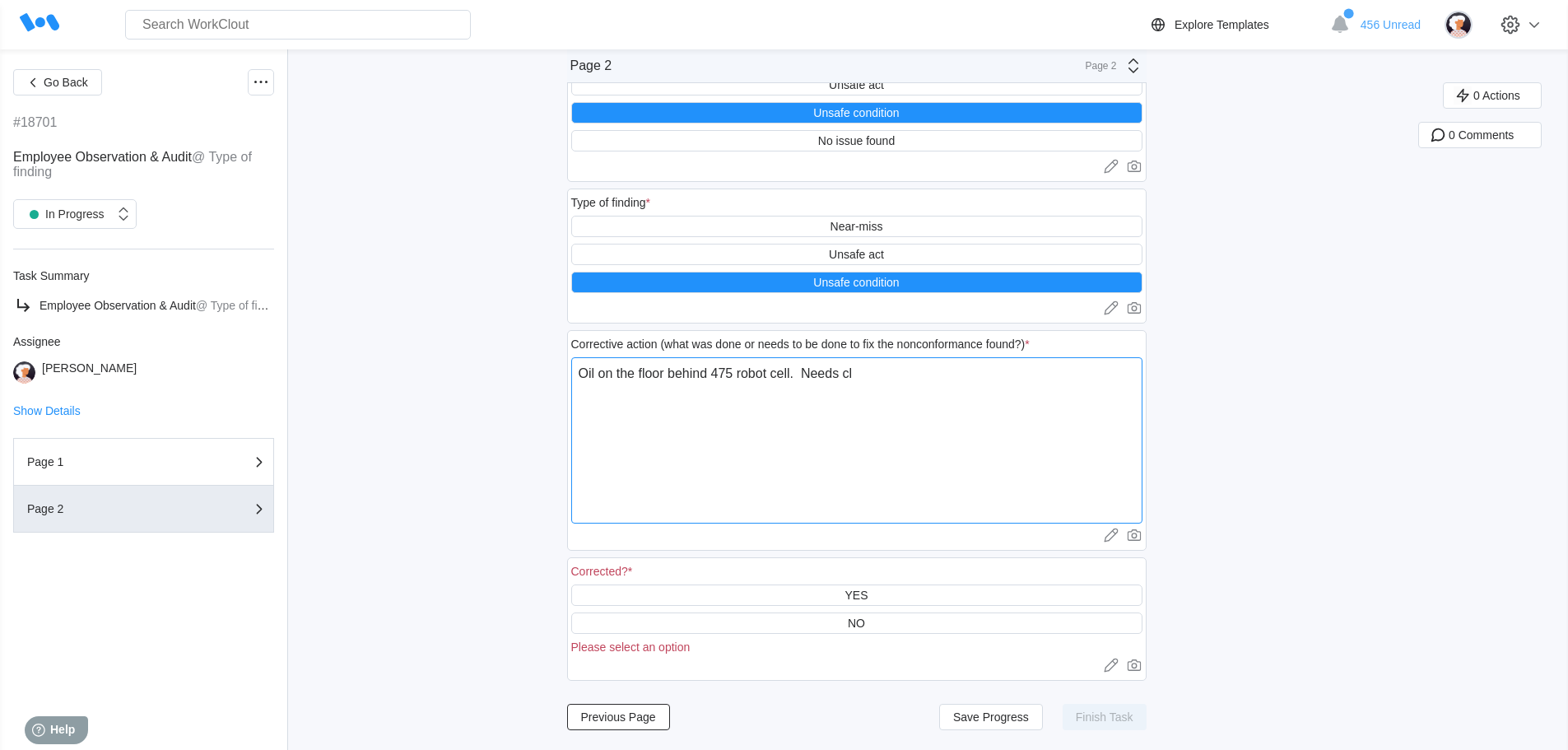
type textarea "Oil on the floor behind 475 robot cell. Needs cle"
type textarea "x"
type textarea "Oil on the floor behind 475 robot cell. Needs clea"
type textarea "x"
type textarea "Oil on the floor behind 475 robot cell. Needs clean"
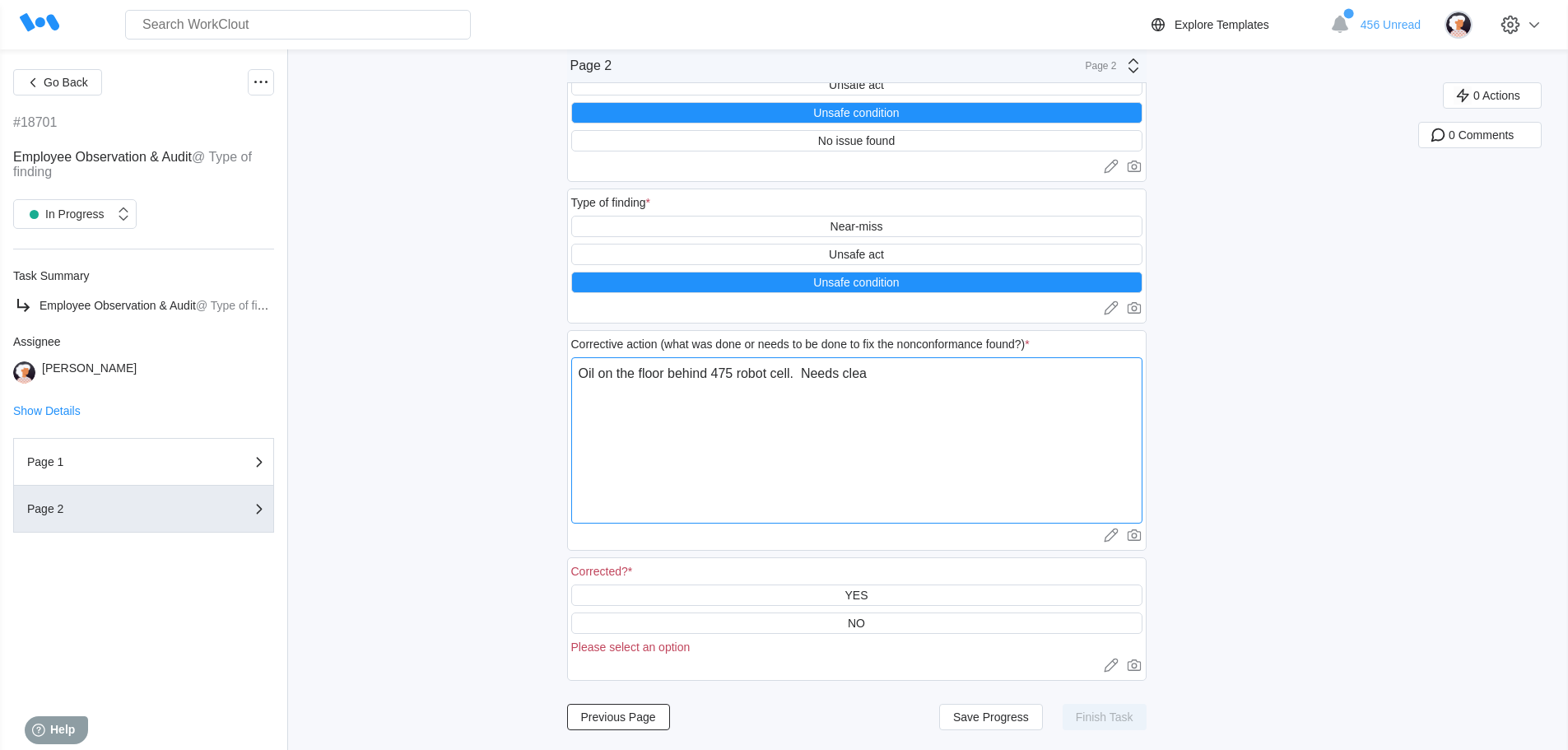
type textarea "x"
type textarea "Oil on the floor behind 475 robot cell. Needs cleane"
type textarea "x"
type textarea "Oil on the floor behind 475 robot cell. Needs cleaned"
type textarea "x"
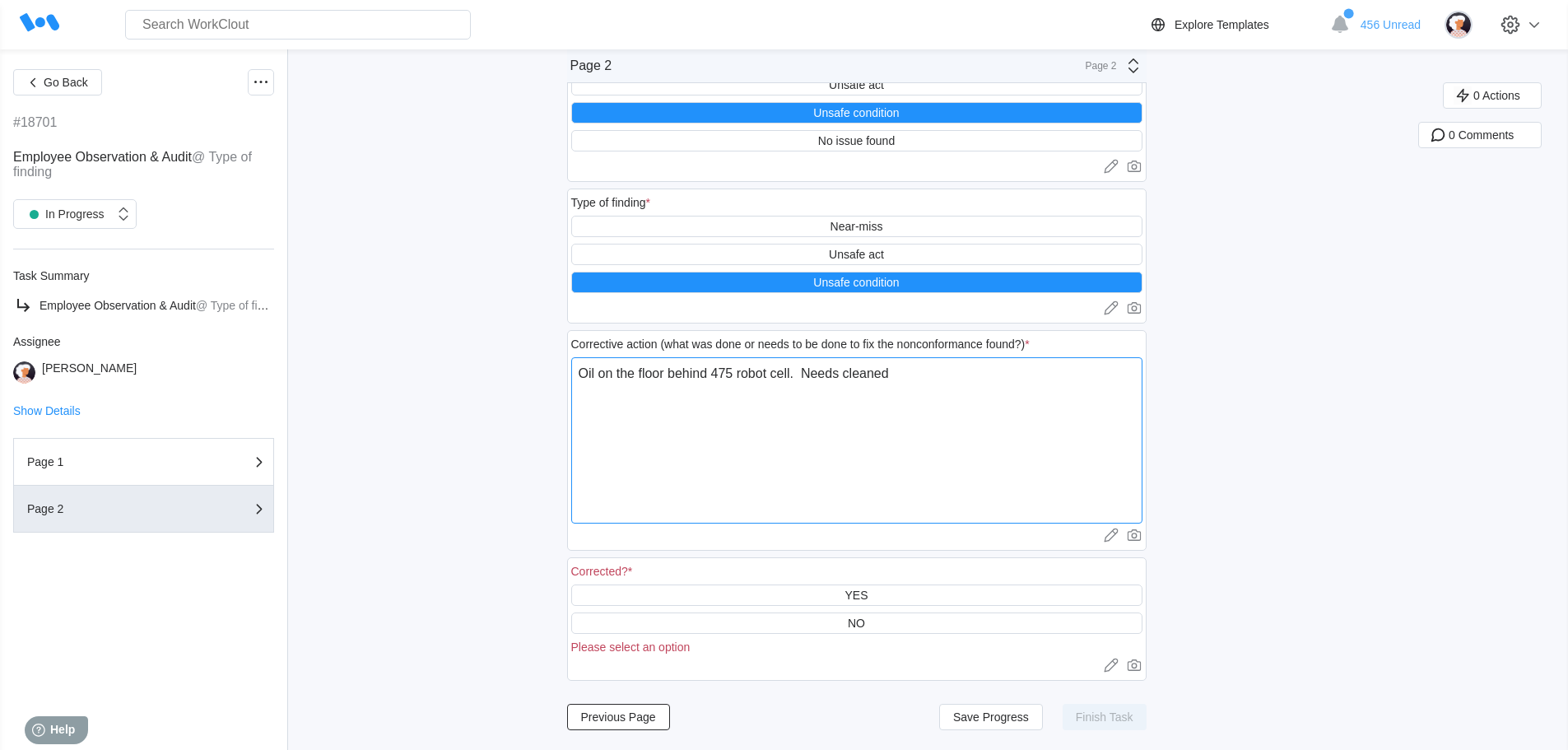
type textarea "Oil on the floor behind 475 robot cell. Needs cleaned"
click at [873, 624] on div "NO" at bounding box center [856, 623] width 571 height 22
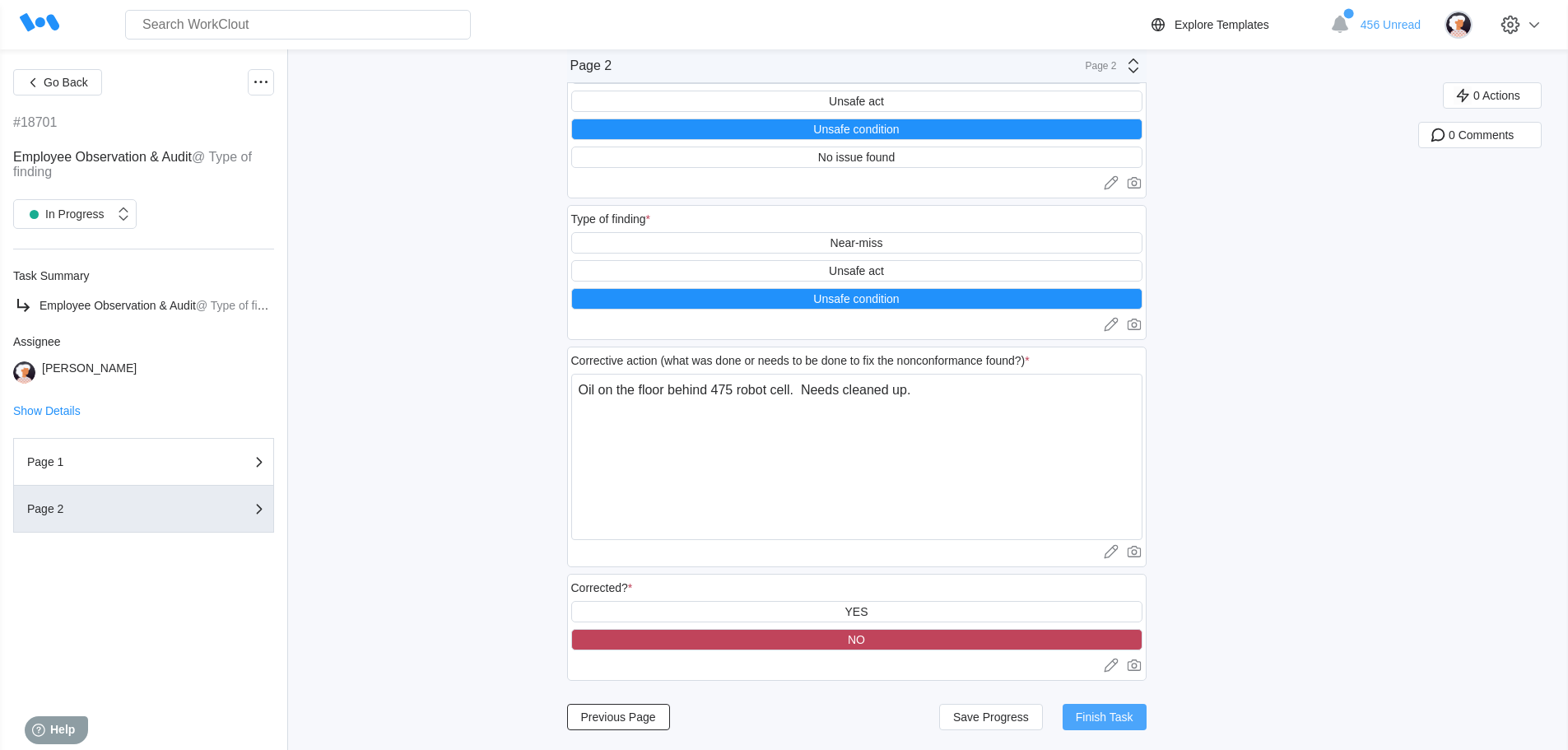
click at [1116, 716] on span "Finish Task" at bounding box center [1105, 717] width 57 height 12
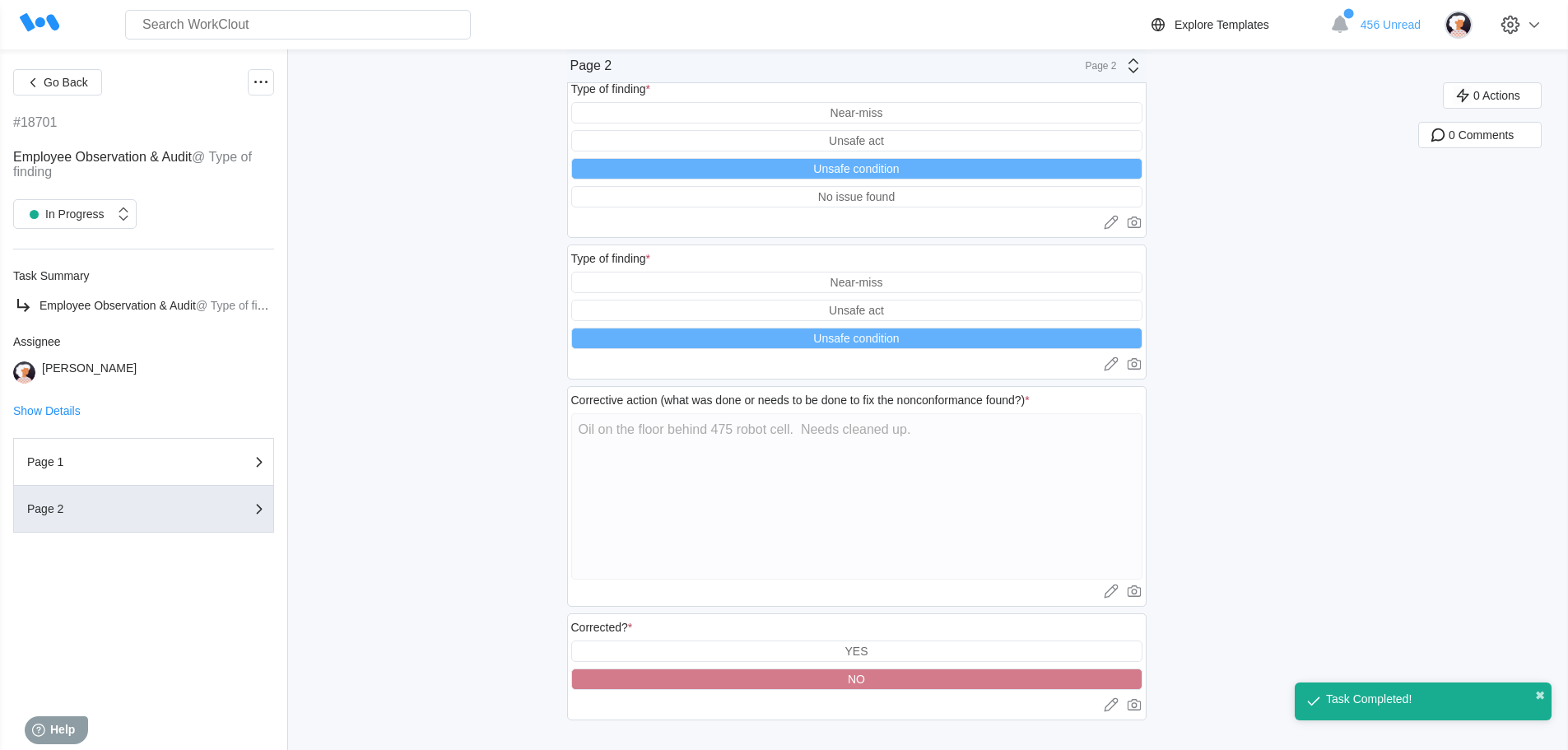
scroll to position [87, 0]
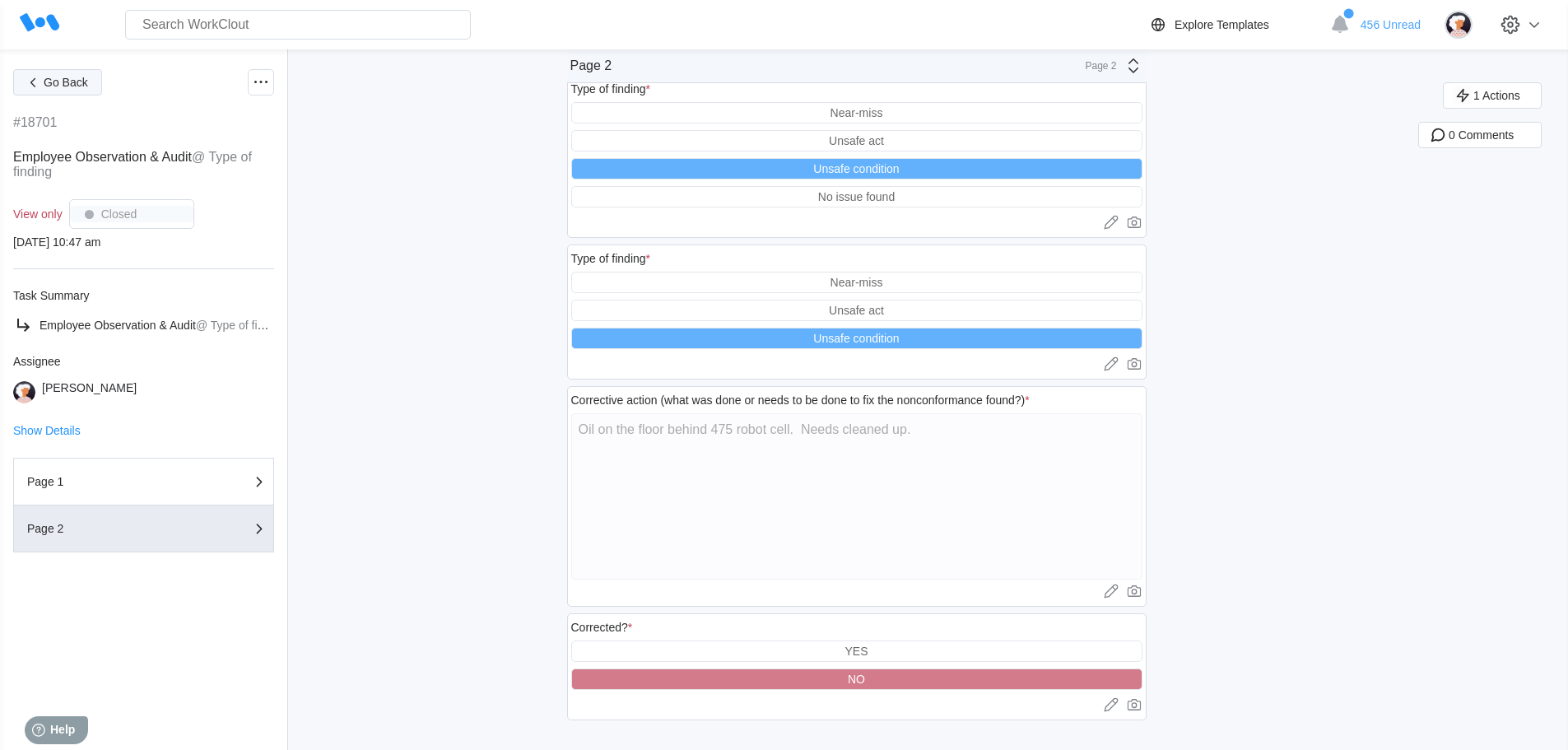
click at [52, 77] on span "Go Back" at bounding box center [65, 82] width 45 height 12
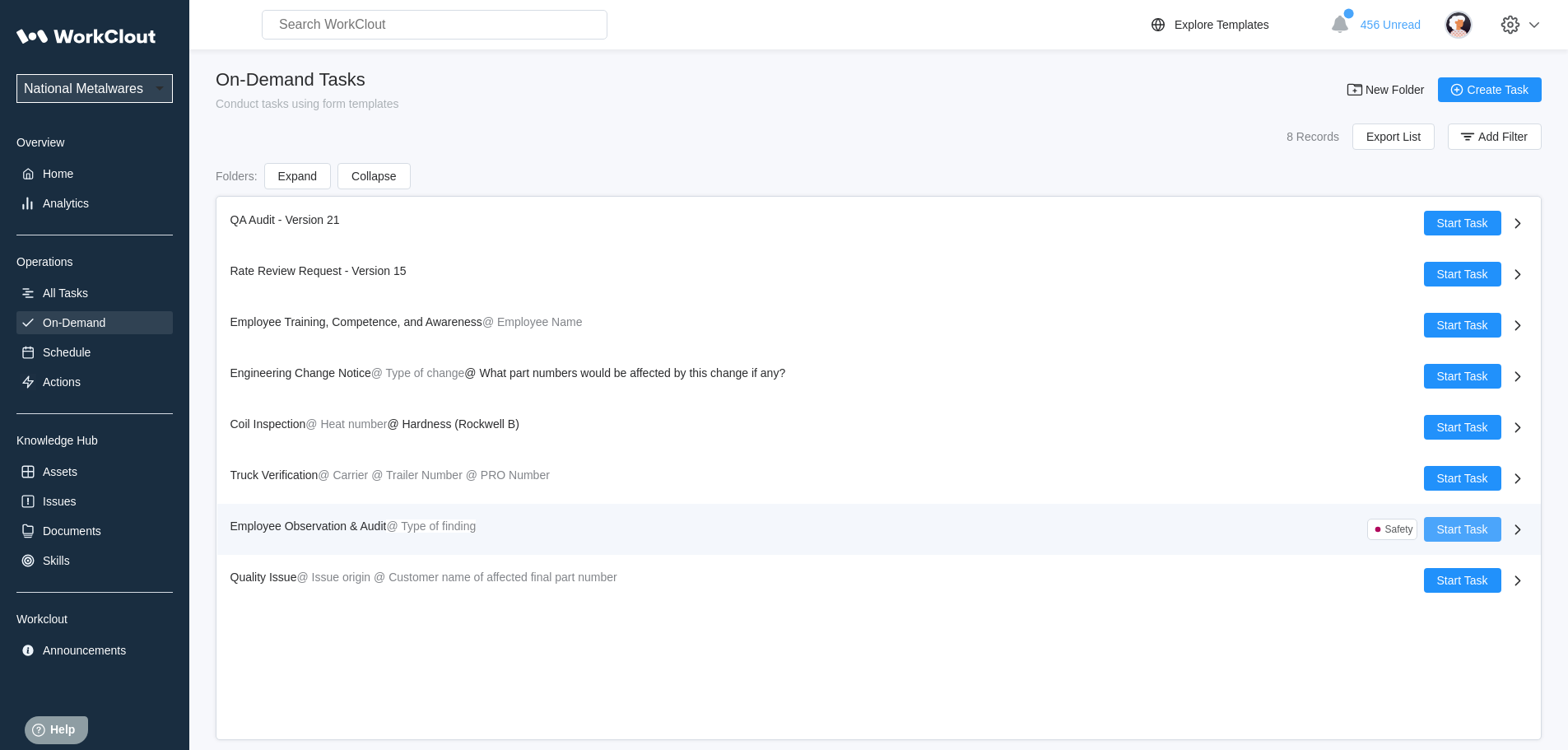
click at [1465, 527] on span "Start Task" at bounding box center [1462, 529] width 51 height 12
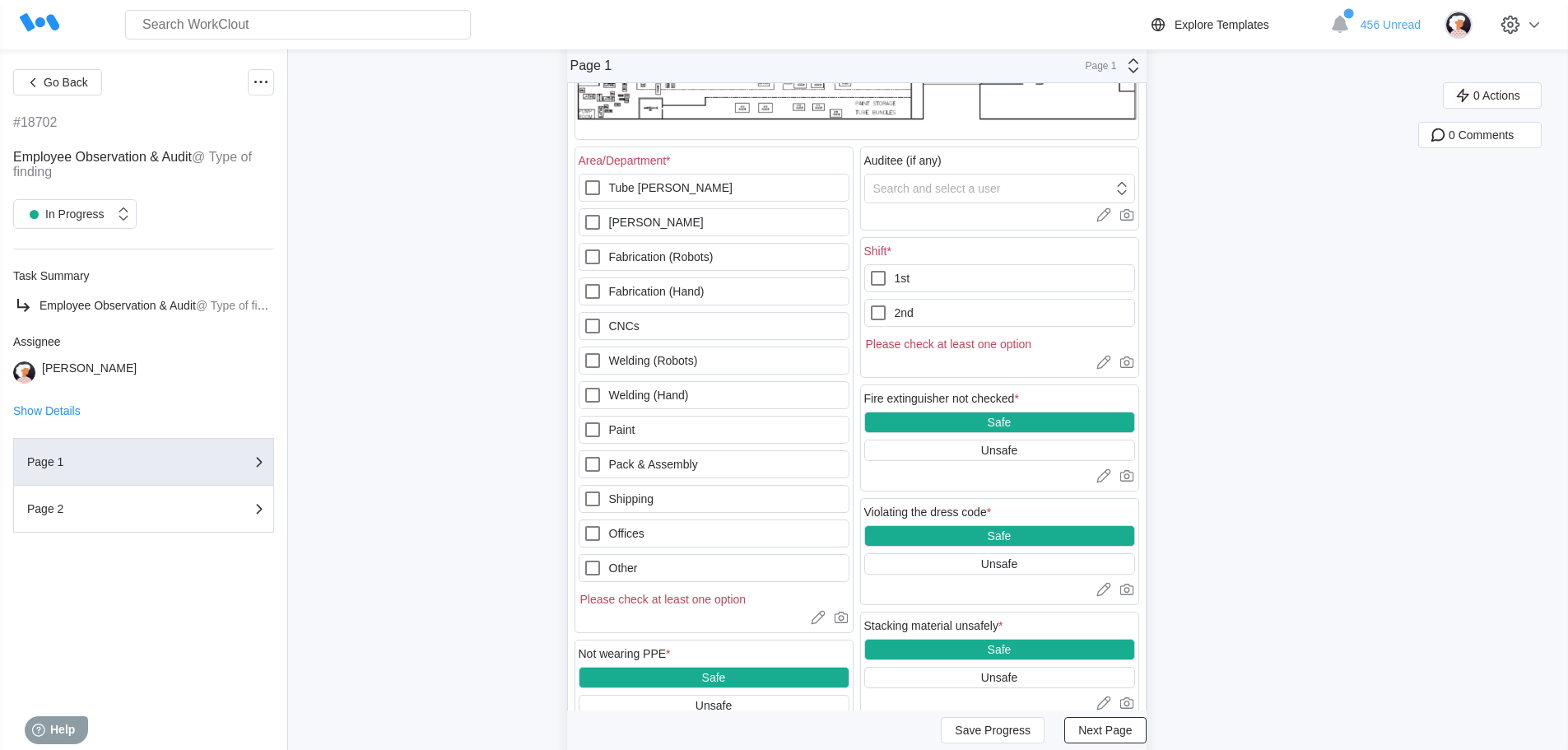
scroll to position [329, 0]
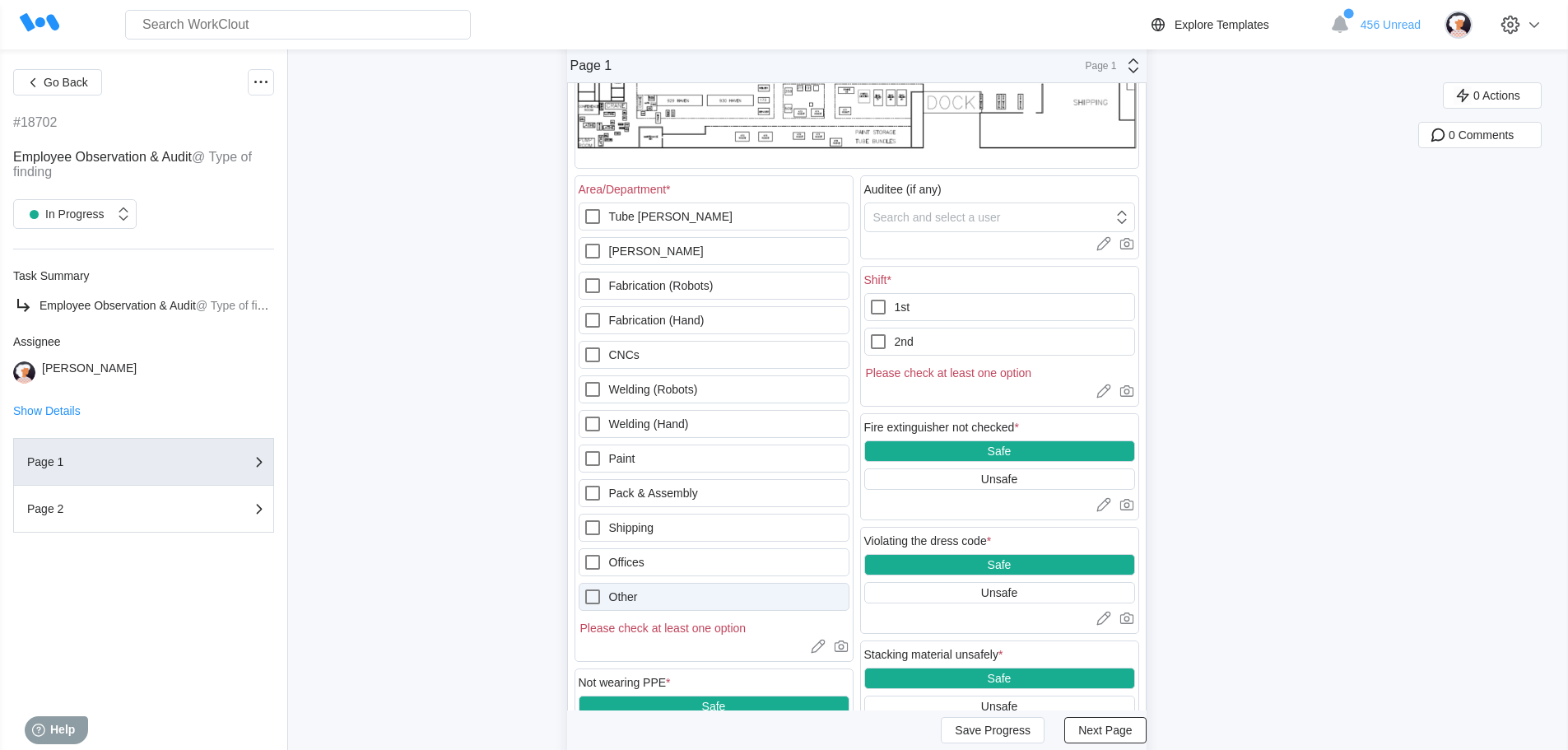
click at [598, 598] on icon at bounding box center [593, 596] width 20 height 20
click at [584, 588] on input "Other" at bounding box center [583, 587] width 1 height 1
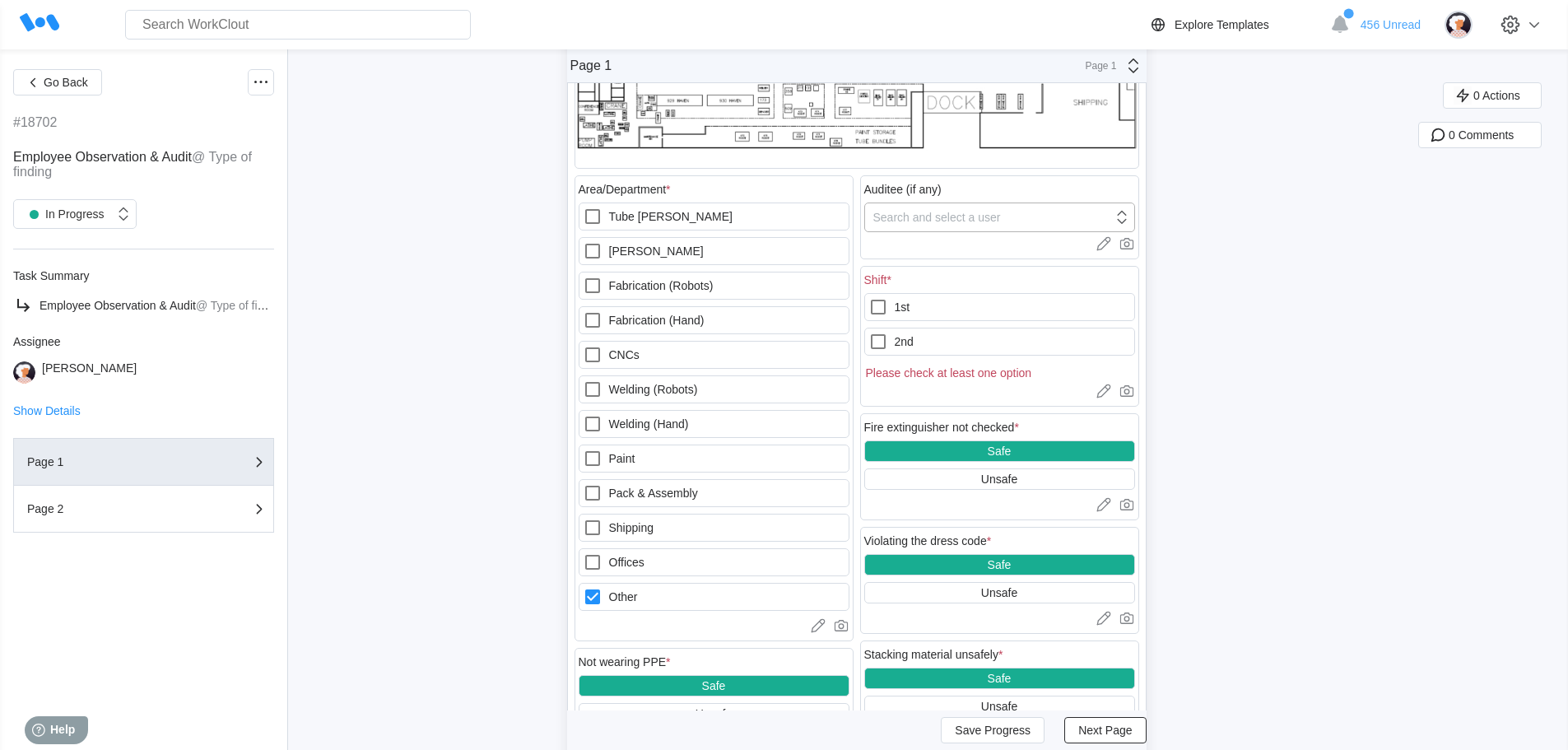
click at [1130, 223] on icon at bounding box center [1122, 217] width 18 height 18
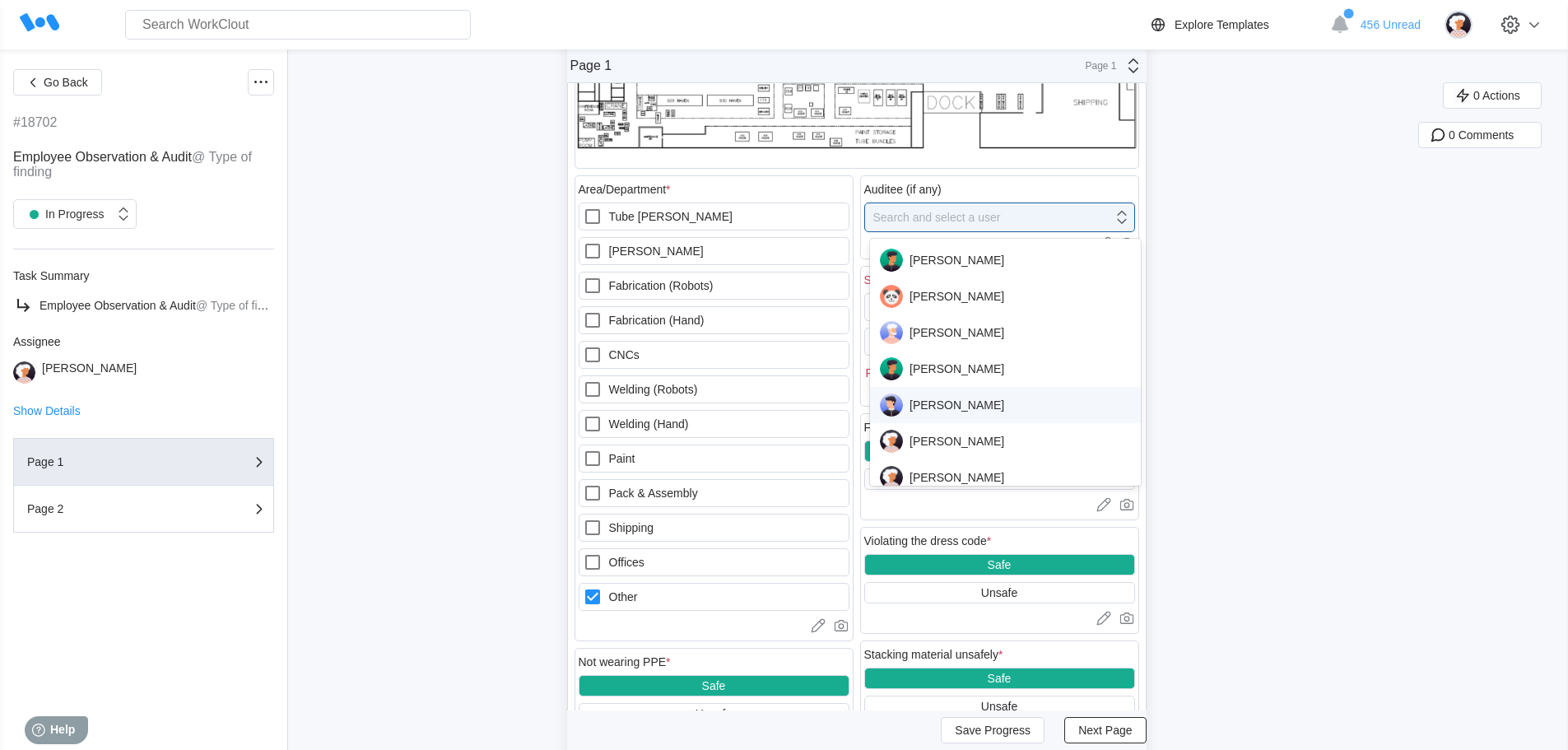
scroll to position [82, 0]
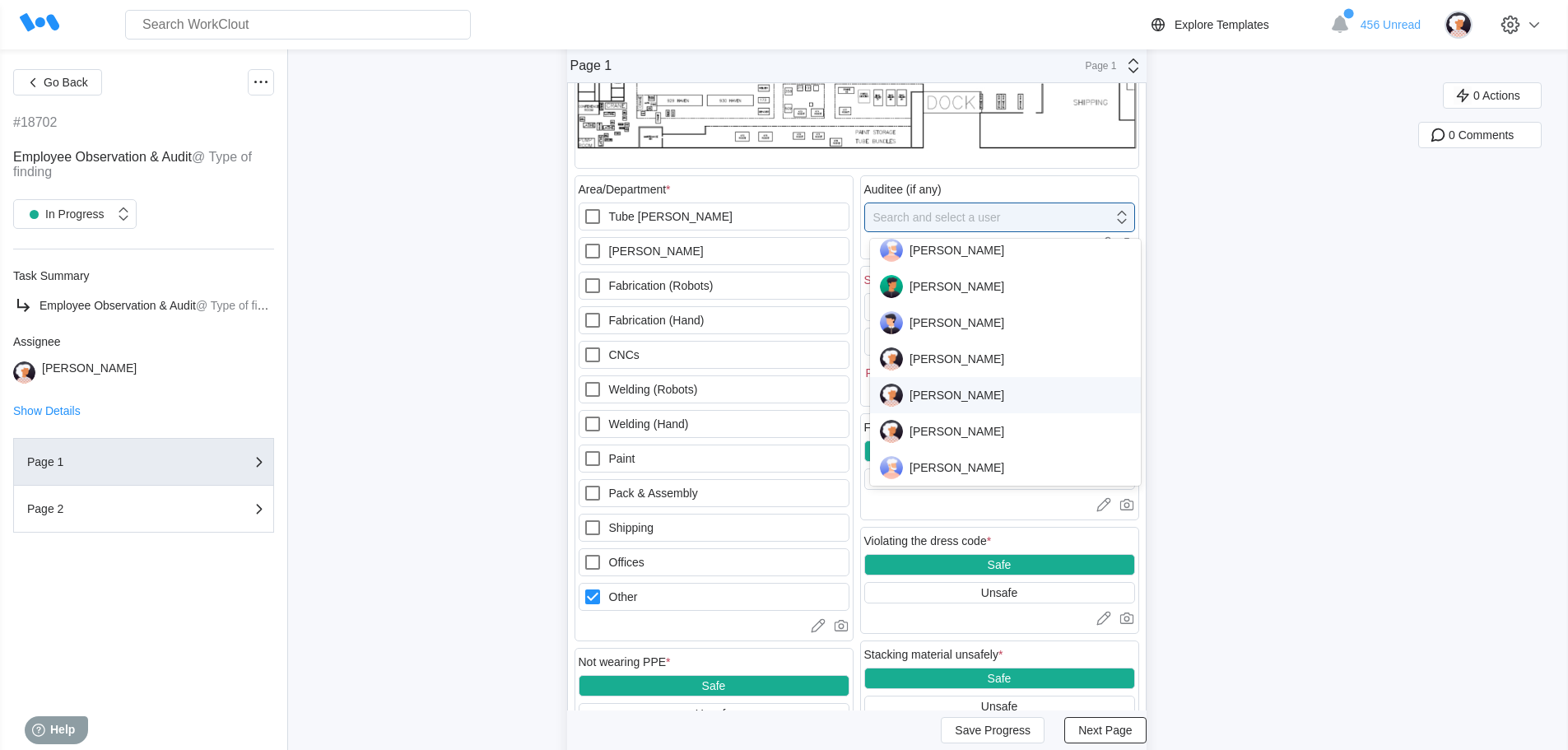
click at [954, 391] on div "[PERSON_NAME]" at bounding box center [1005, 394] width 251 height 23
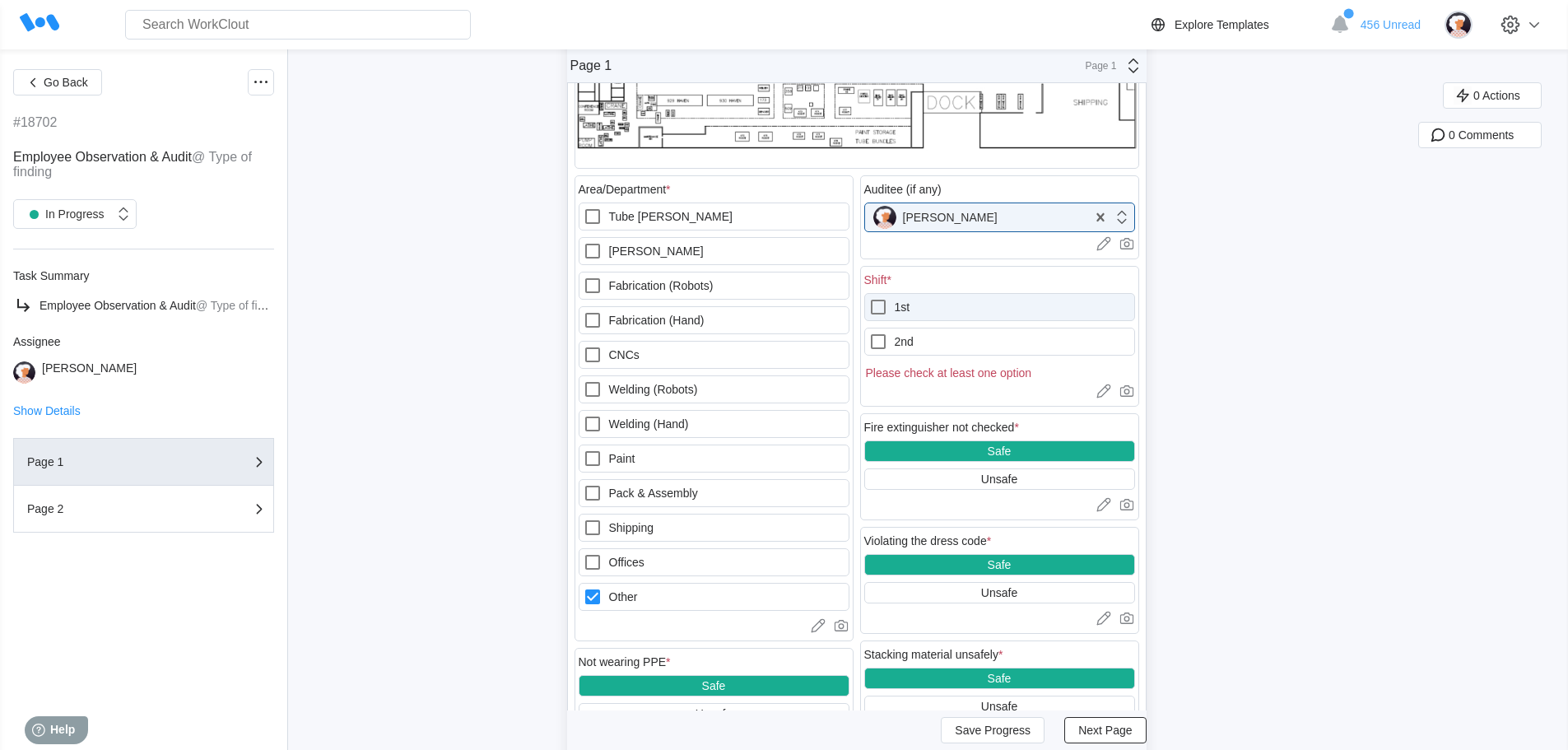
click at [884, 306] on icon at bounding box center [878, 307] width 20 height 20
click at [869, 298] on input "1st" at bounding box center [868, 297] width 1 height 1
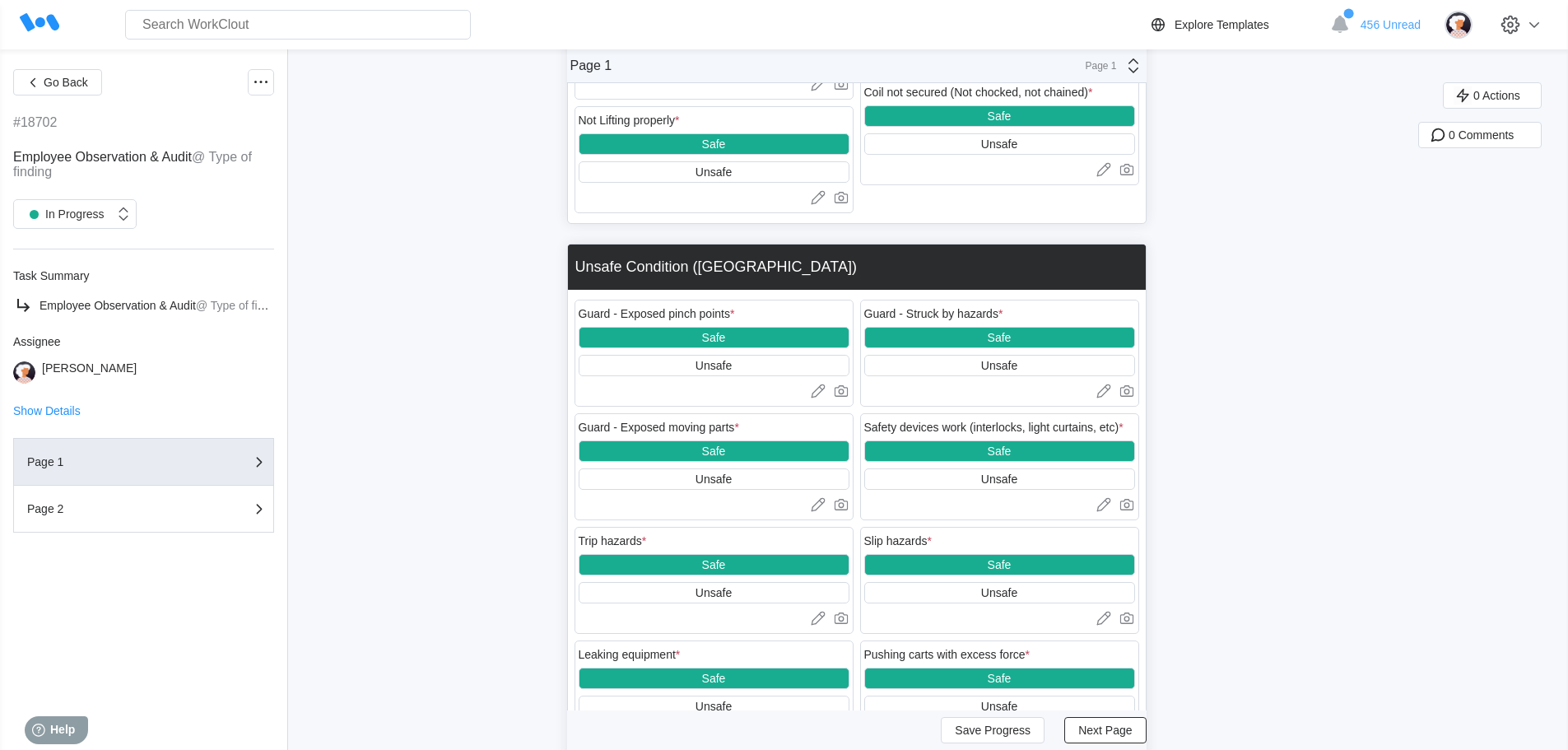
scroll to position [1975, 0]
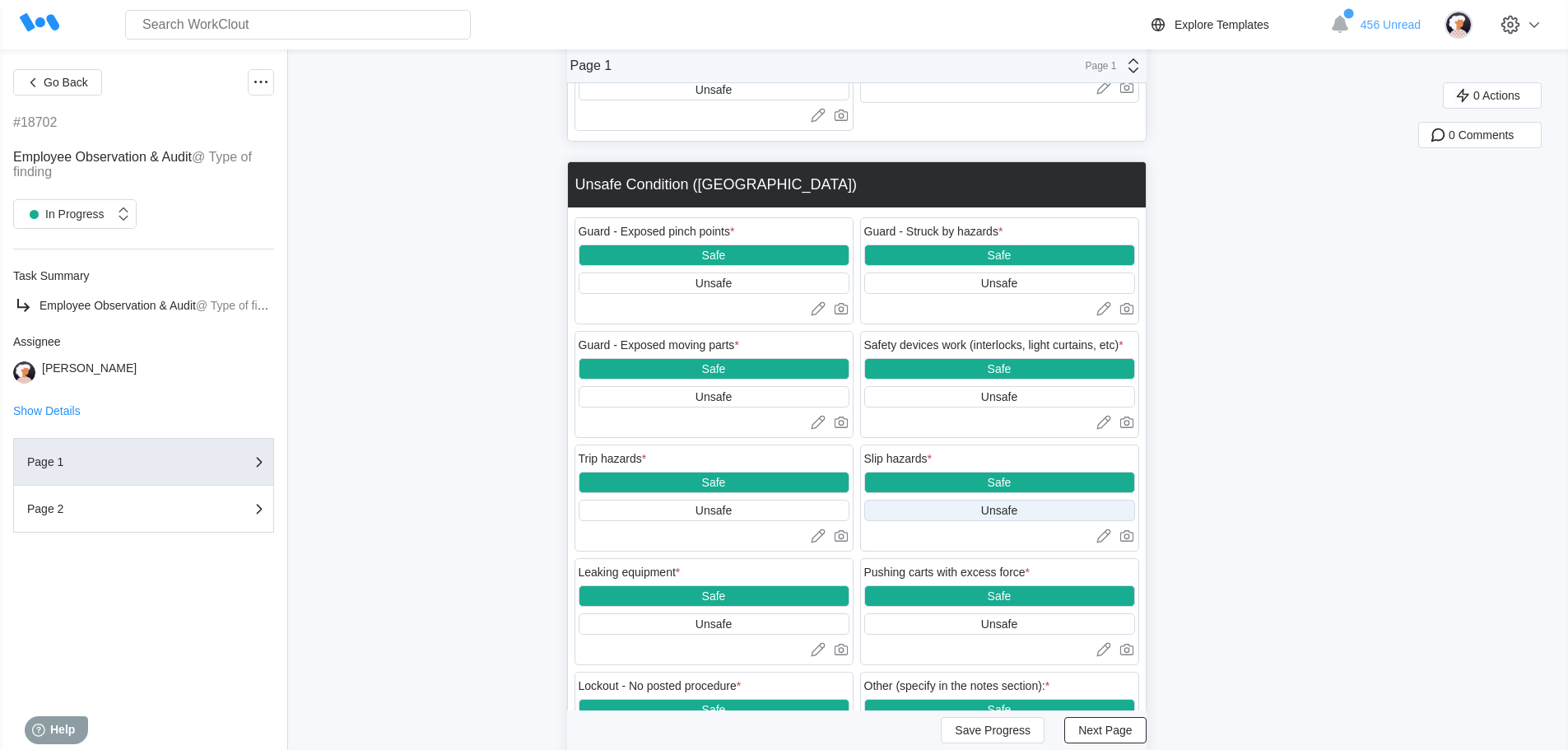
click at [997, 511] on div "Unsafe" at bounding box center [999, 509] width 37 height 13
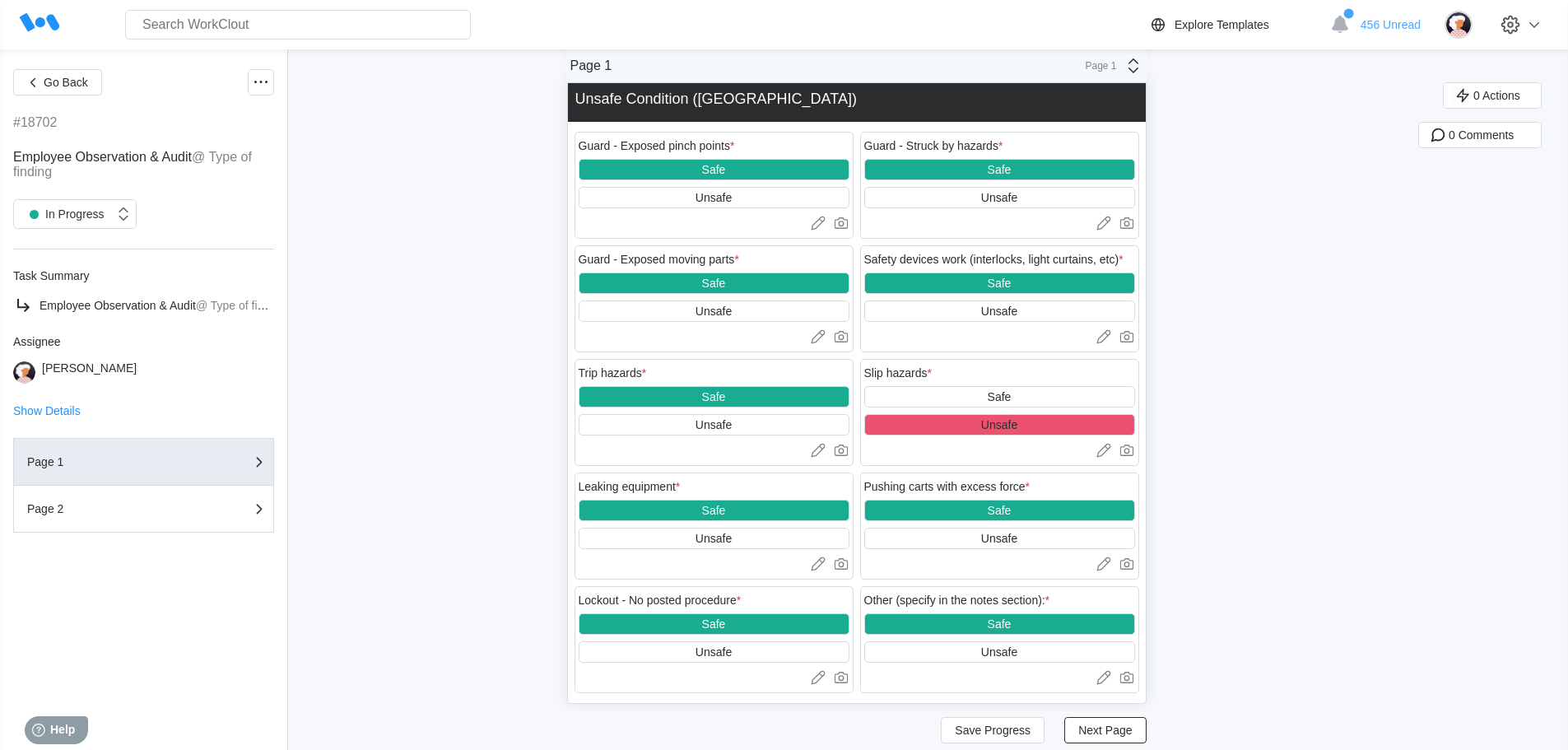
scroll to position [2090, 0]
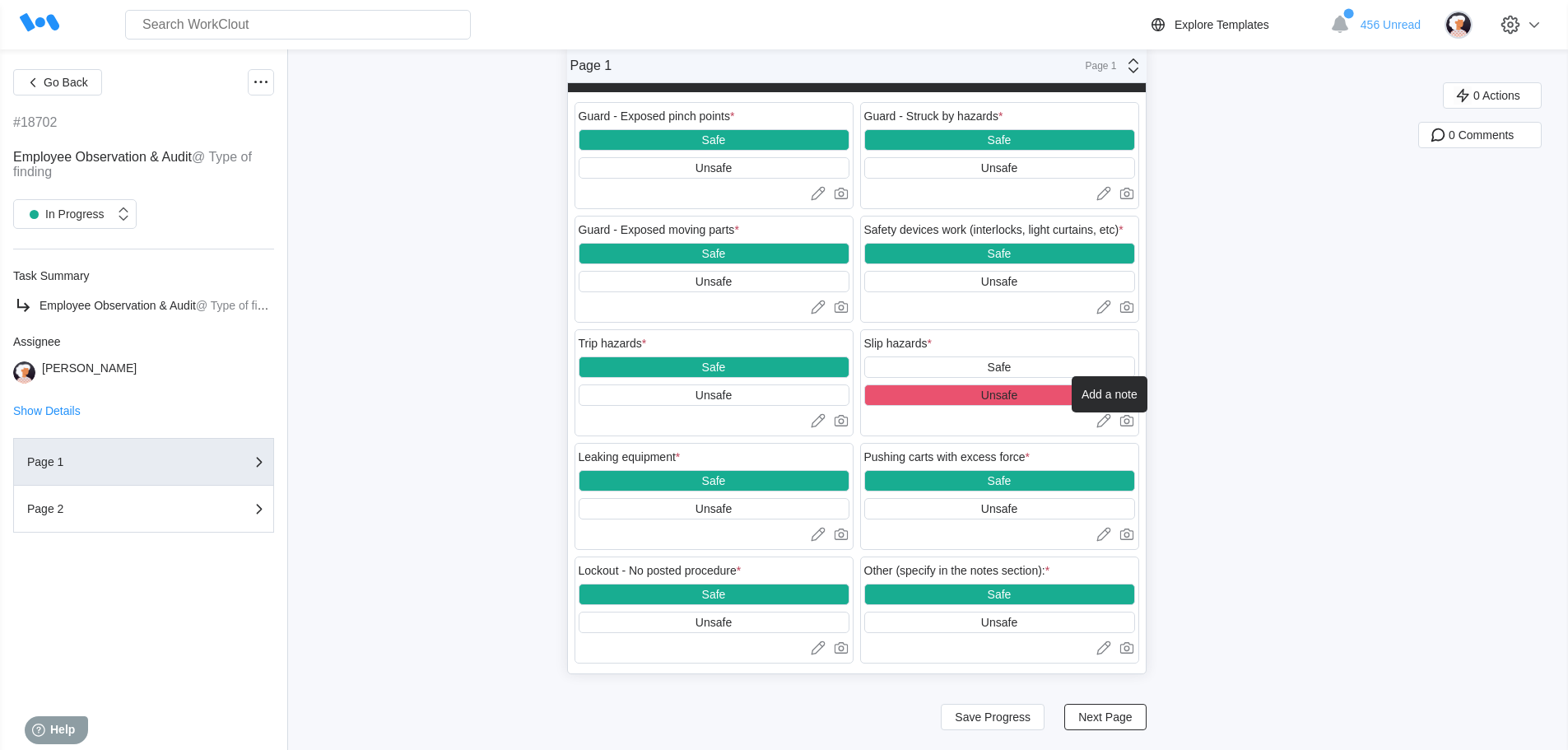
click at [1110, 419] on icon at bounding box center [1103, 420] width 17 height 17
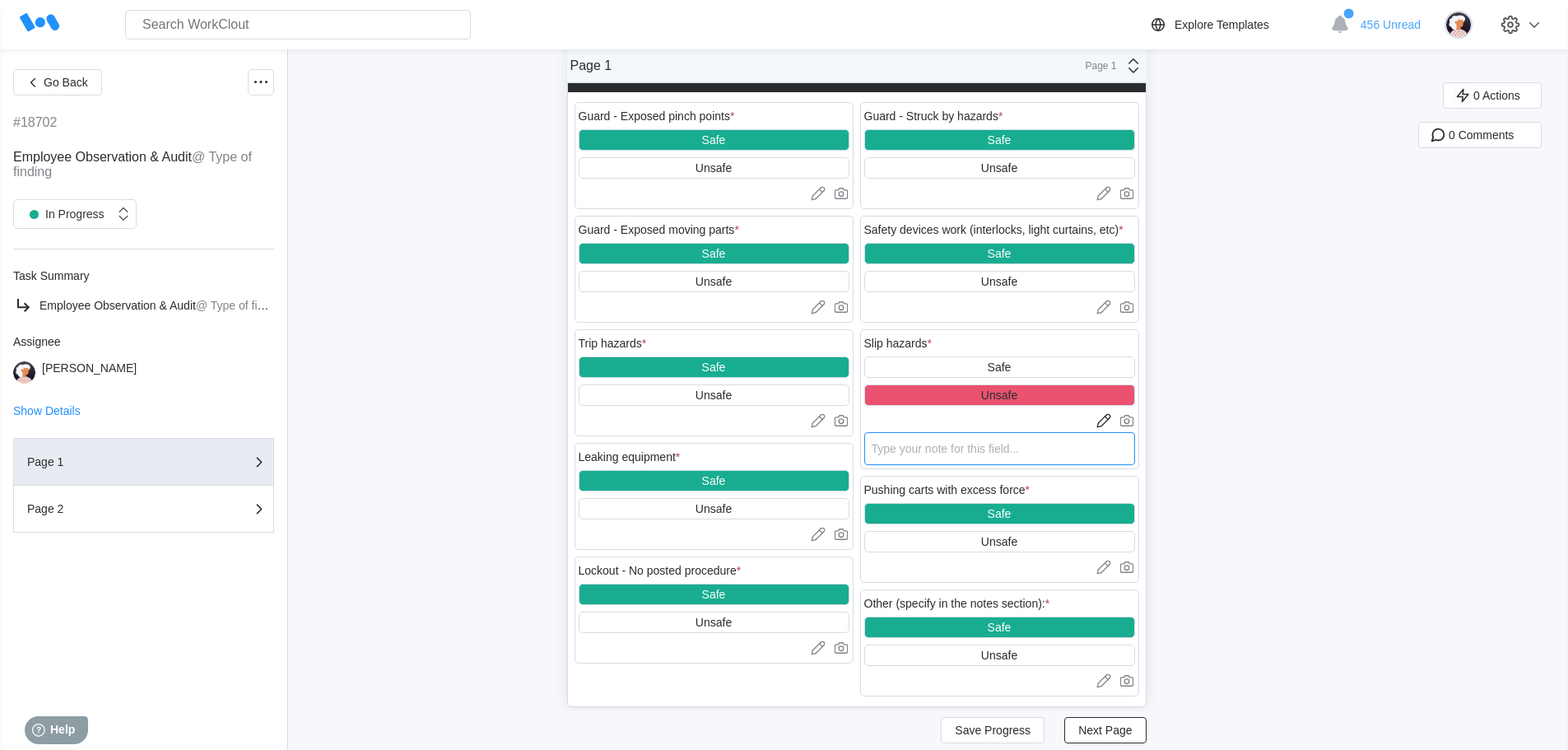
click at [913, 451] on textarea at bounding box center [999, 448] width 271 height 33
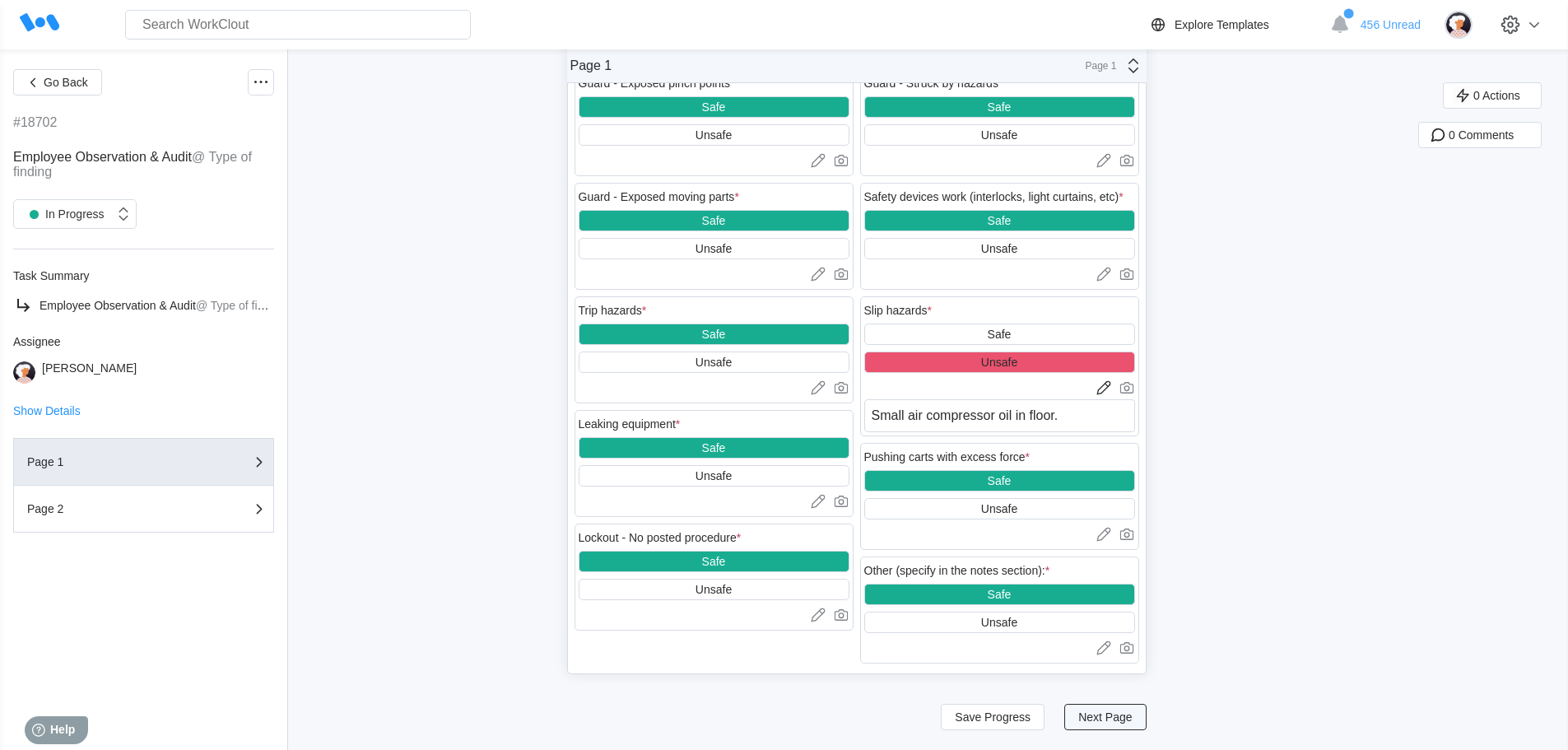
click at [1129, 718] on span "Next Page" at bounding box center [1105, 717] width 54 height 12
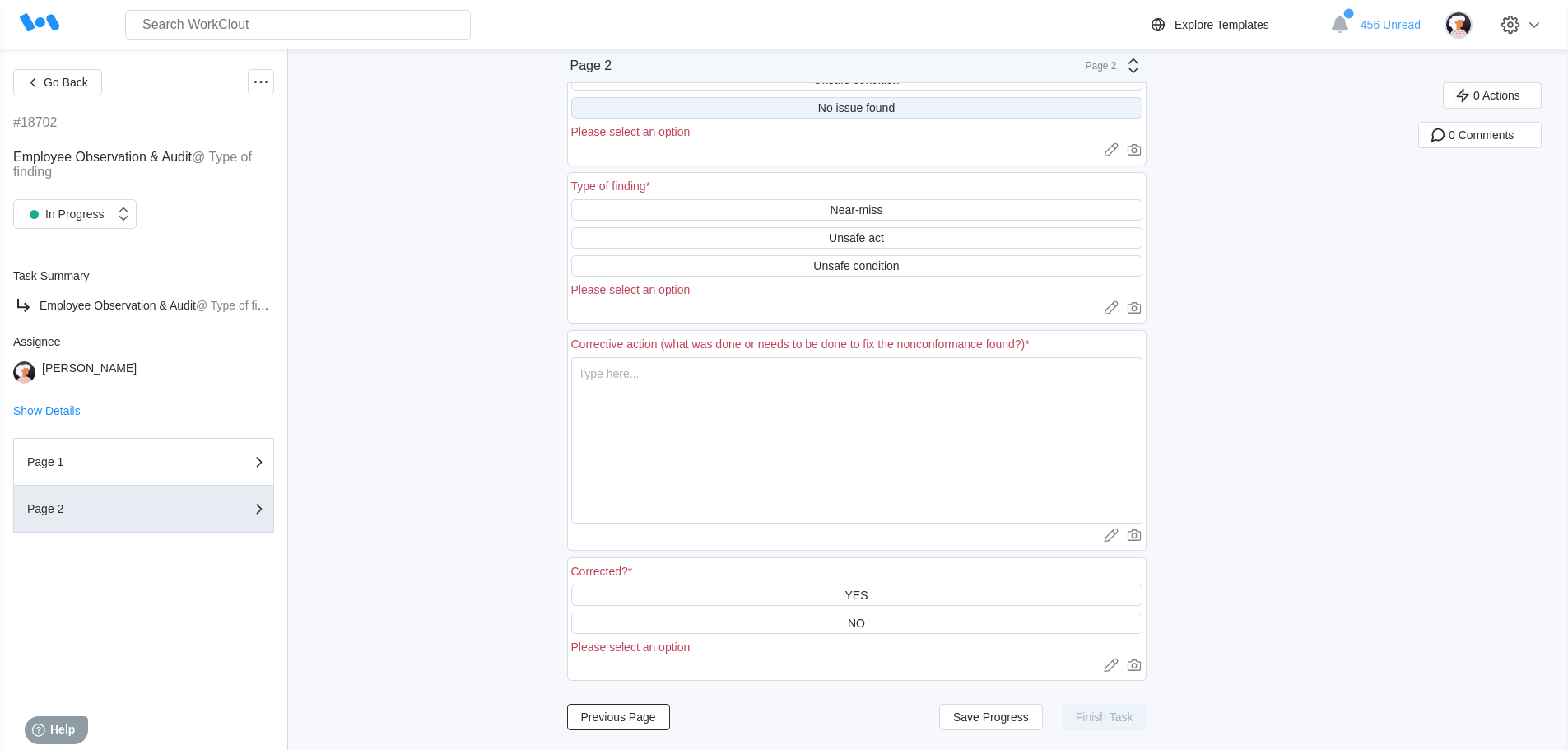
scroll to position [94, 0]
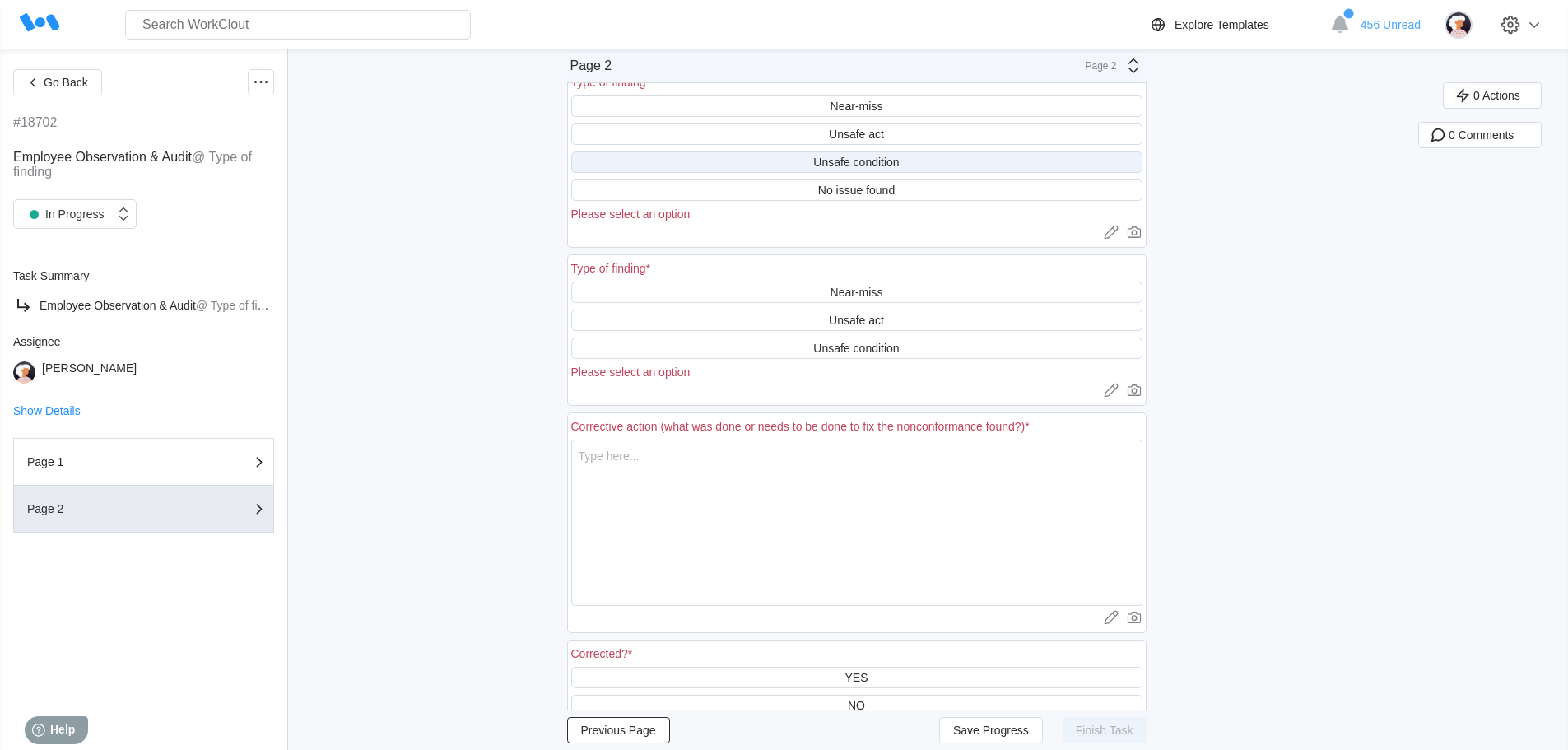
click at [858, 159] on div "Unsafe condition" at bounding box center [856, 161] width 85 height 13
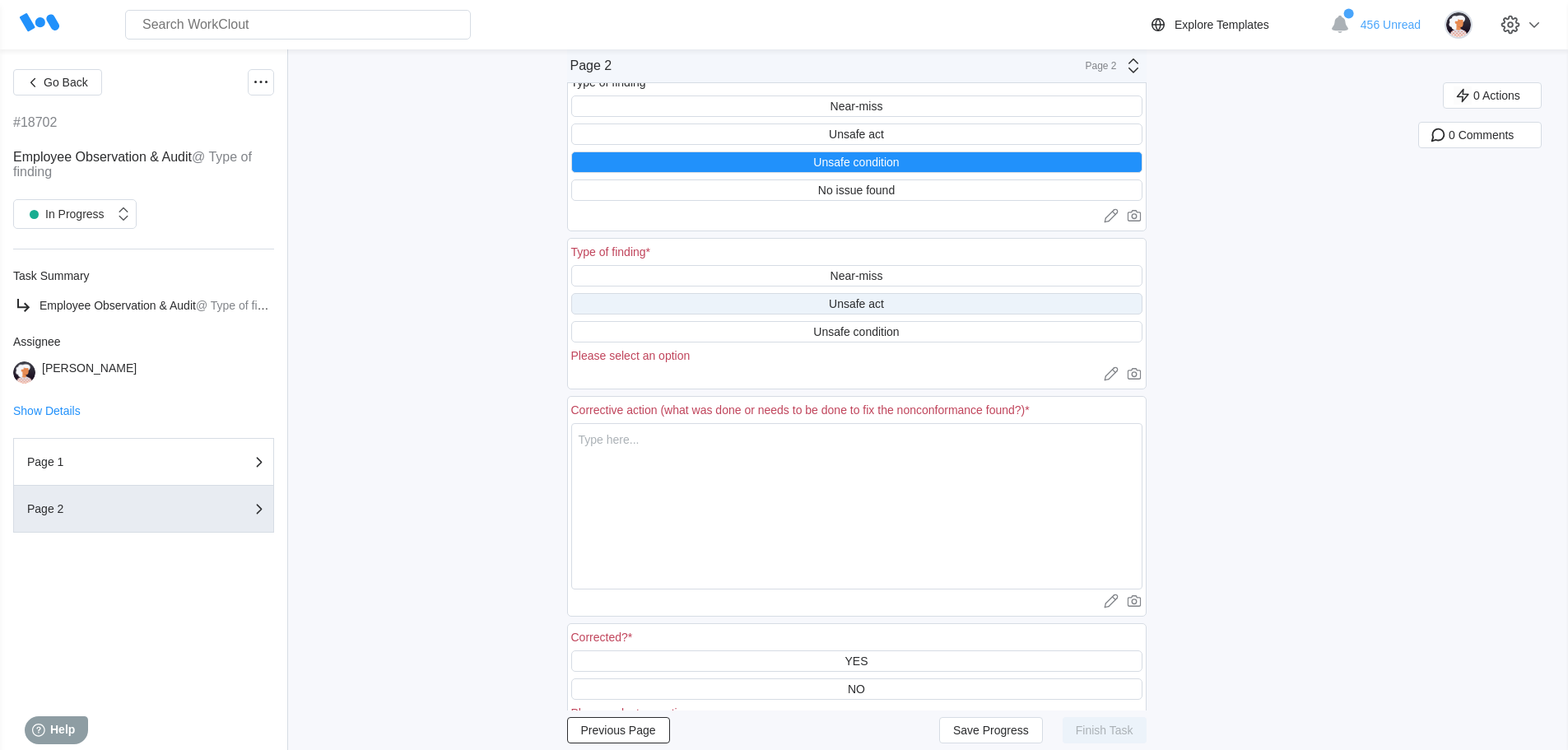
click at [847, 305] on div "Unsafe act" at bounding box center [856, 303] width 56 height 13
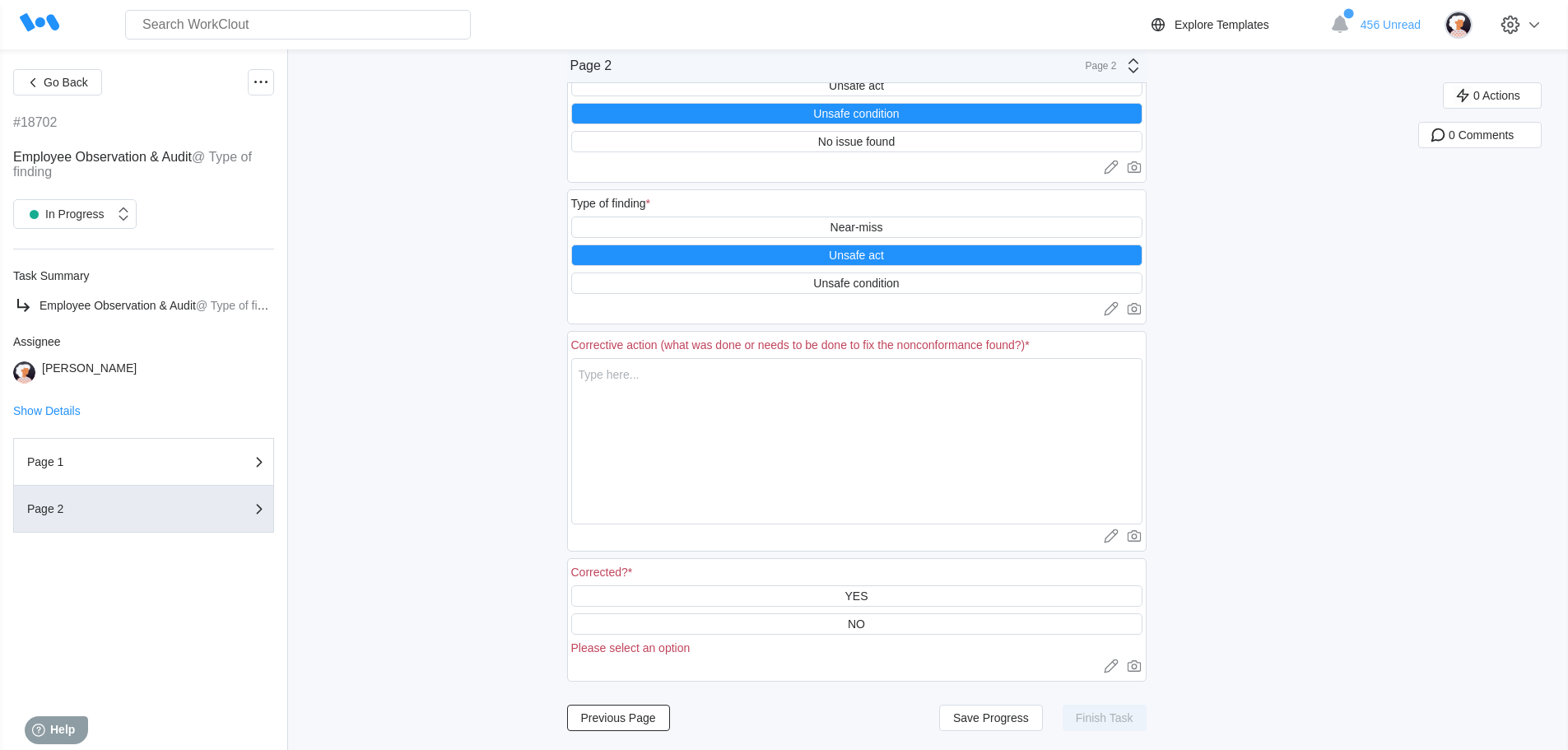
scroll to position [144, 0]
click at [654, 383] on textarea at bounding box center [856, 440] width 571 height 166
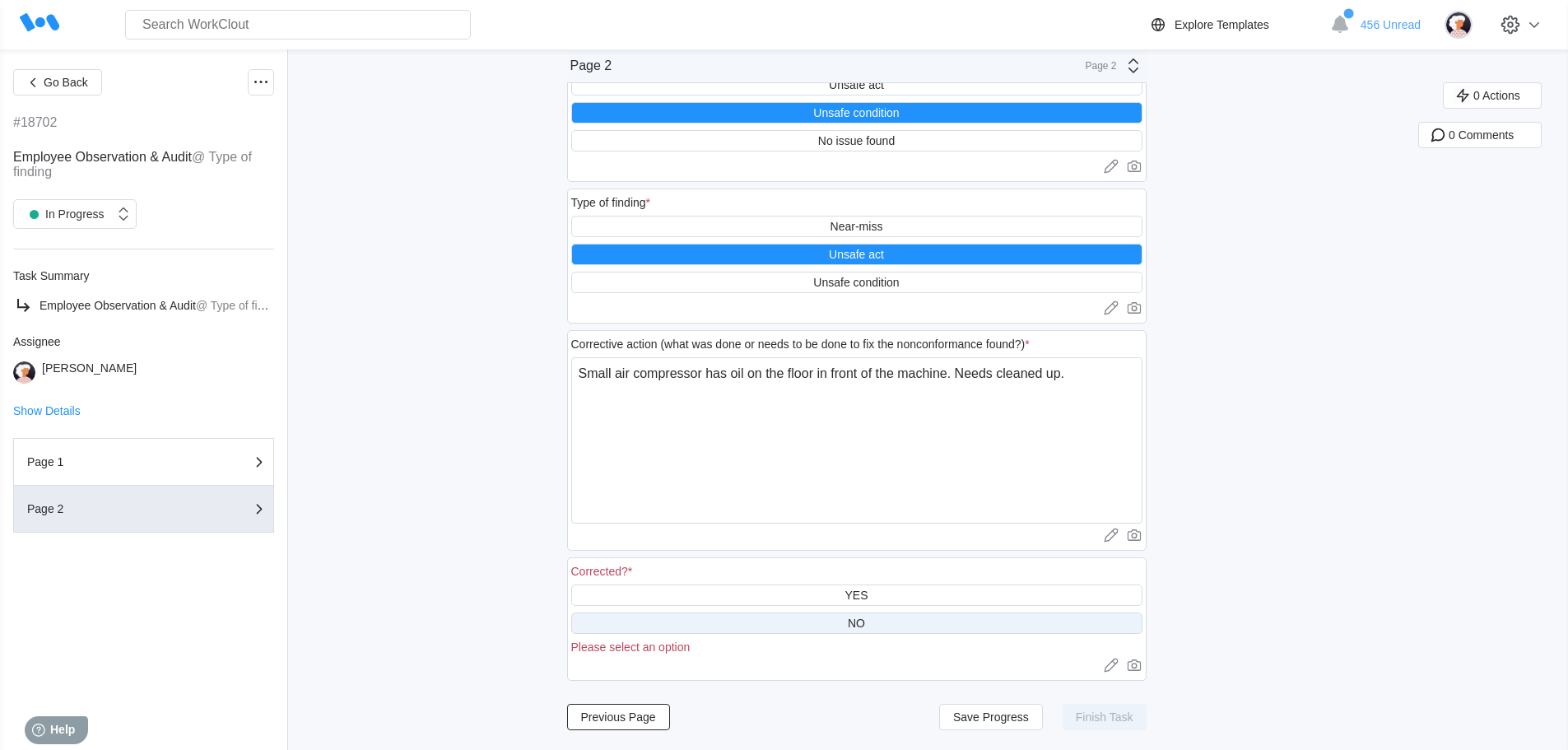
click at [857, 623] on div "NO" at bounding box center [855, 622] width 17 height 13
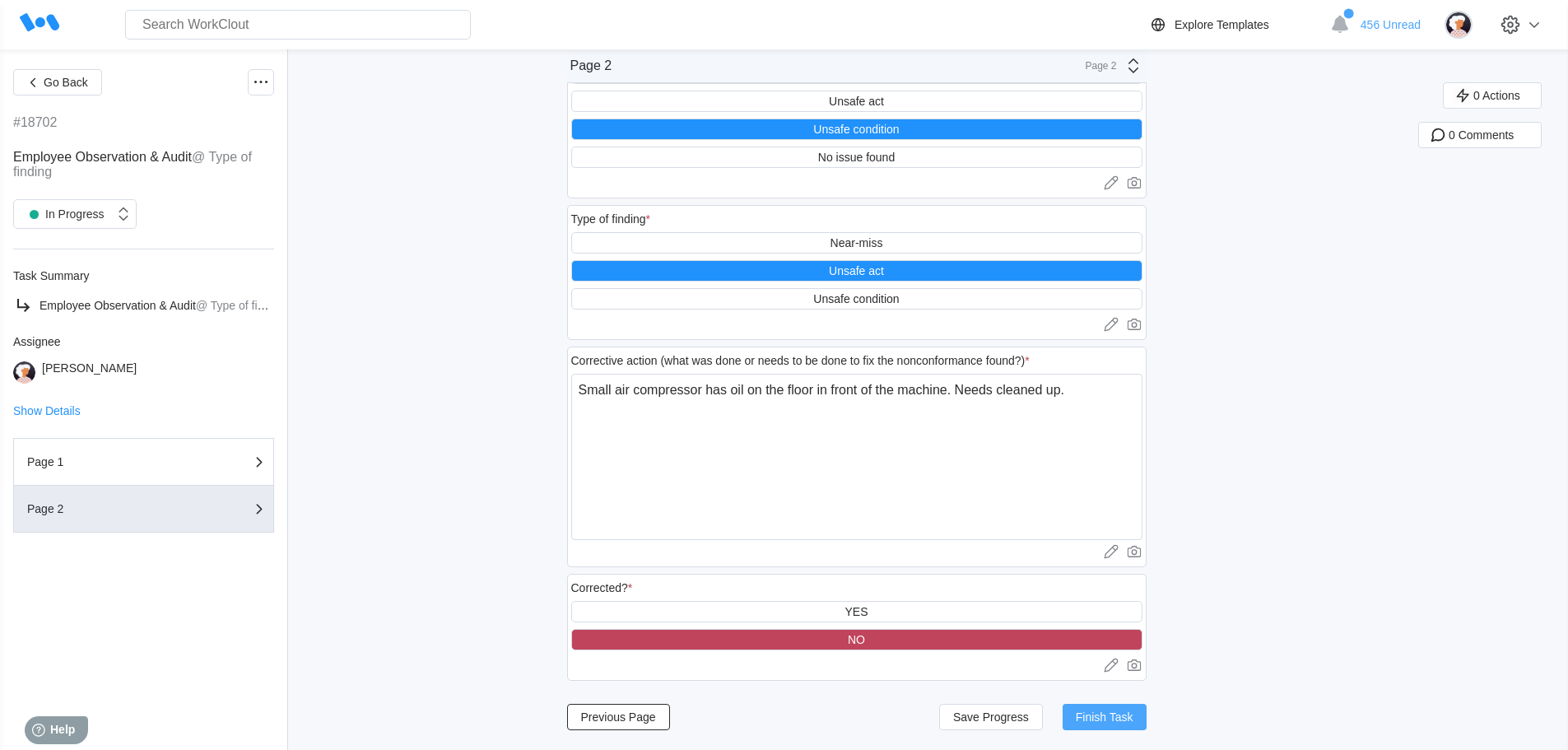
click at [1114, 716] on span "Finish Task" at bounding box center [1105, 717] width 57 height 12
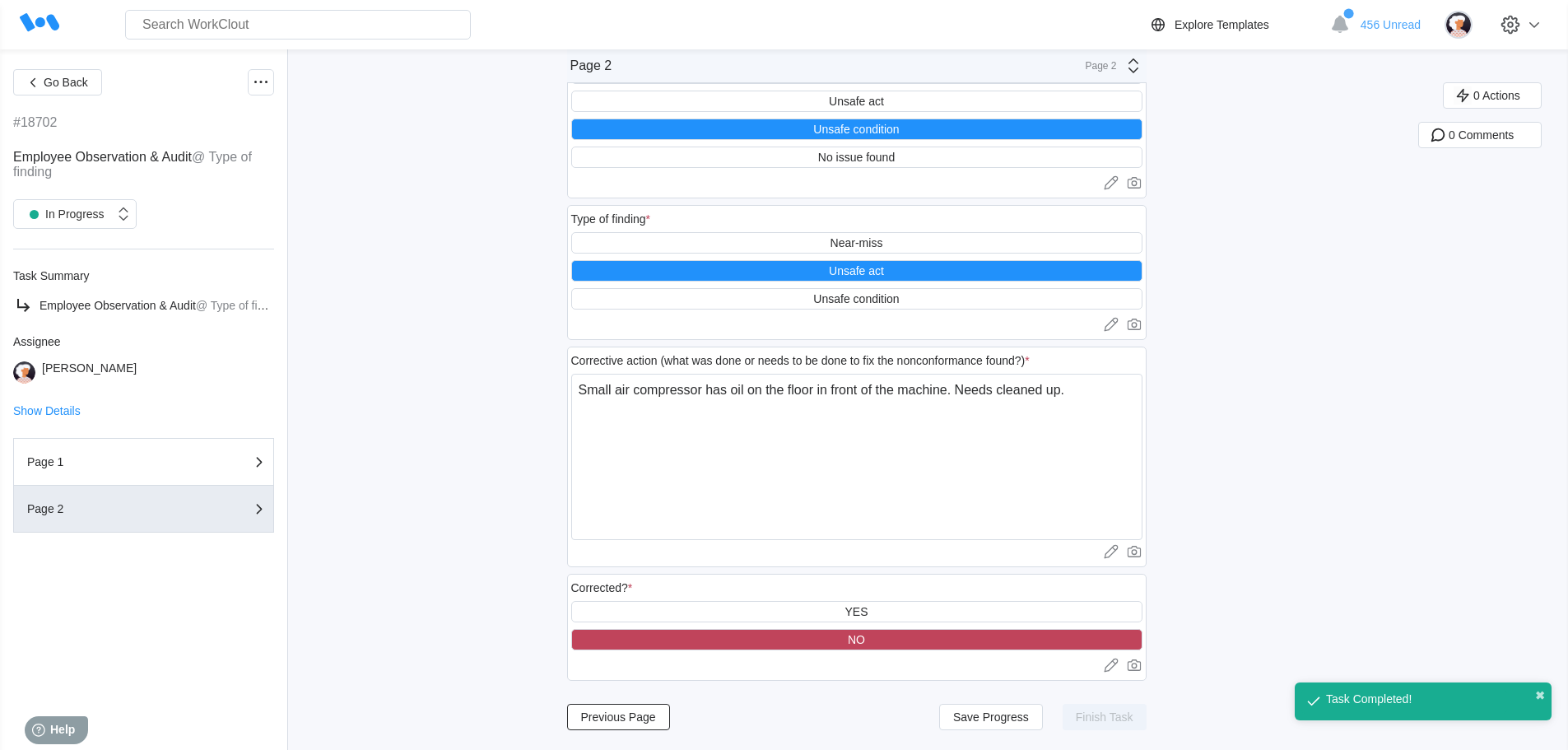
scroll to position [87, 0]
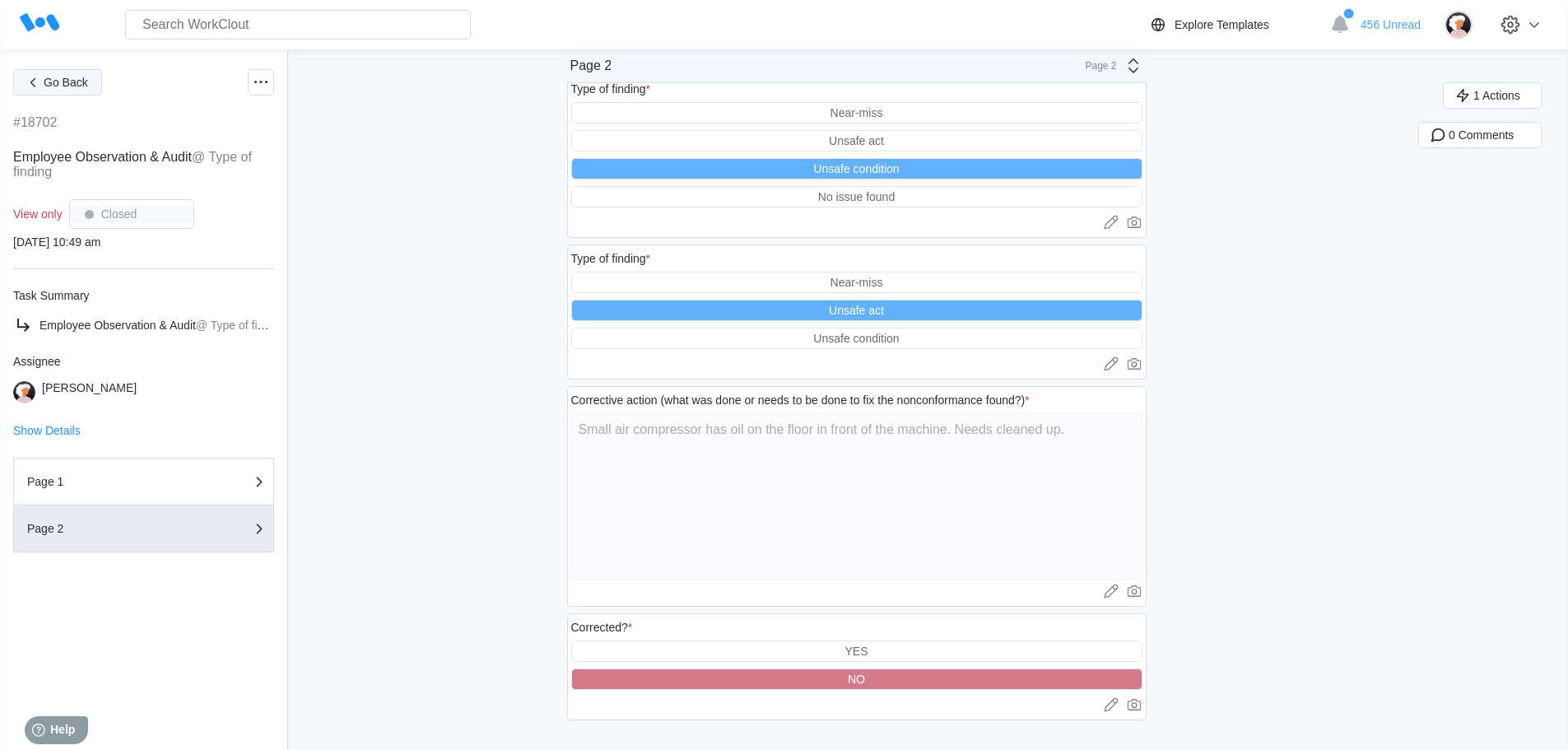
click at [53, 81] on span "Go Back" at bounding box center [65, 82] width 45 height 12
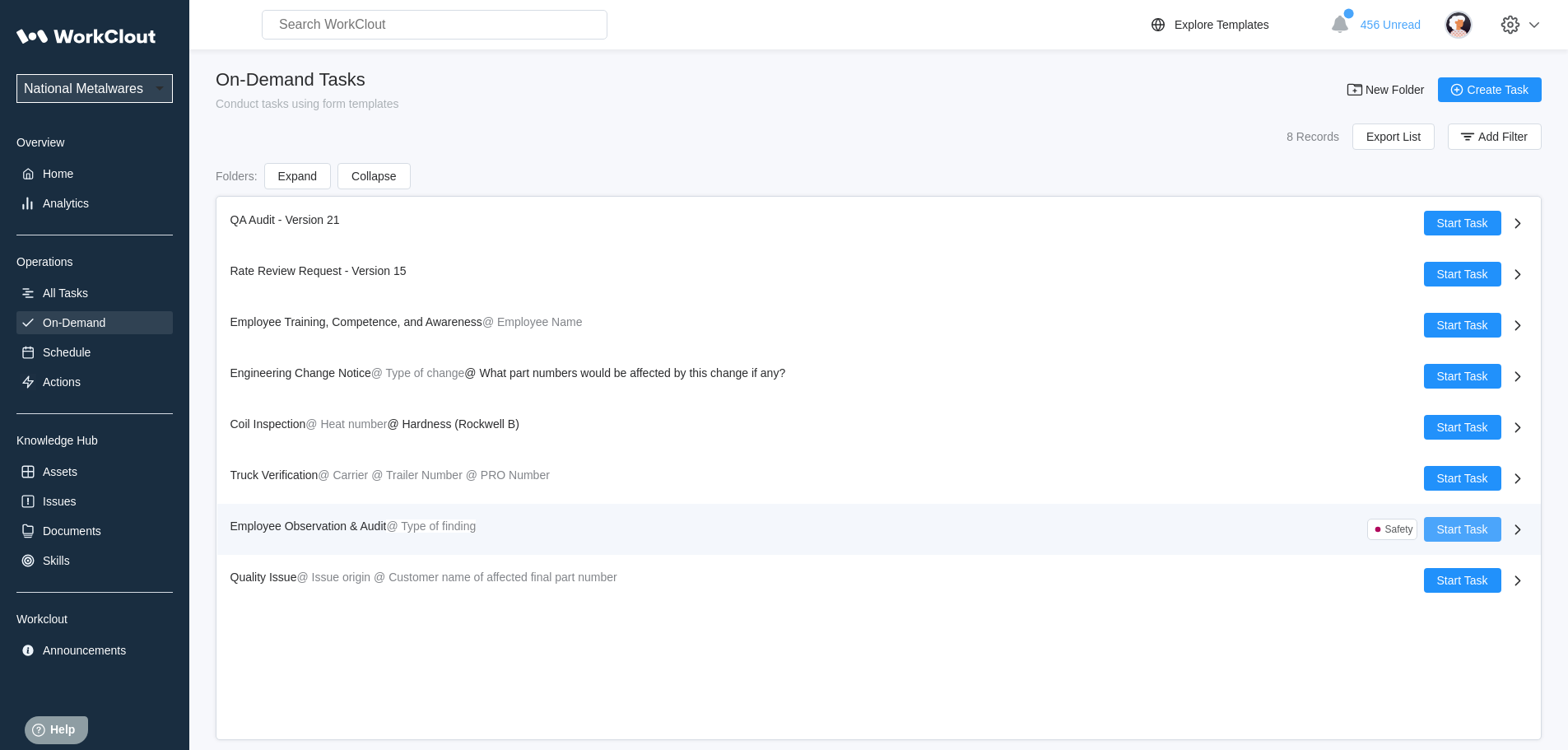
click at [1455, 527] on span "Start Task" at bounding box center [1462, 529] width 51 height 12
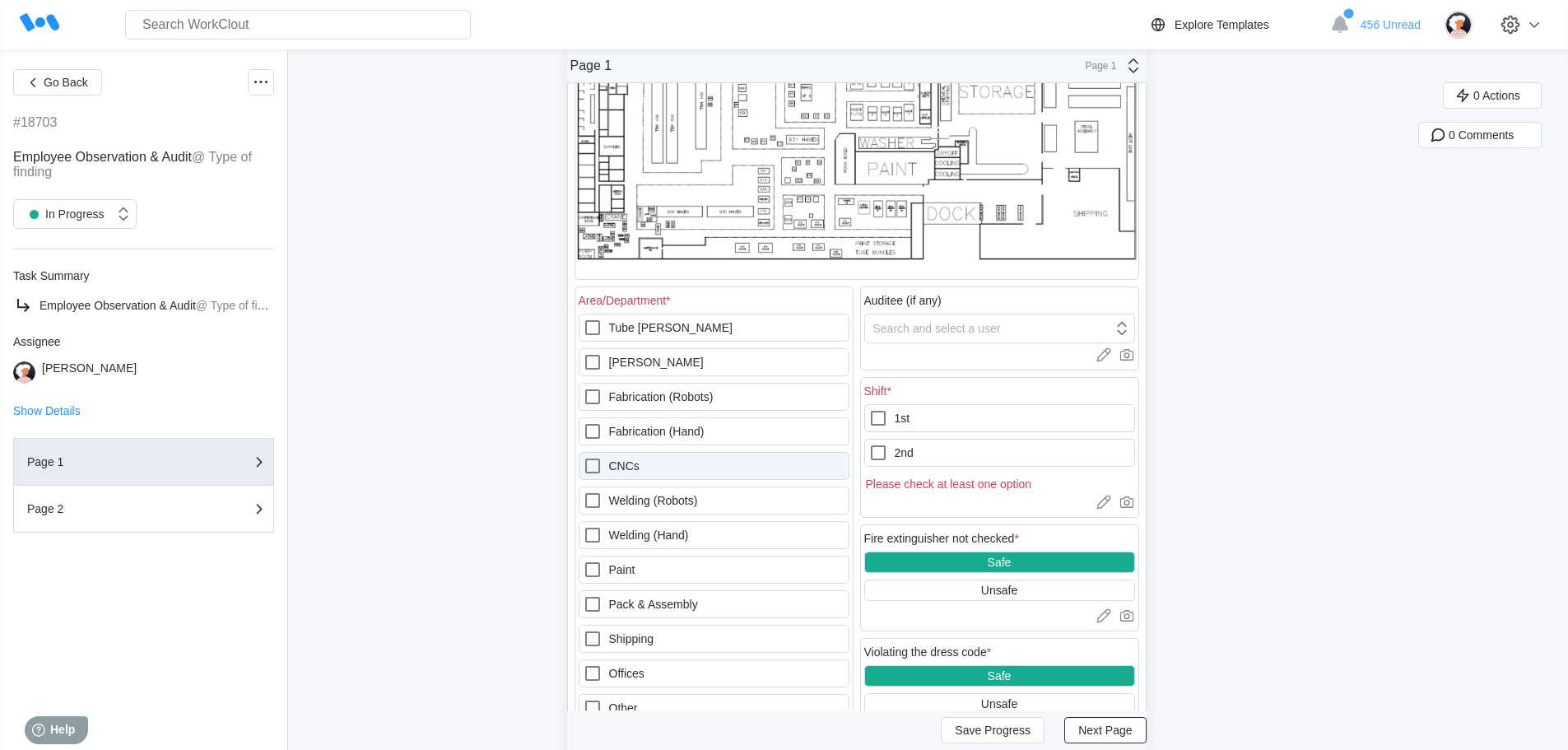
scroll to position [247, 0]
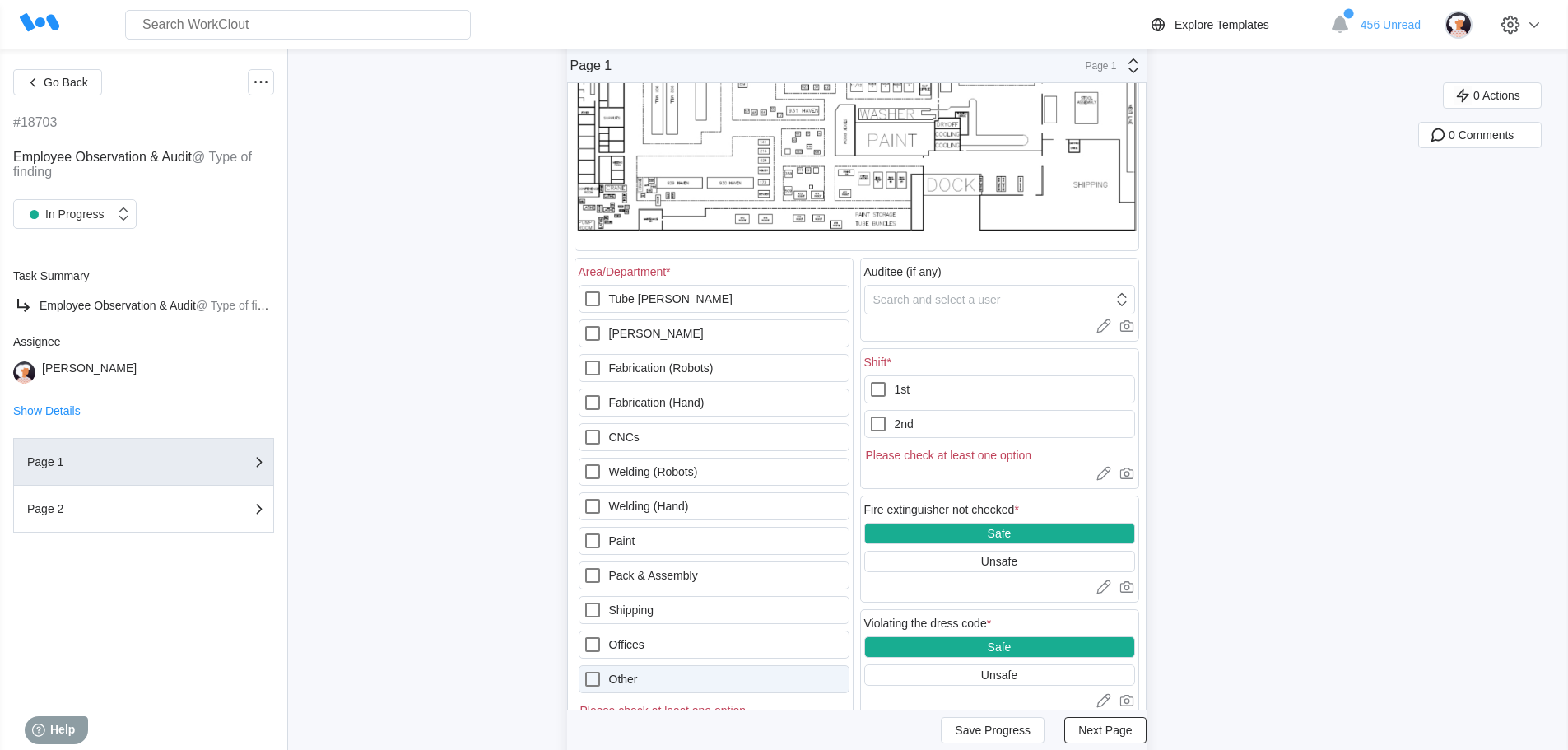
click at [596, 678] on icon at bounding box center [593, 679] width 20 height 20
click at [584, 670] on input "Other" at bounding box center [583, 669] width 1 height 1
click at [1128, 300] on icon at bounding box center [1122, 299] width 18 height 18
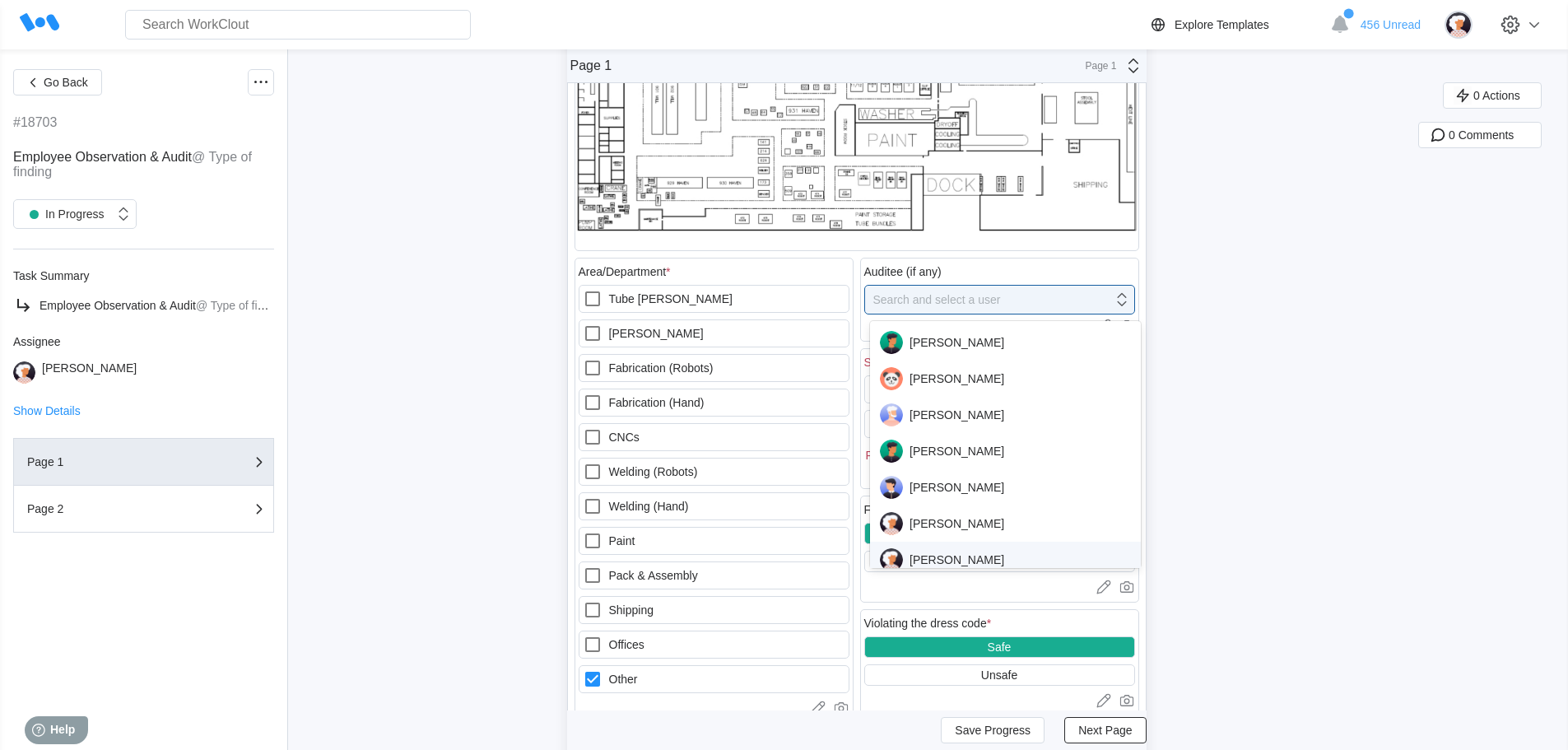
click at [945, 557] on div "[PERSON_NAME]" at bounding box center [1005, 559] width 251 height 23
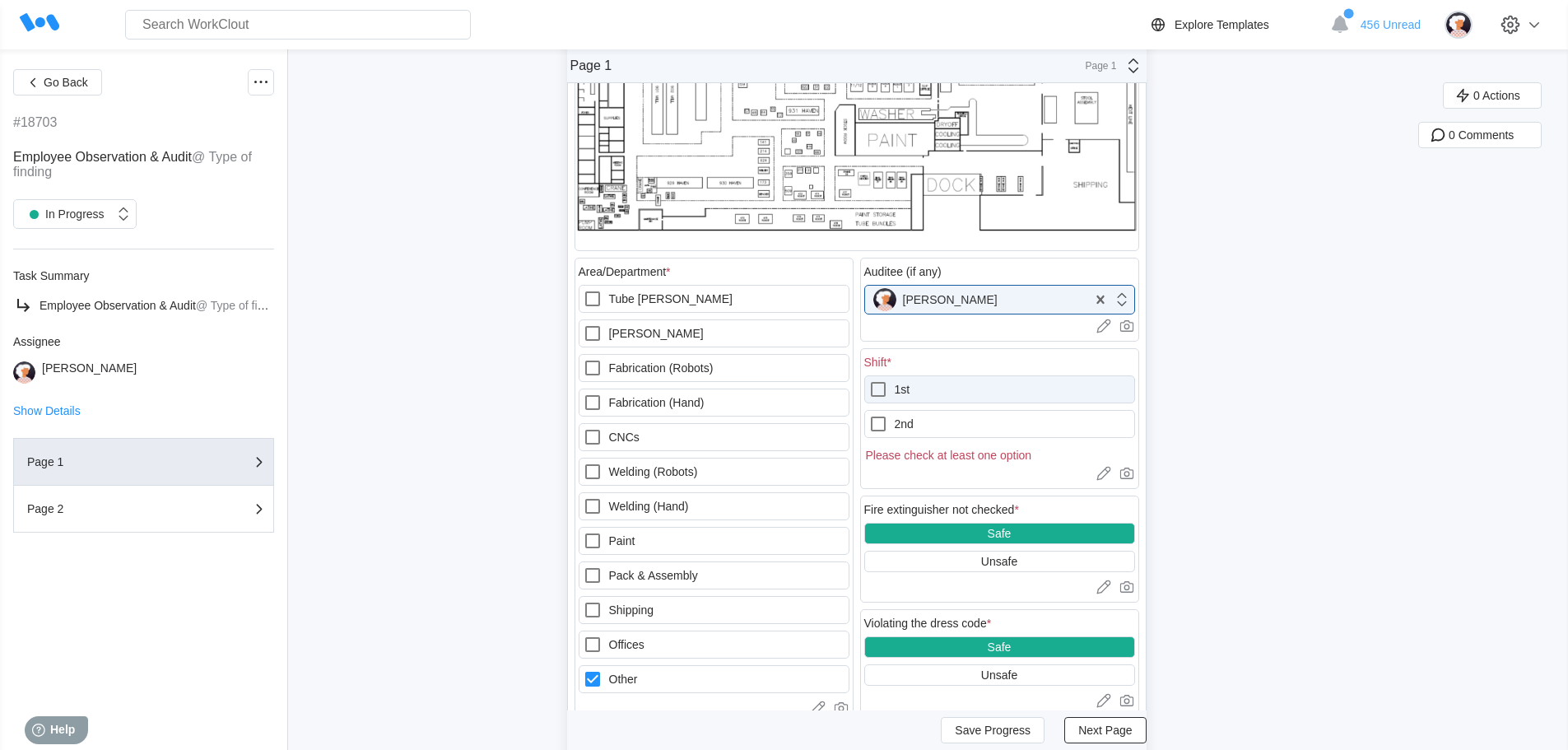
click at [885, 389] on icon at bounding box center [878, 389] width 20 height 20
click at [869, 380] on input "1st" at bounding box center [868, 379] width 1 height 1
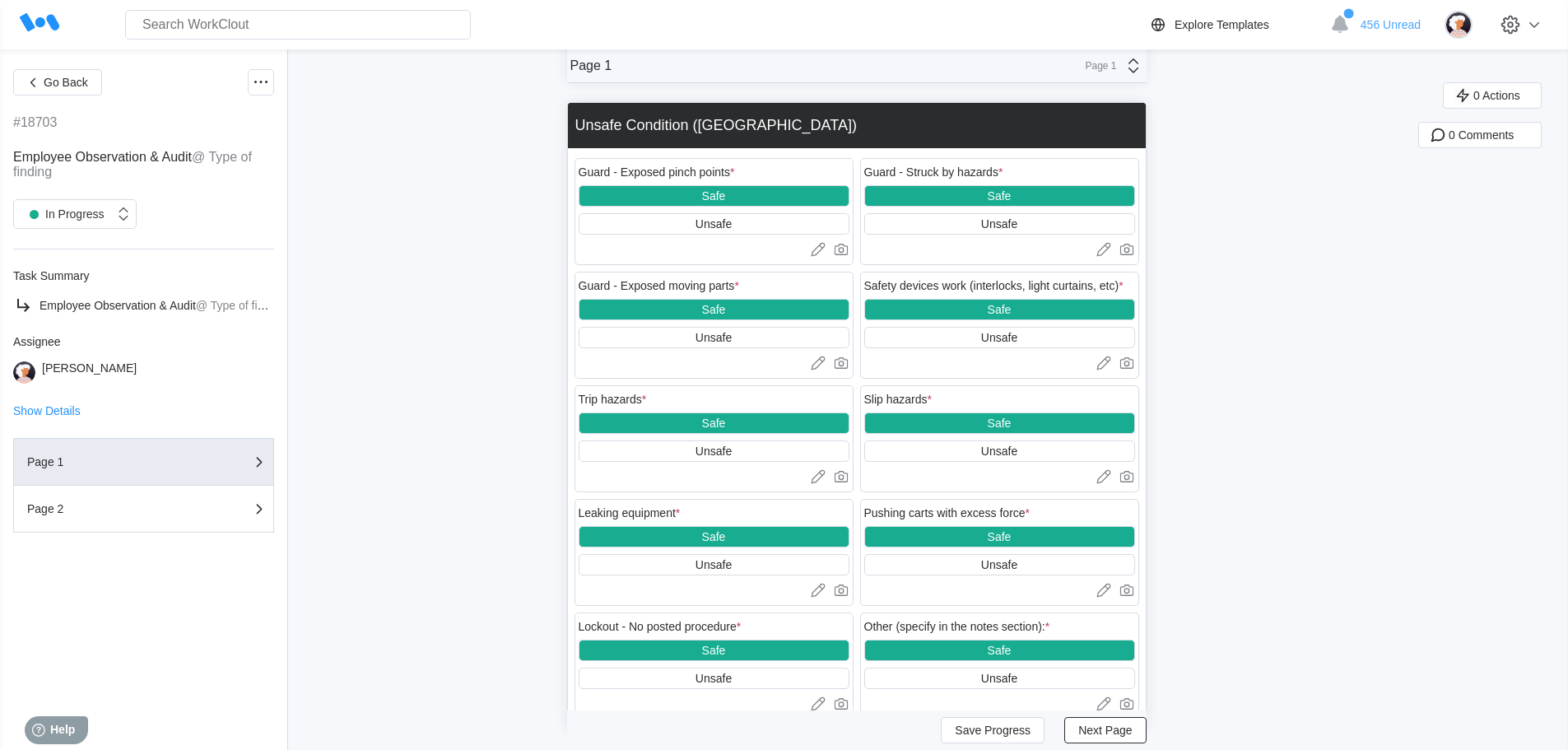
scroll to position [2057, 0]
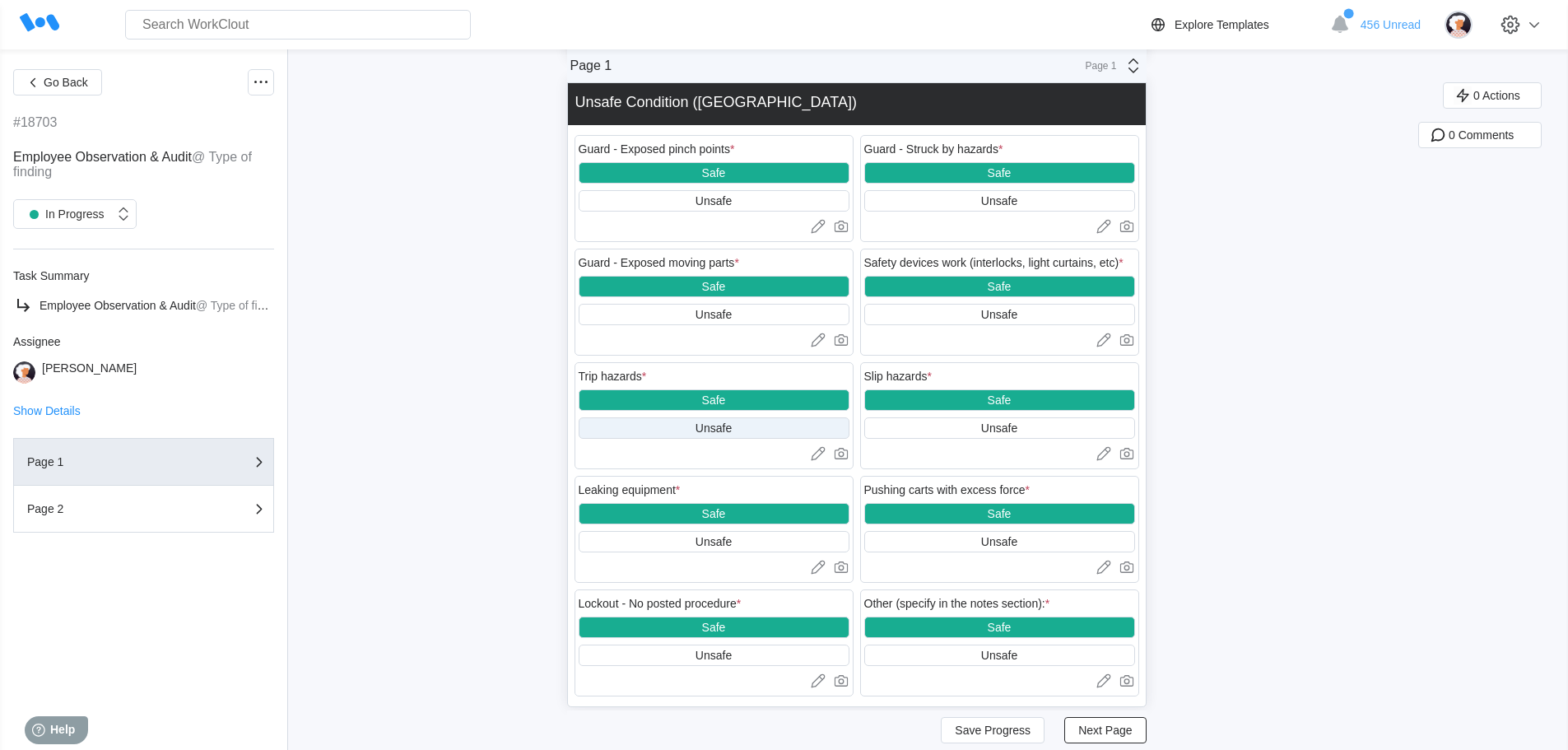
click at [705, 427] on div "Unsafe" at bounding box center [714, 427] width 37 height 13
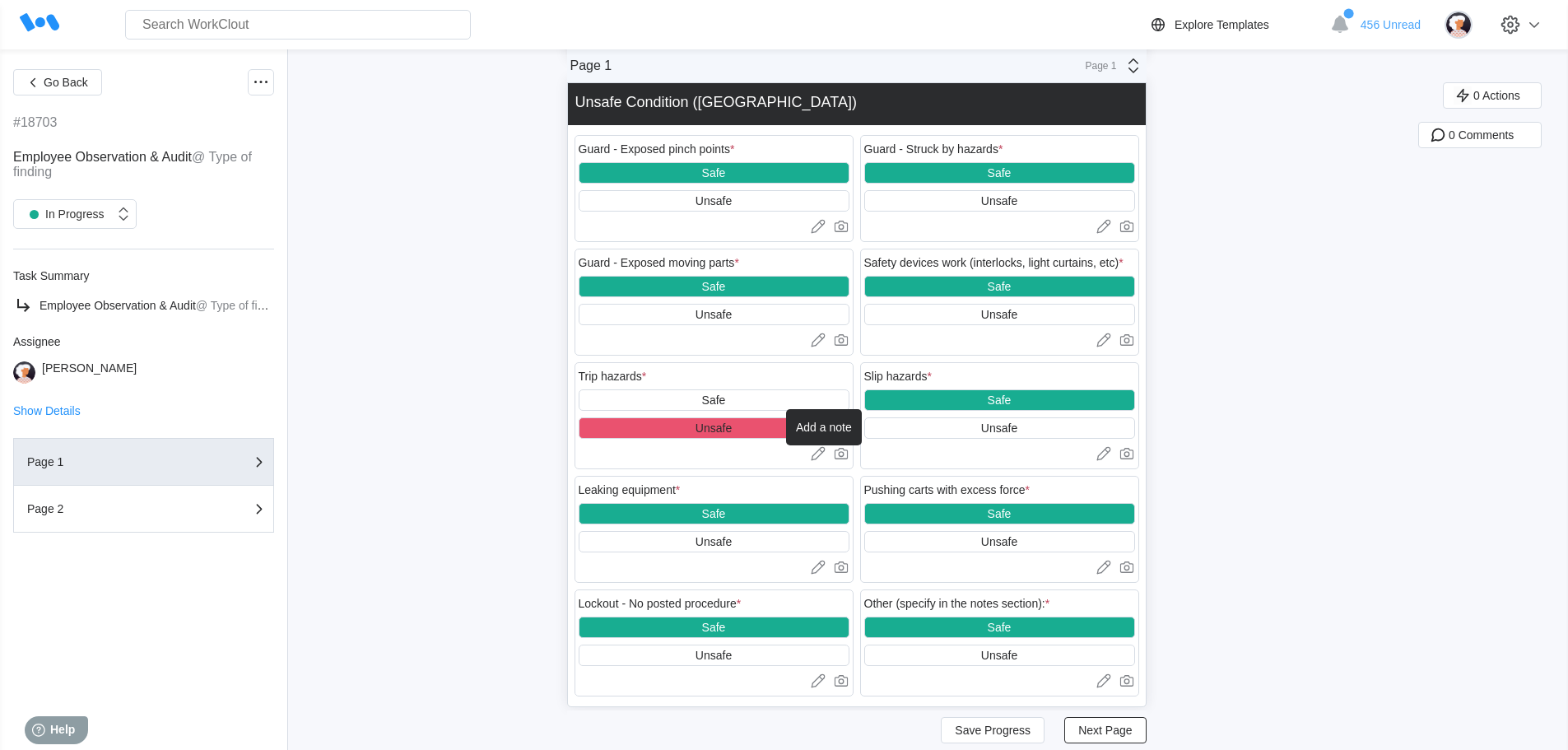
click at [819, 453] on icon at bounding box center [818, 453] width 17 height 17
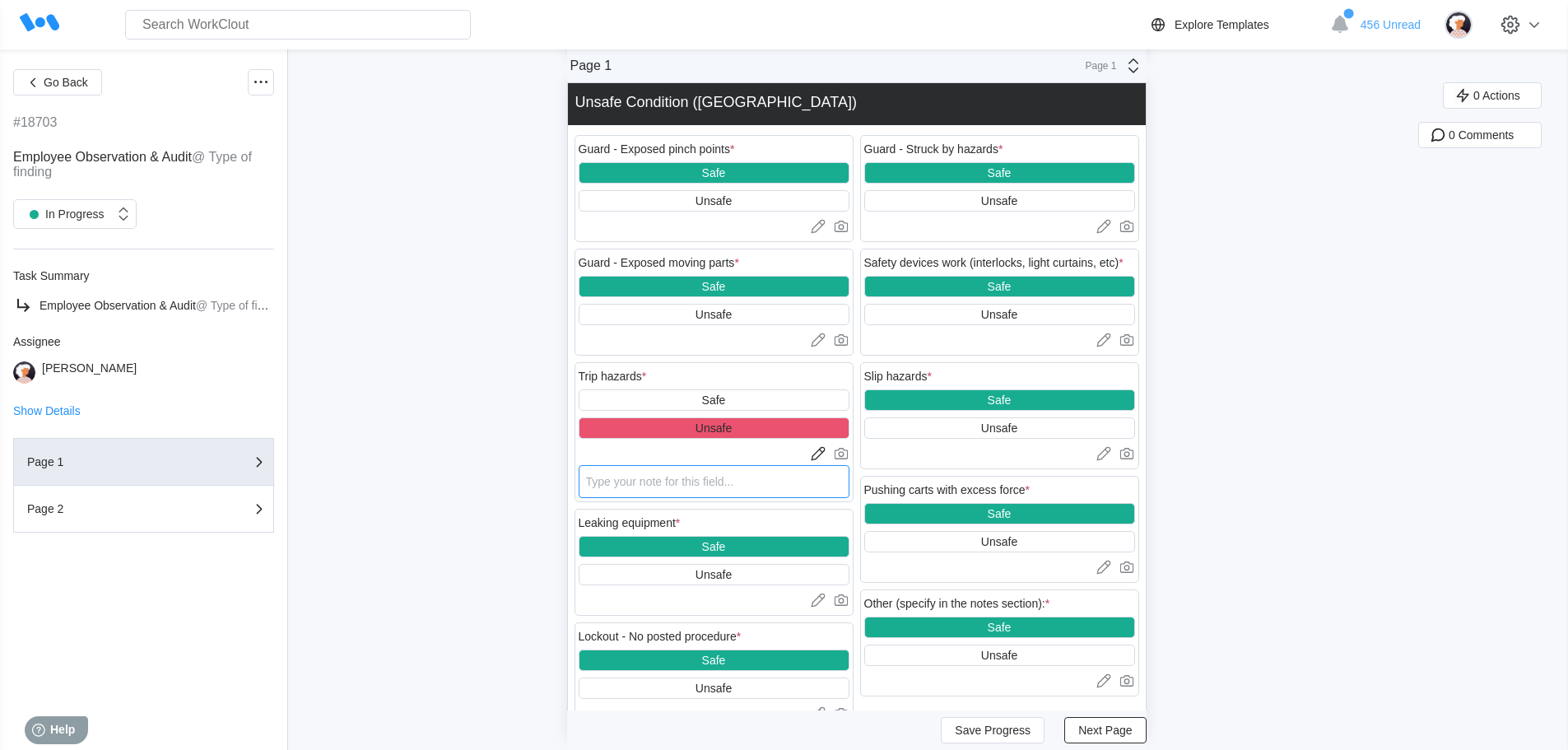
click at [623, 484] on textarea at bounding box center [714, 481] width 271 height 33
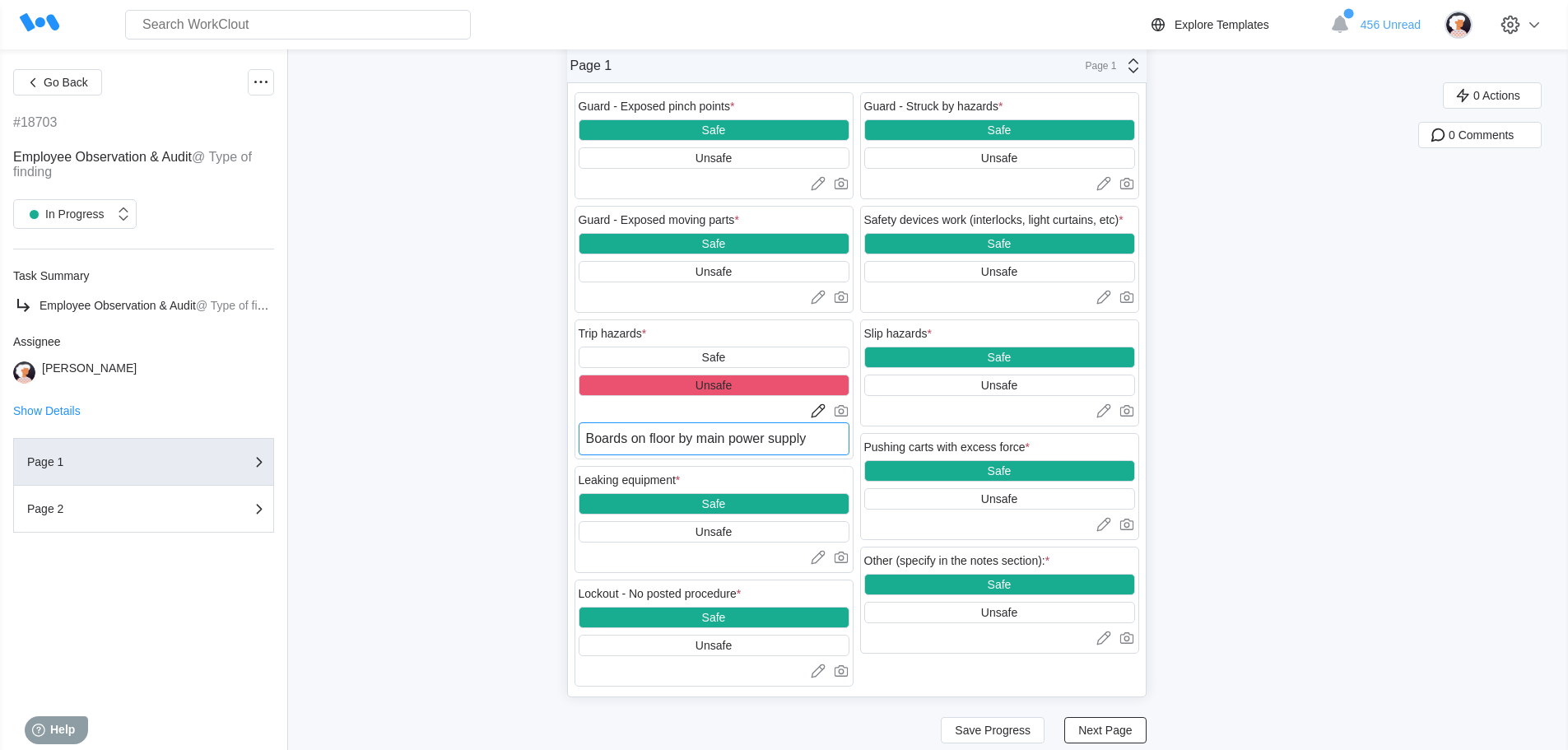
scroll to position [2123, 0]
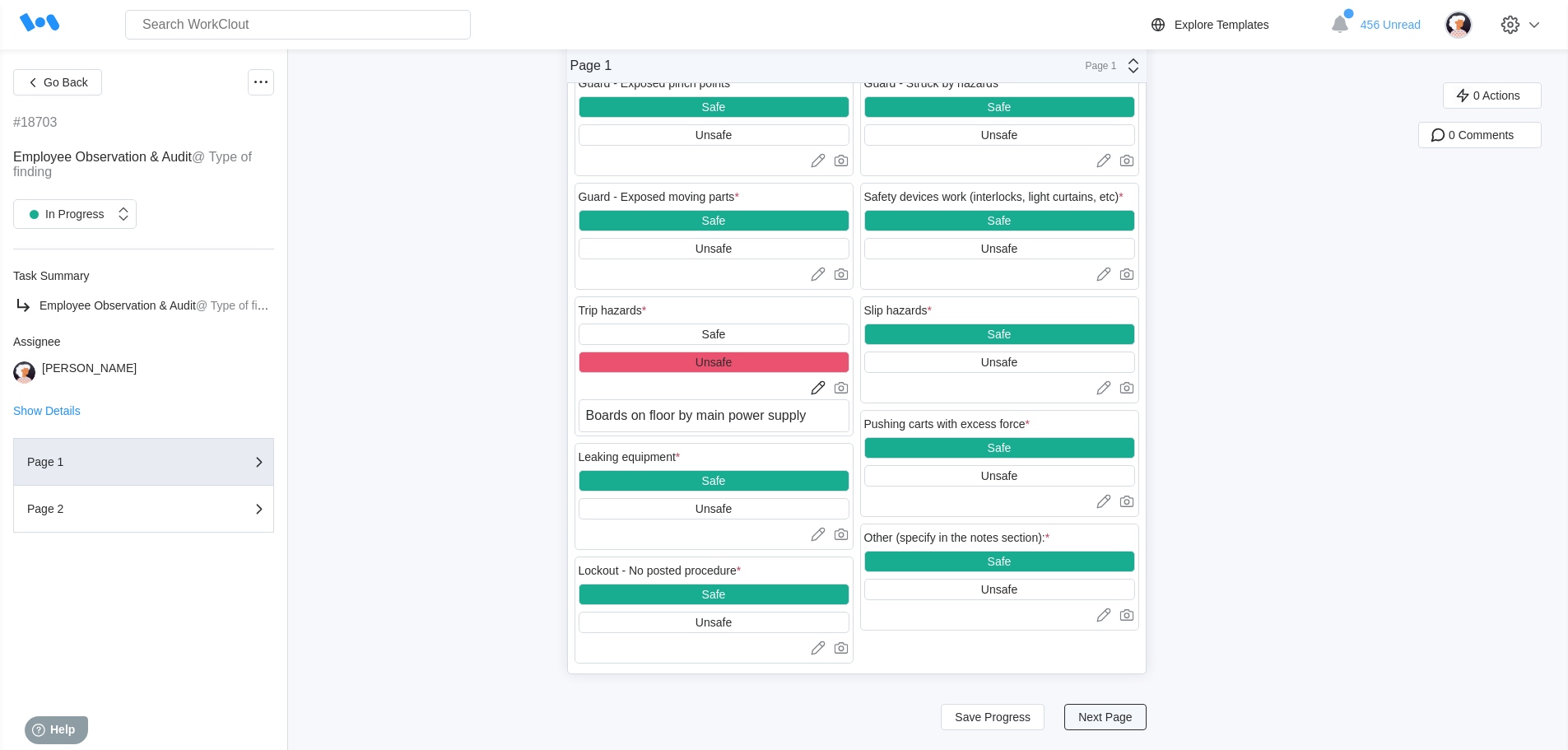
click at [1112, 716] on span "Next Page" at bounding box center [1105, 717] width 54 height 12
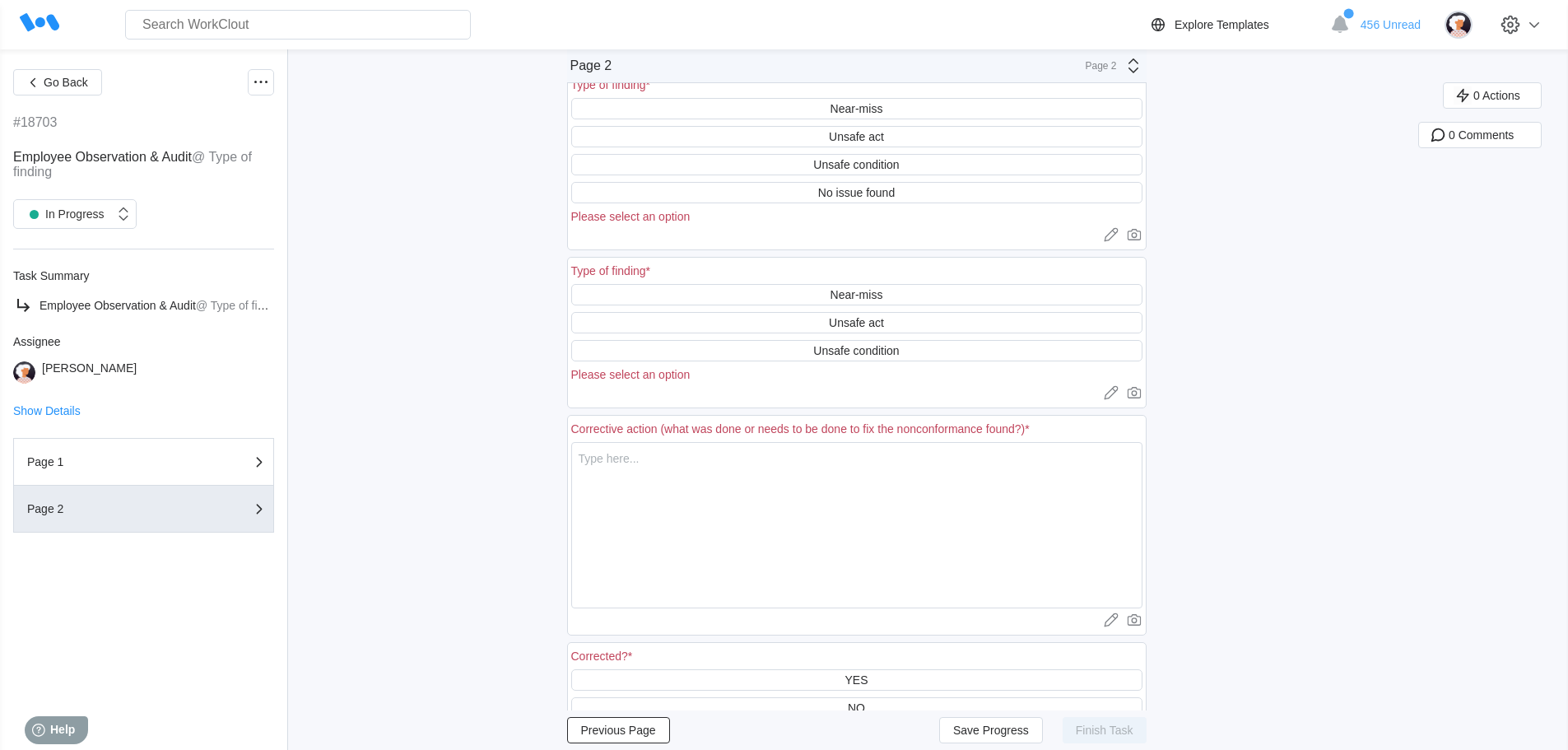
scroll to position [0, 0]
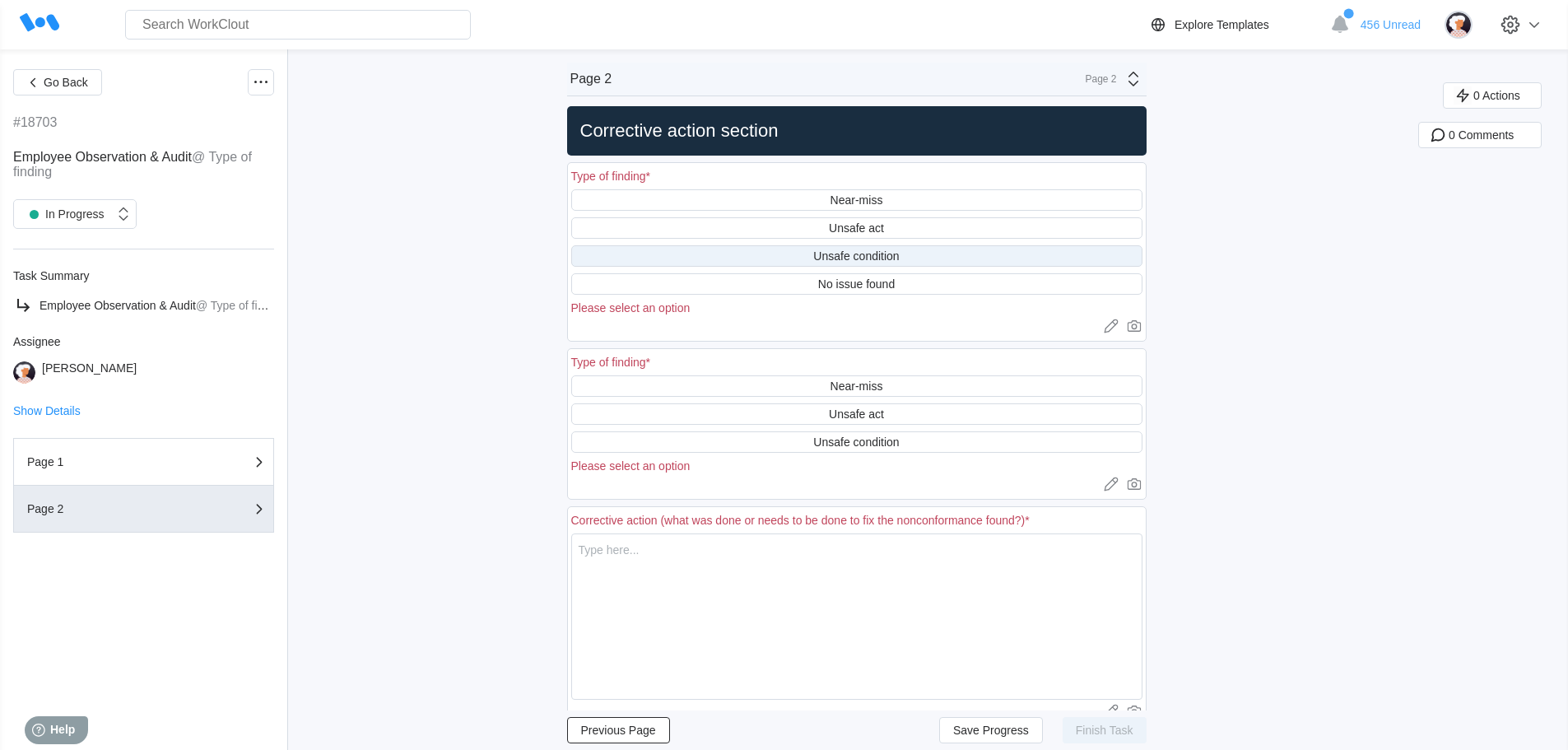
click at [864, 256] on div "Unsafe condition" at bounding box center [856, 256] width 85 height 13
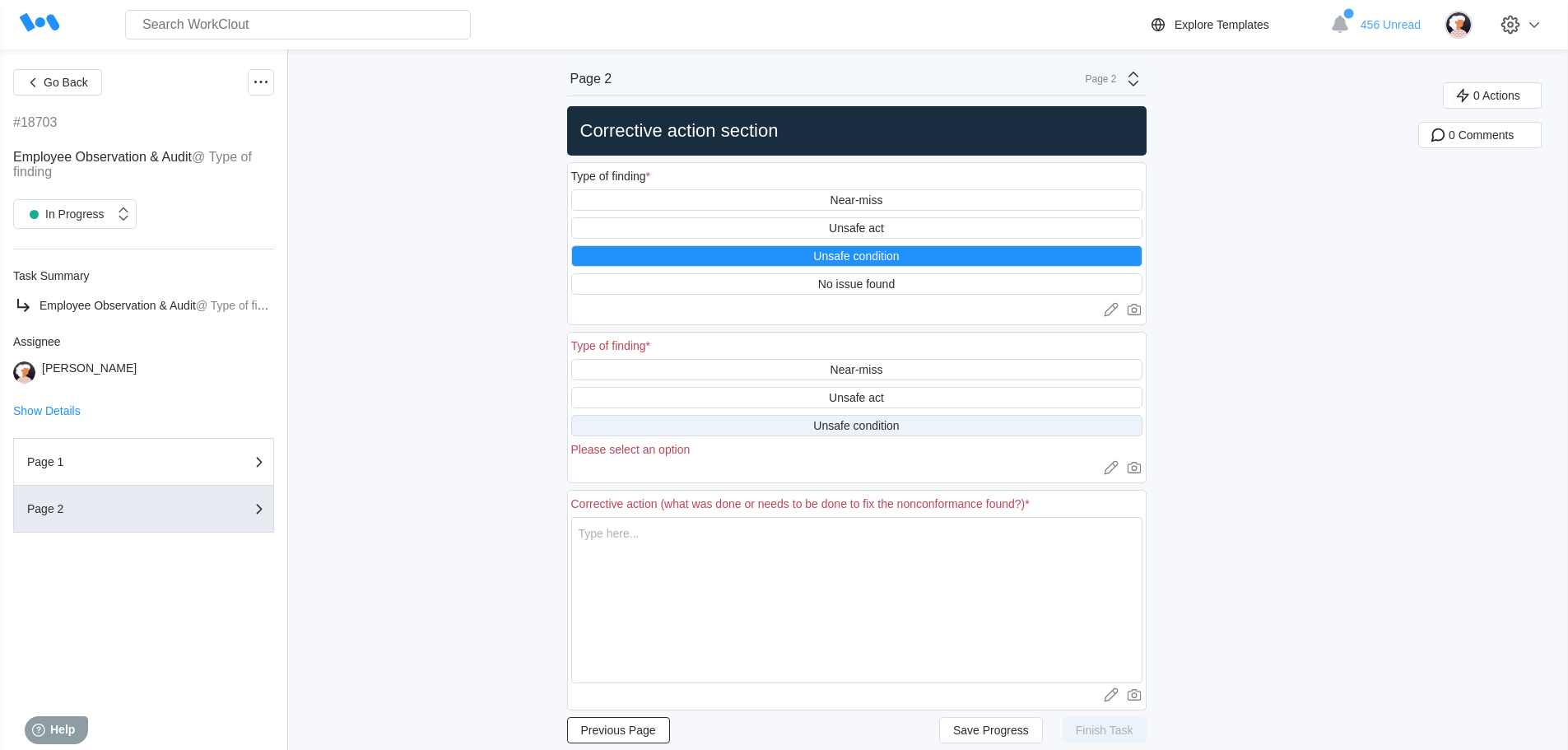
click at [848, 424] on div "Unsafe condition" at bounding box center [856, 425] width 85 height 13
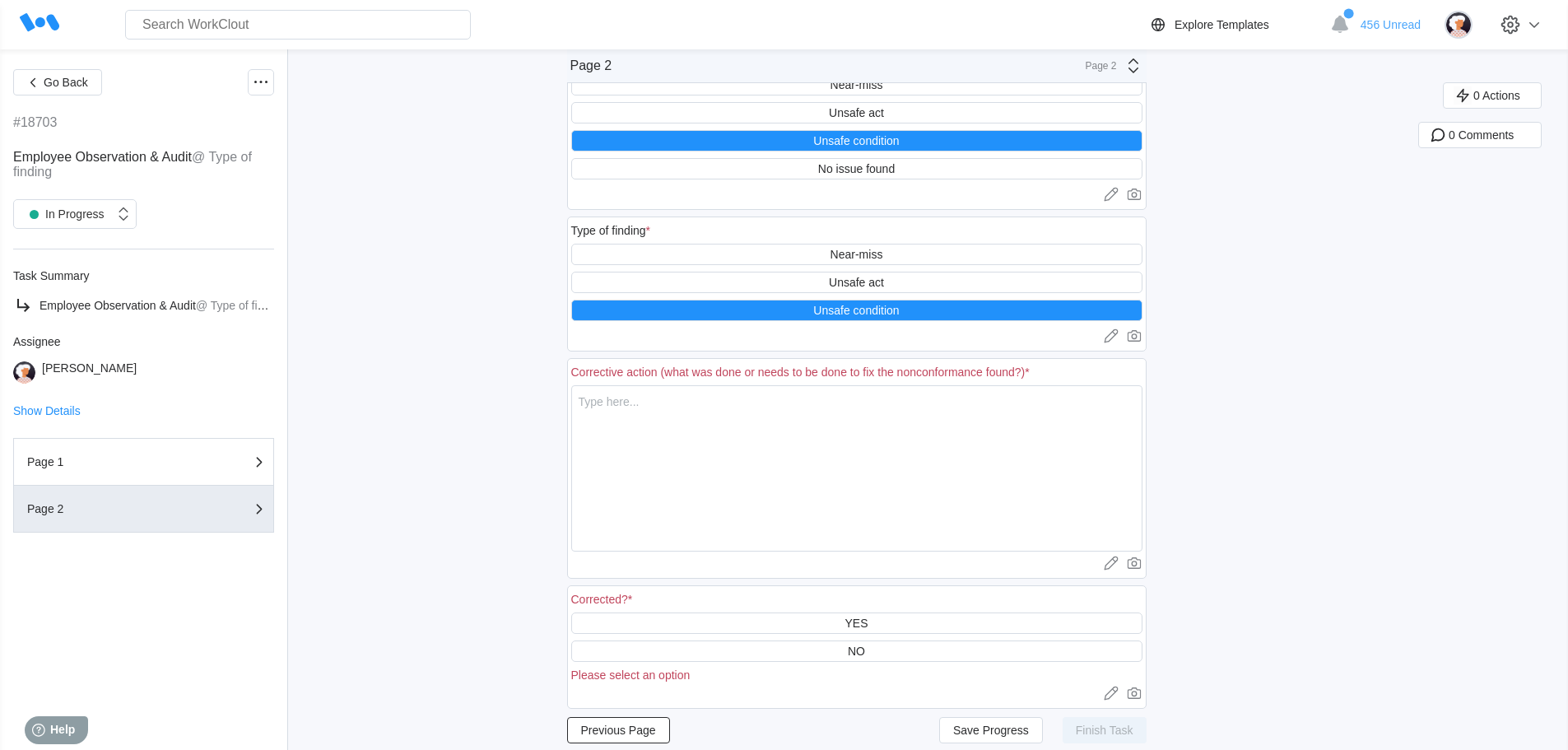
scroll to position [144, 0]
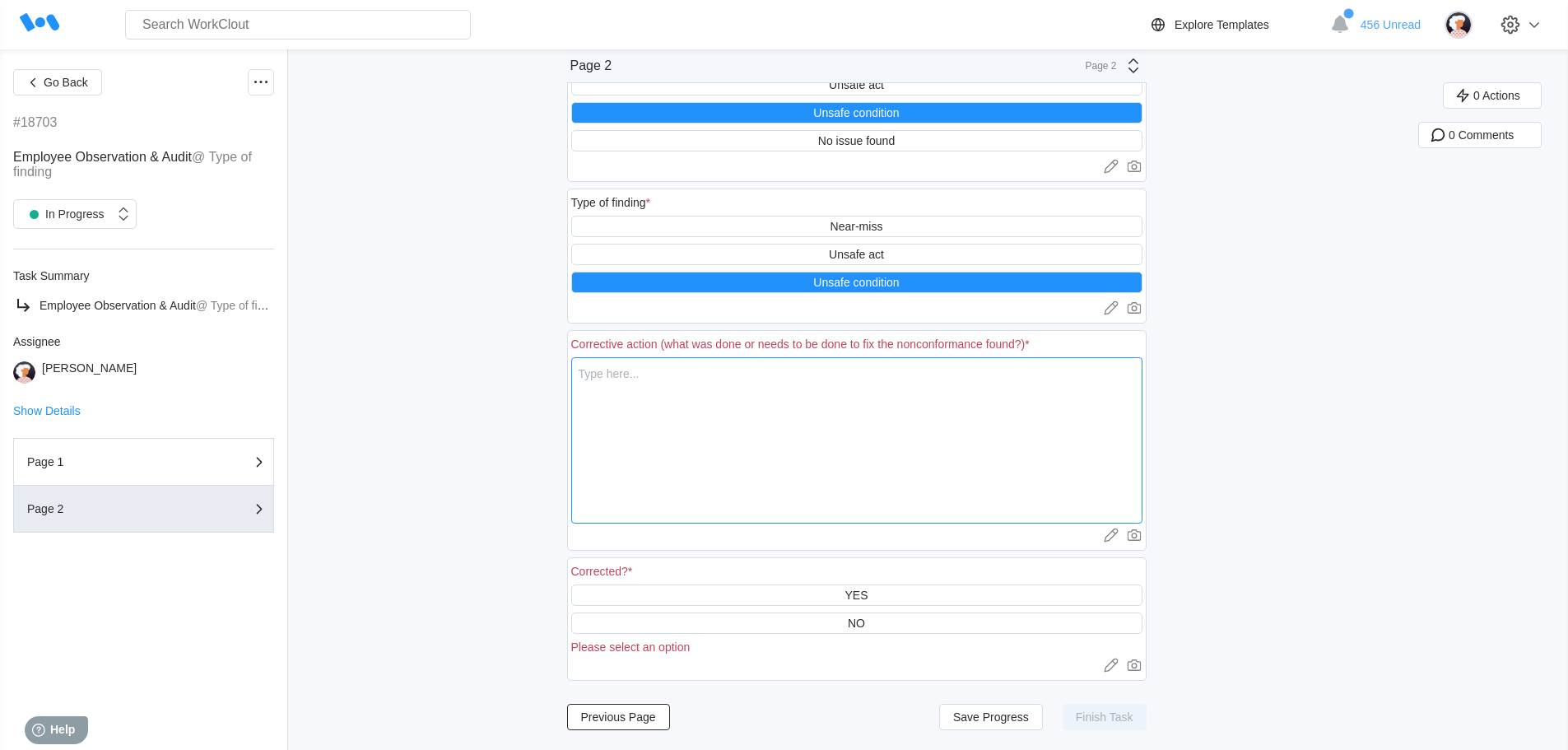
click at [644, 378] on textarea at bounding box center [856, 440] width 571 height 166
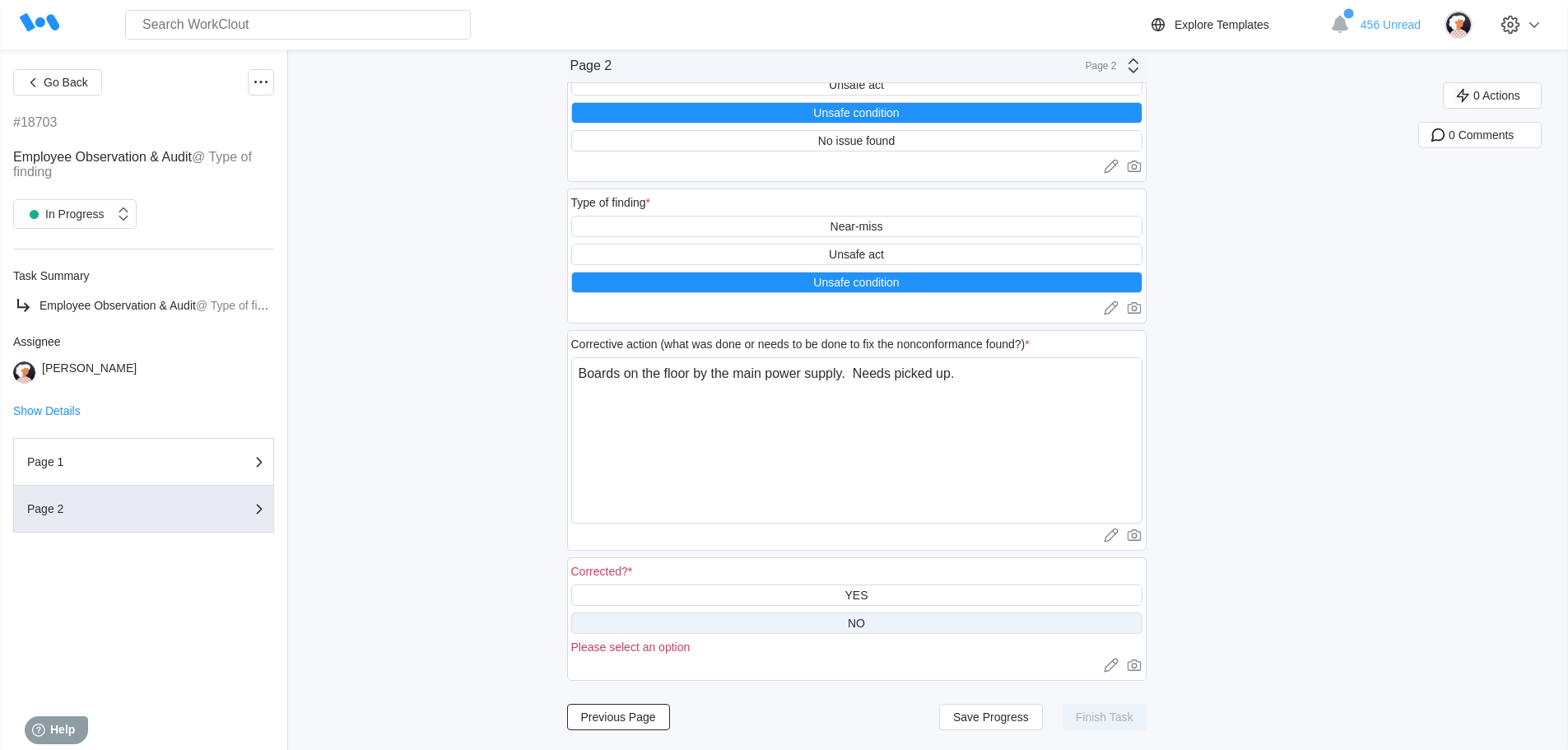
click at [860, 620] on div "NO" at bounding box center [855, 622] width 17 height 13
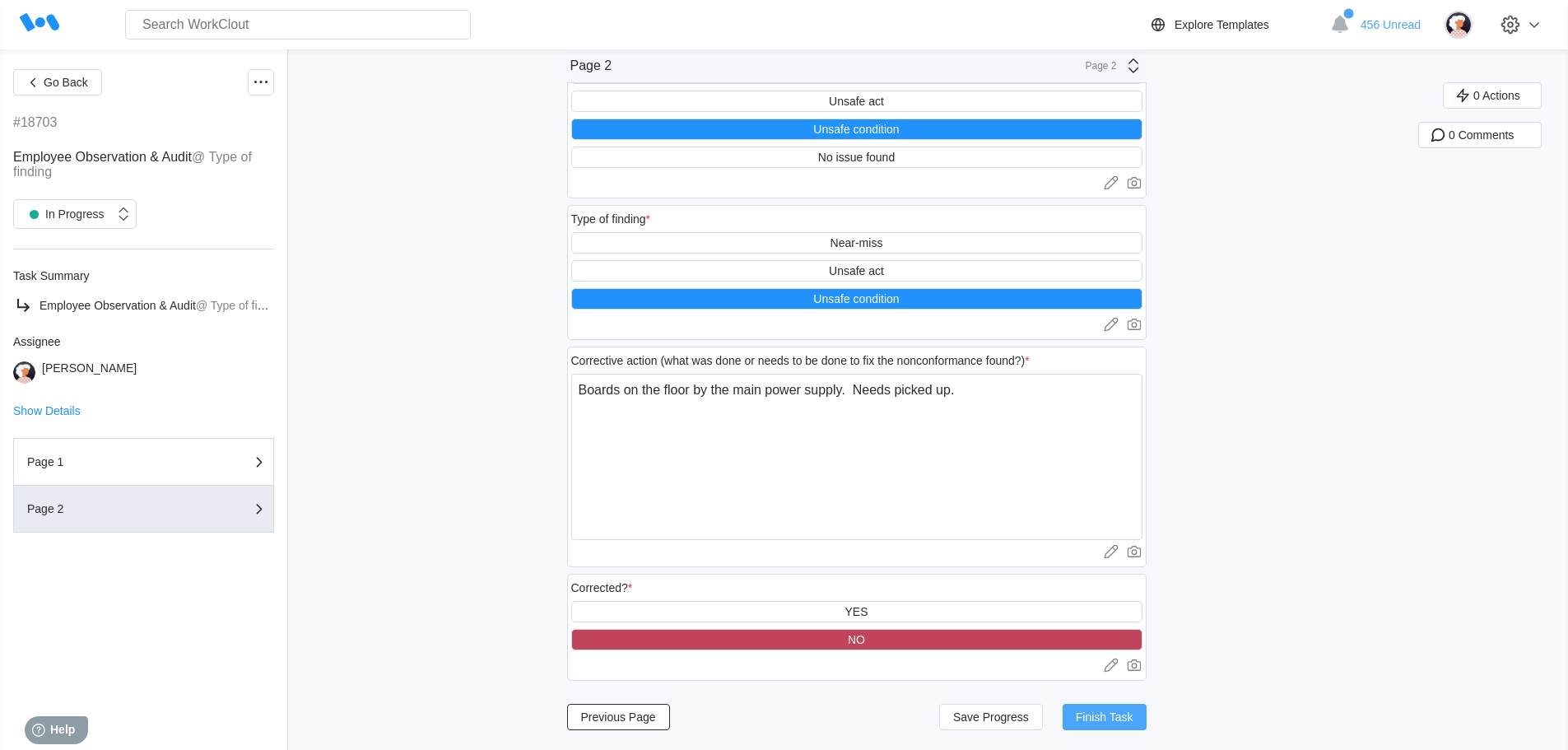
click at [1105, 716] on span "Finish Task" at bounding box center [1105, 717] width 57 height 12
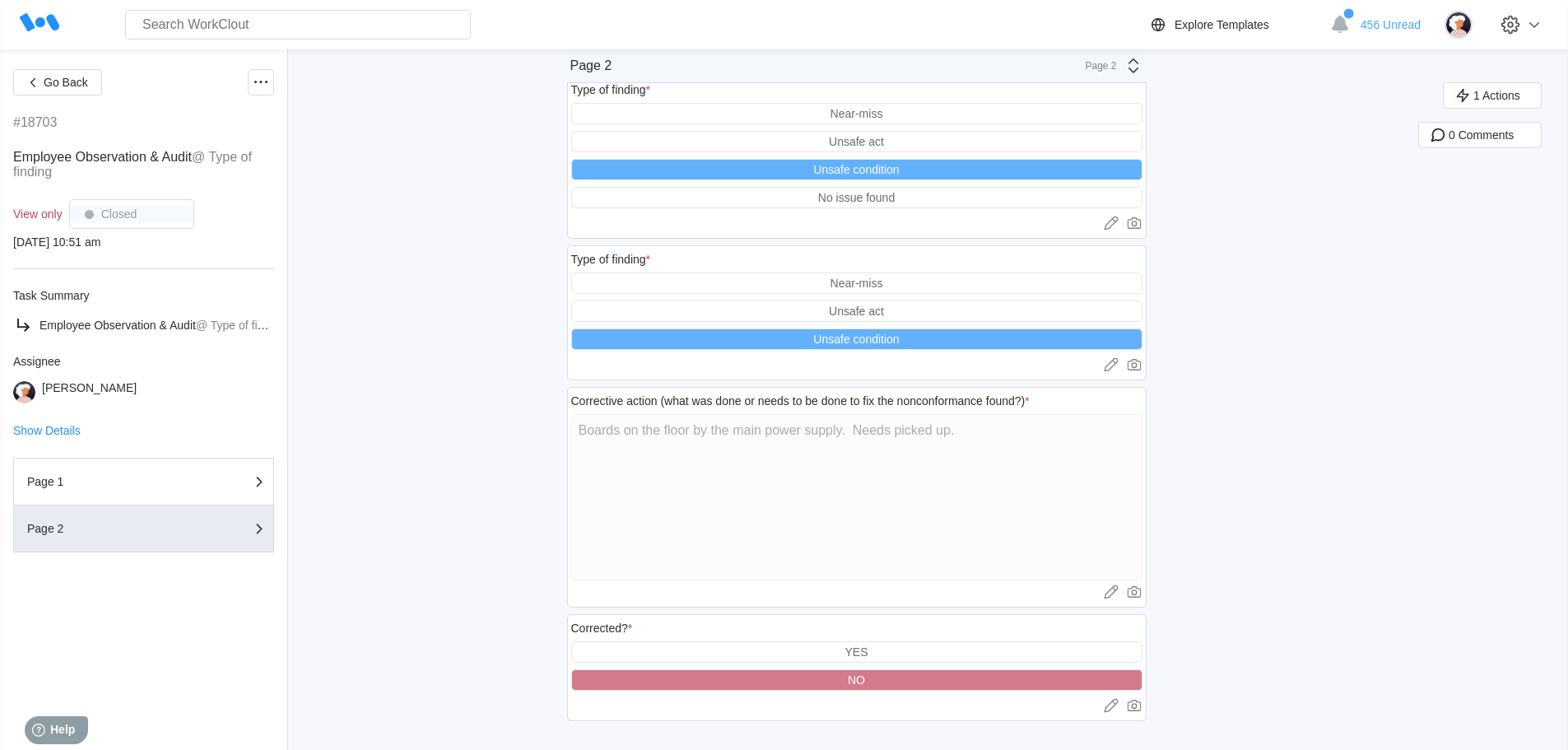
scroll to position [87, 0]
click at [68, 79] on span "Go Back" at bounding box center [65, 82] width 45 height 12
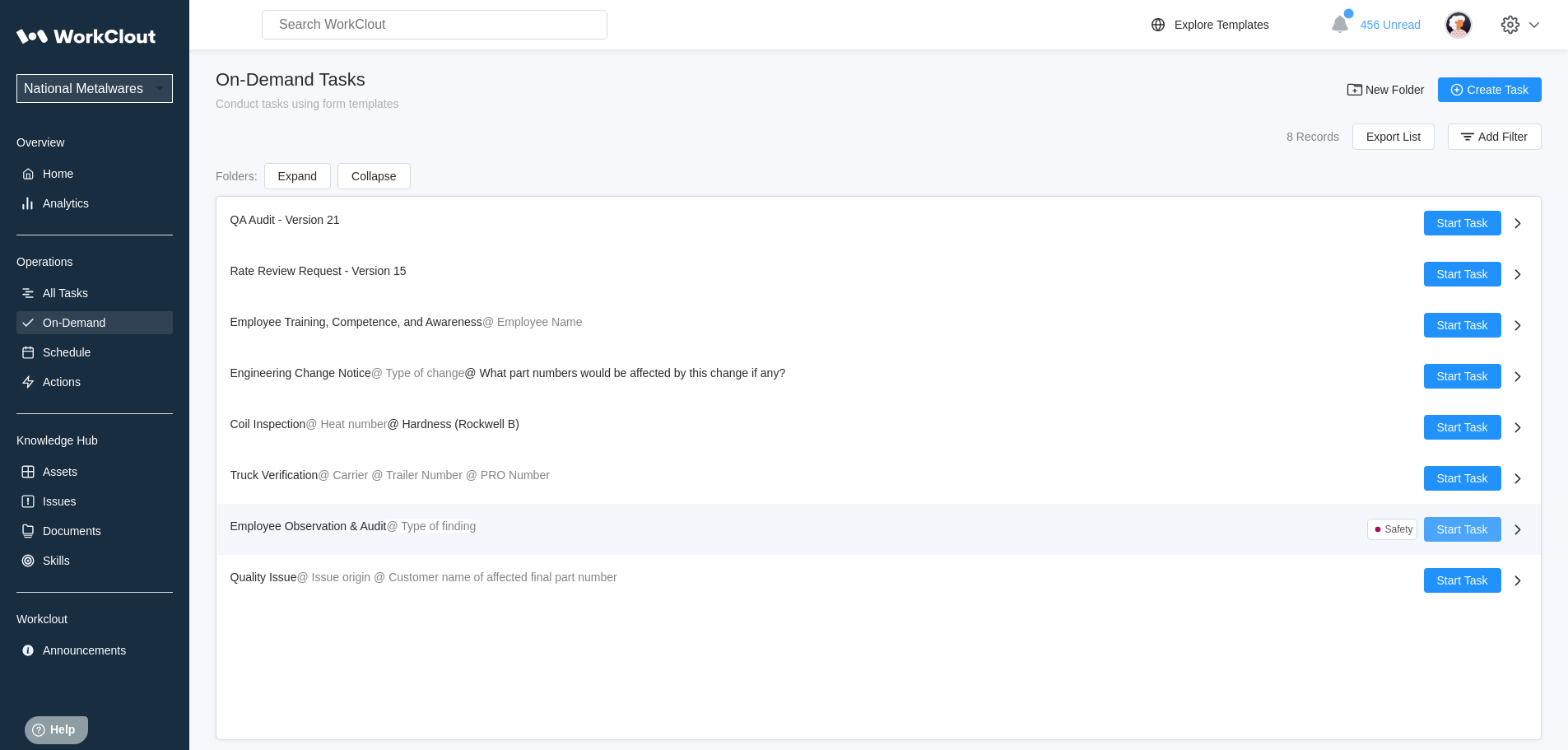
click at [1466, 525] on span "Start Task" at bounding box center [1462, 529] width 51 height 12
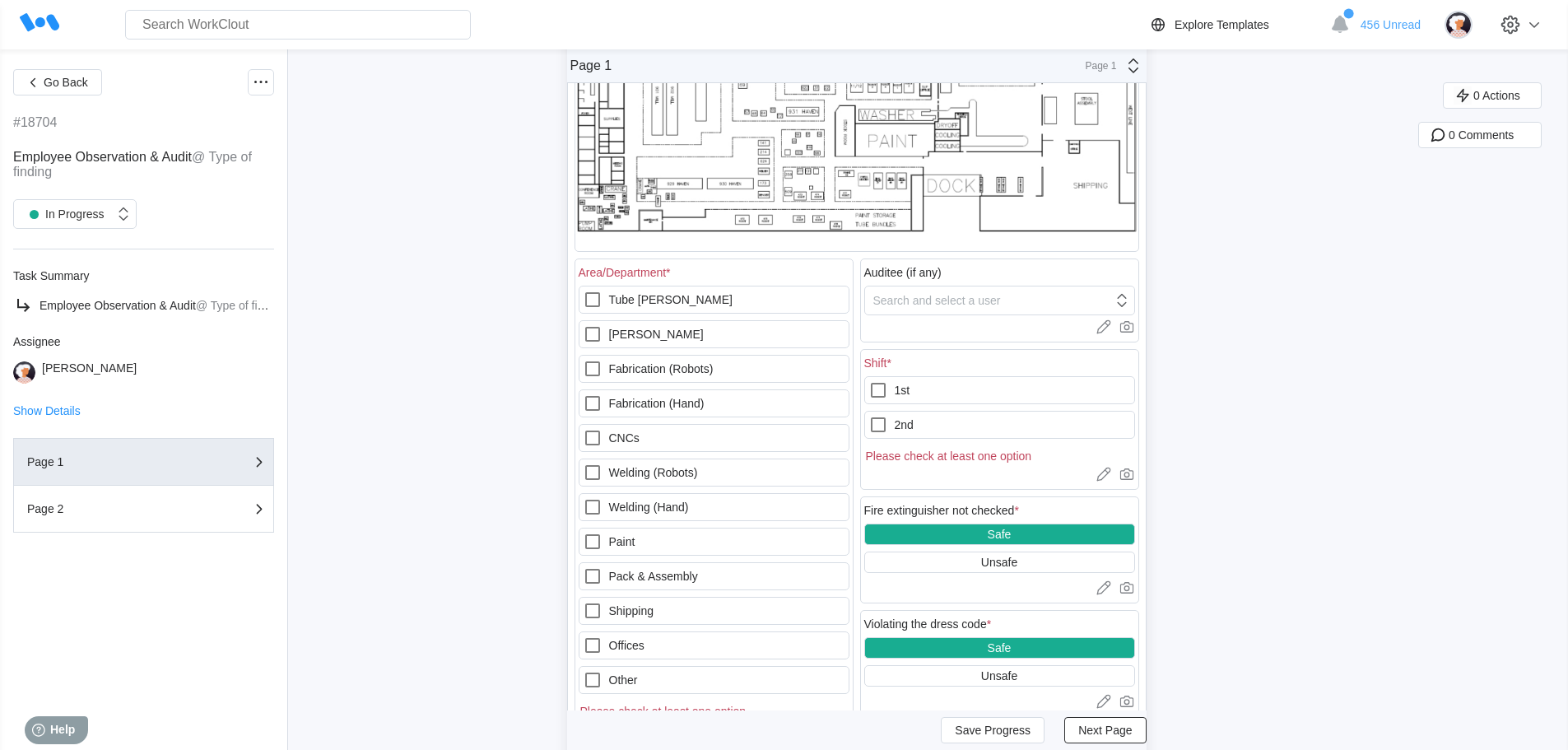
scroll to position [247, 0]
click at [600, 678] on icon at bounding box center [593, 679] width 20 height 20
click at [584, 670] on input "Other" at bounding box center [583, 669] width 1 height 1
click at [1128, 303] on icon at bounding box center [1122, 299] width 18 height 18
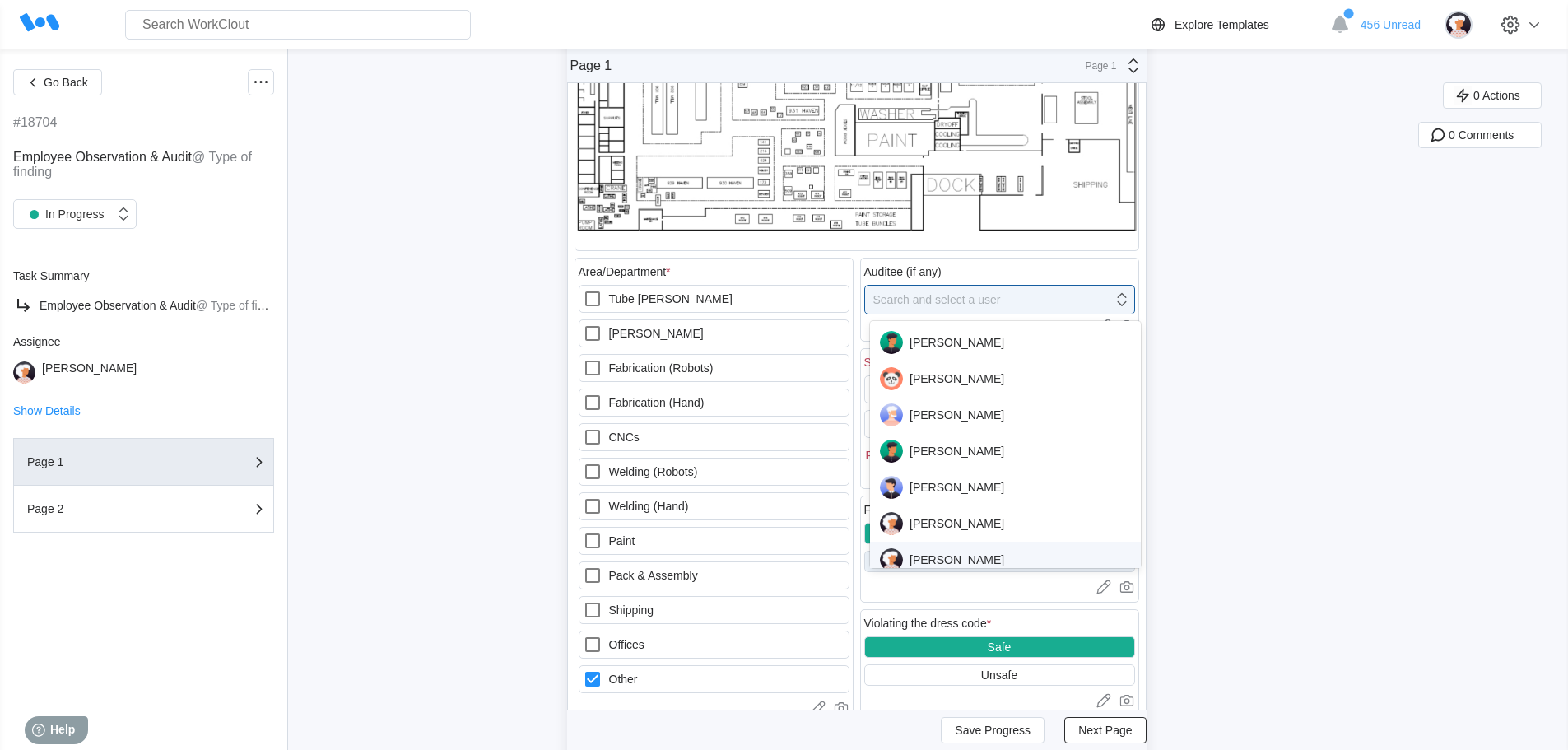
click at [940, 557] on div "[PERSON_NAME]" at bounding box center [1005, 559] width 251 height 23
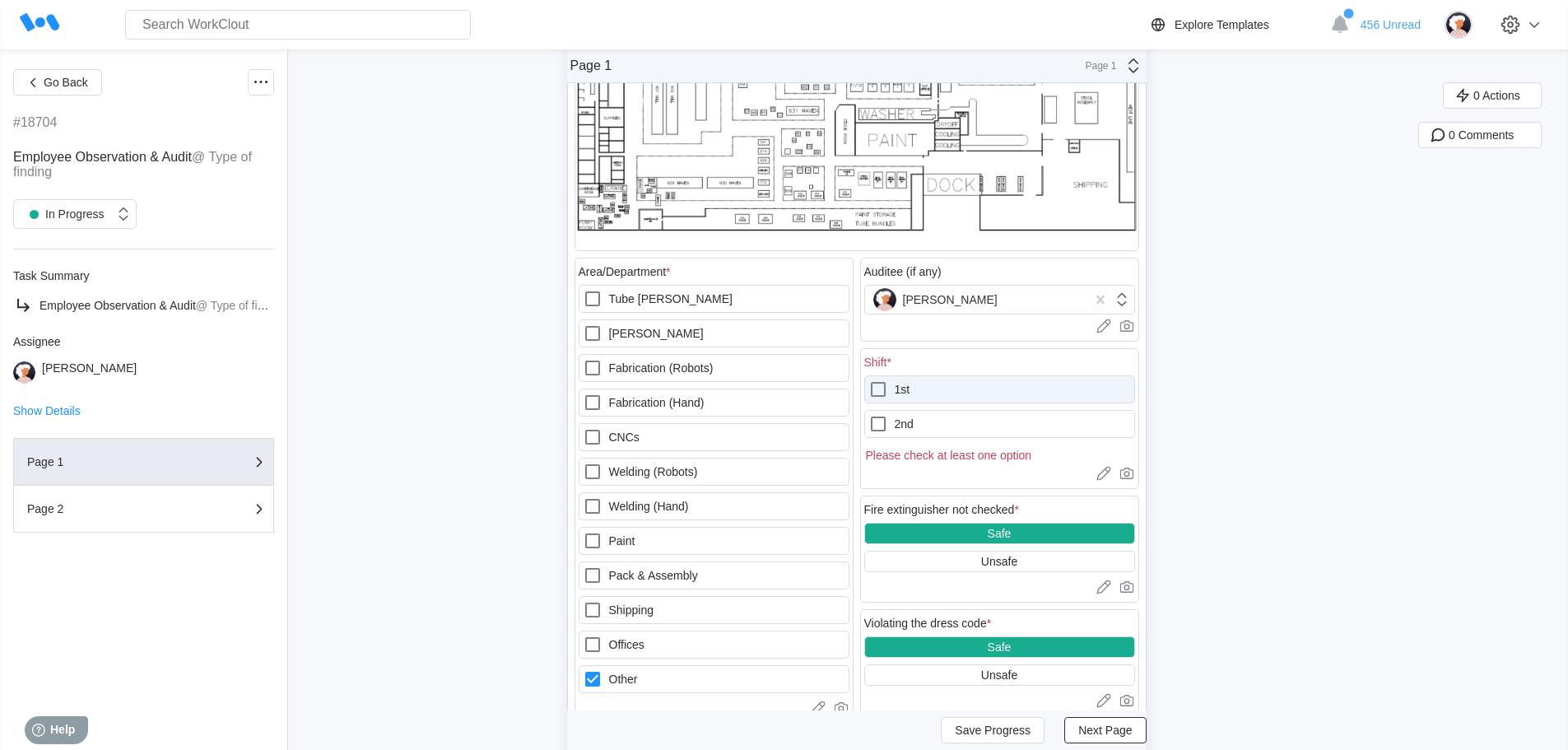
click at [882, 389] on icon at bounding box center [878, 389] width 20 height 20
click at [869, 380] on input "1st" at bounding box center [868, 379] width 1 height 1
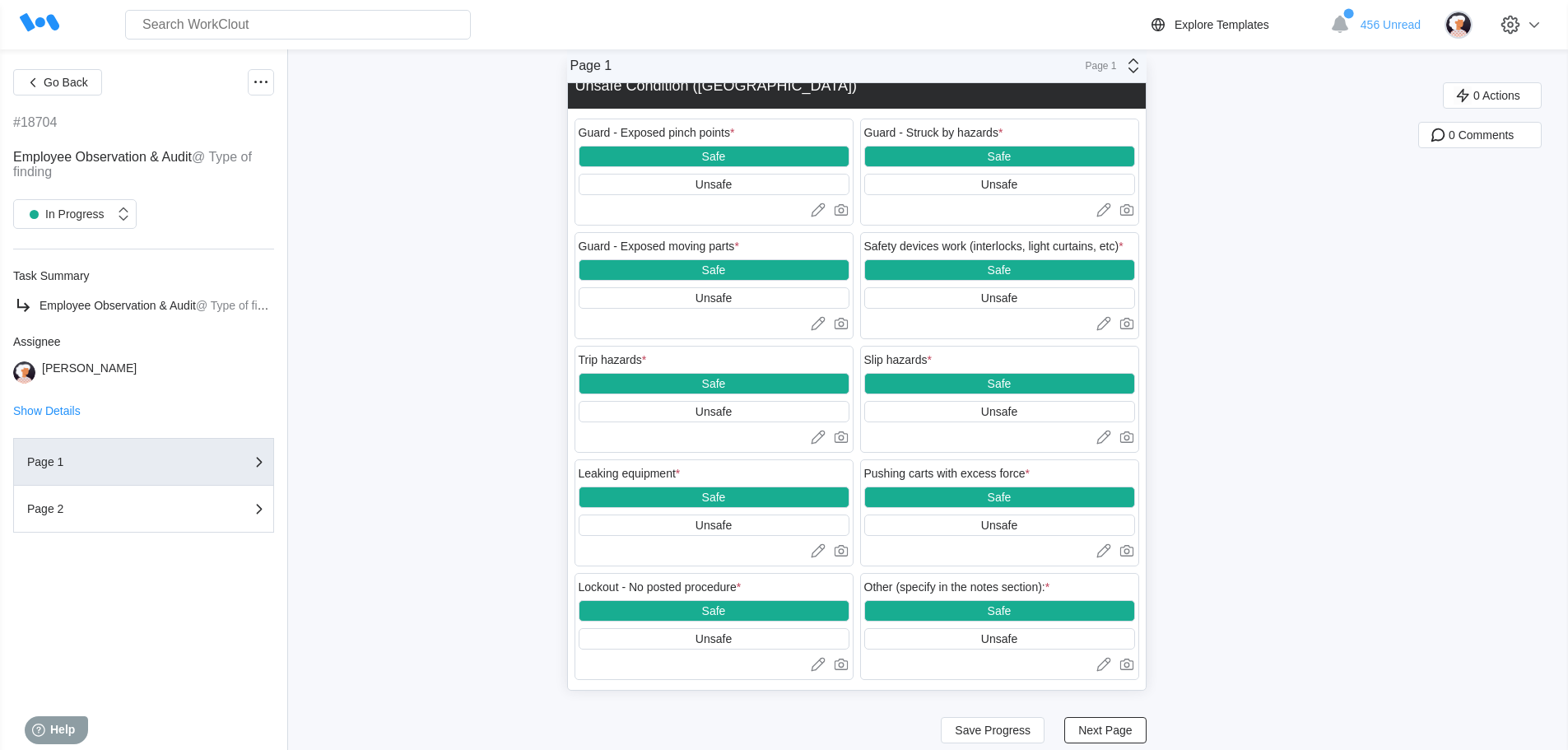
scroll to position [2090, 0]
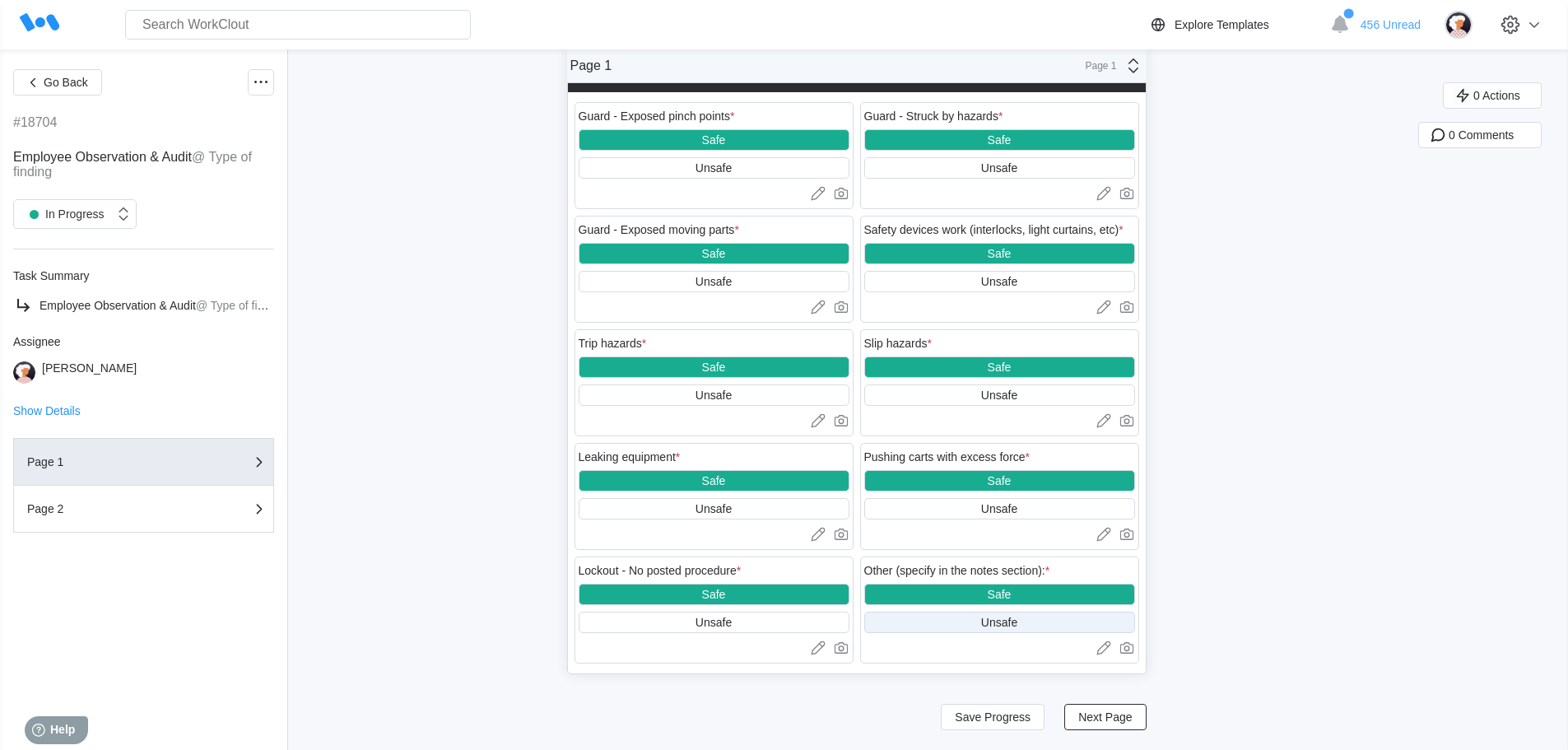
click at [1010, 619] on div "Unsafe" at bounding box center [999, 621] width 37 height 13
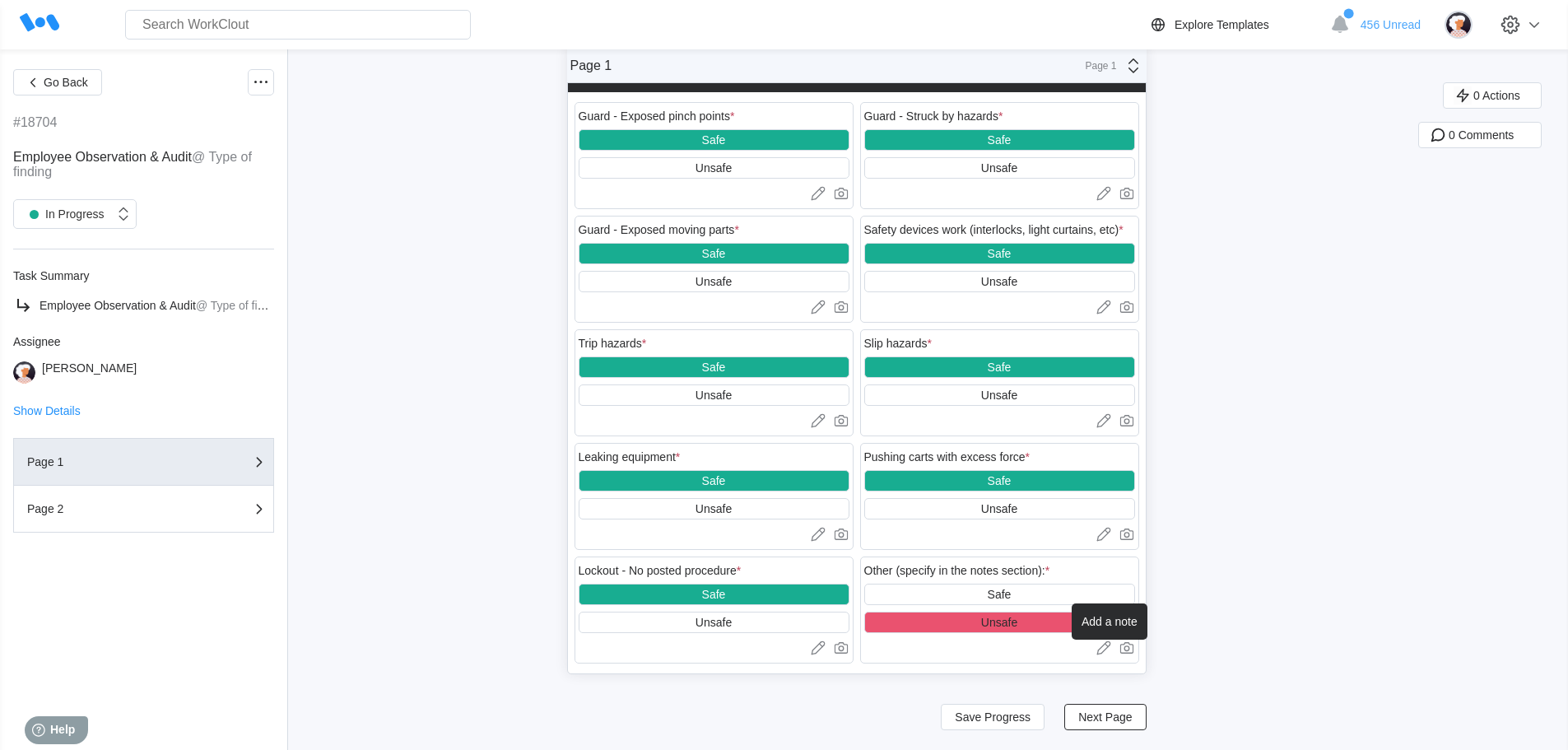
click at [1110, 647] on icon at bounding box center [1103, 647] width 17 height 17
click at [898, 674] on textarea at bounding box center [999, 675] width 271 height 33
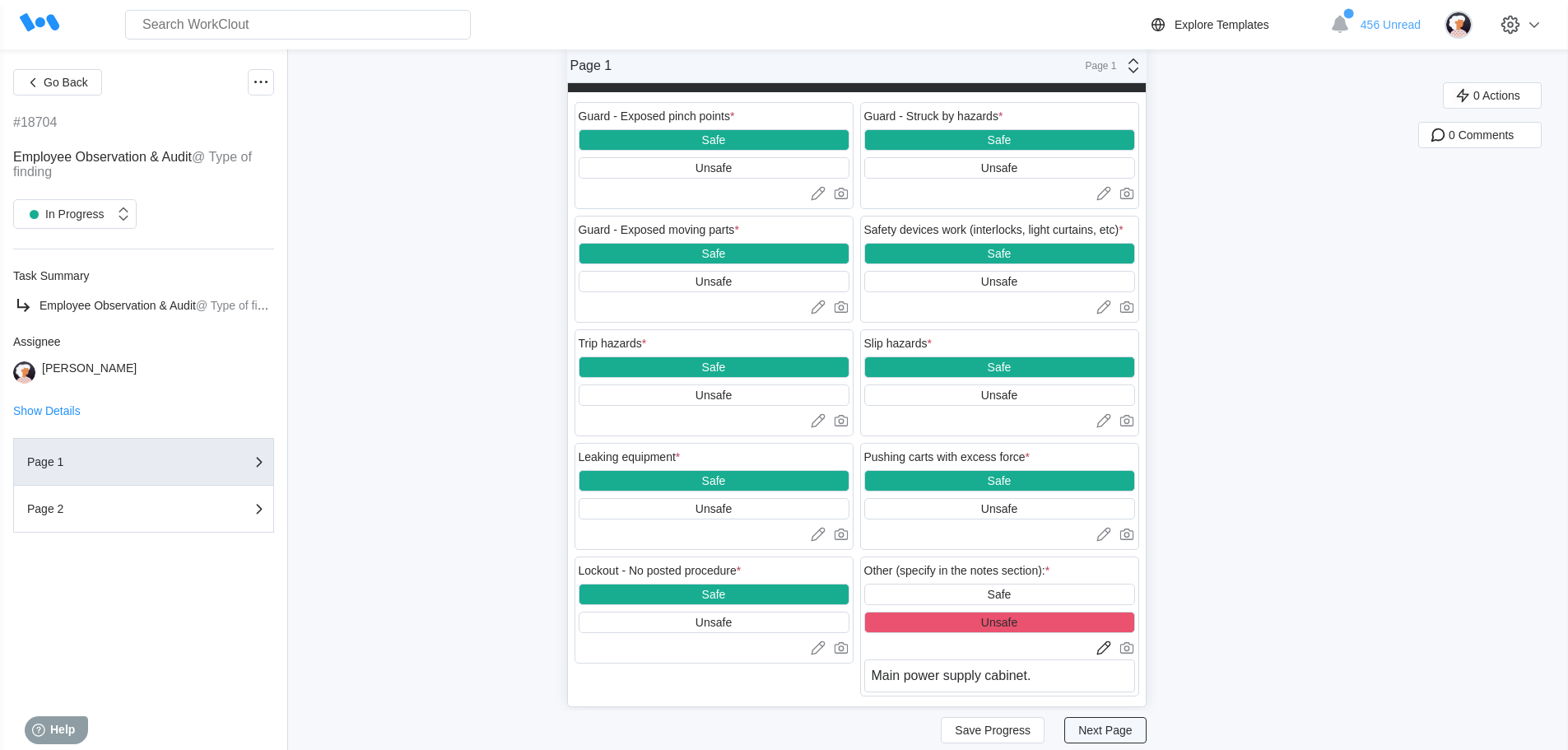
click at [1124, 731] on span "Next Page" at bounding box center [1105, 730] width 54 height 12
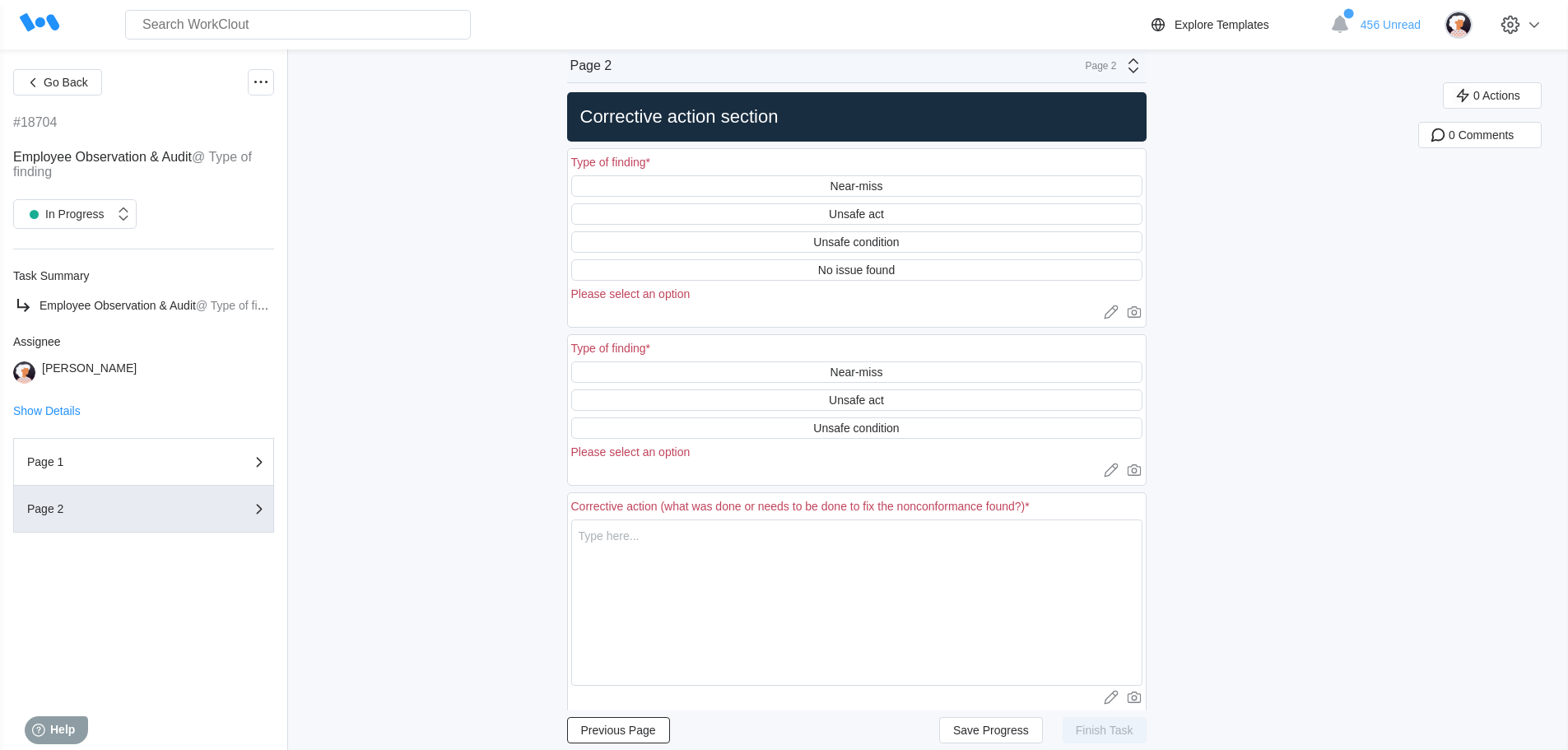
scroll to position [12, 0]
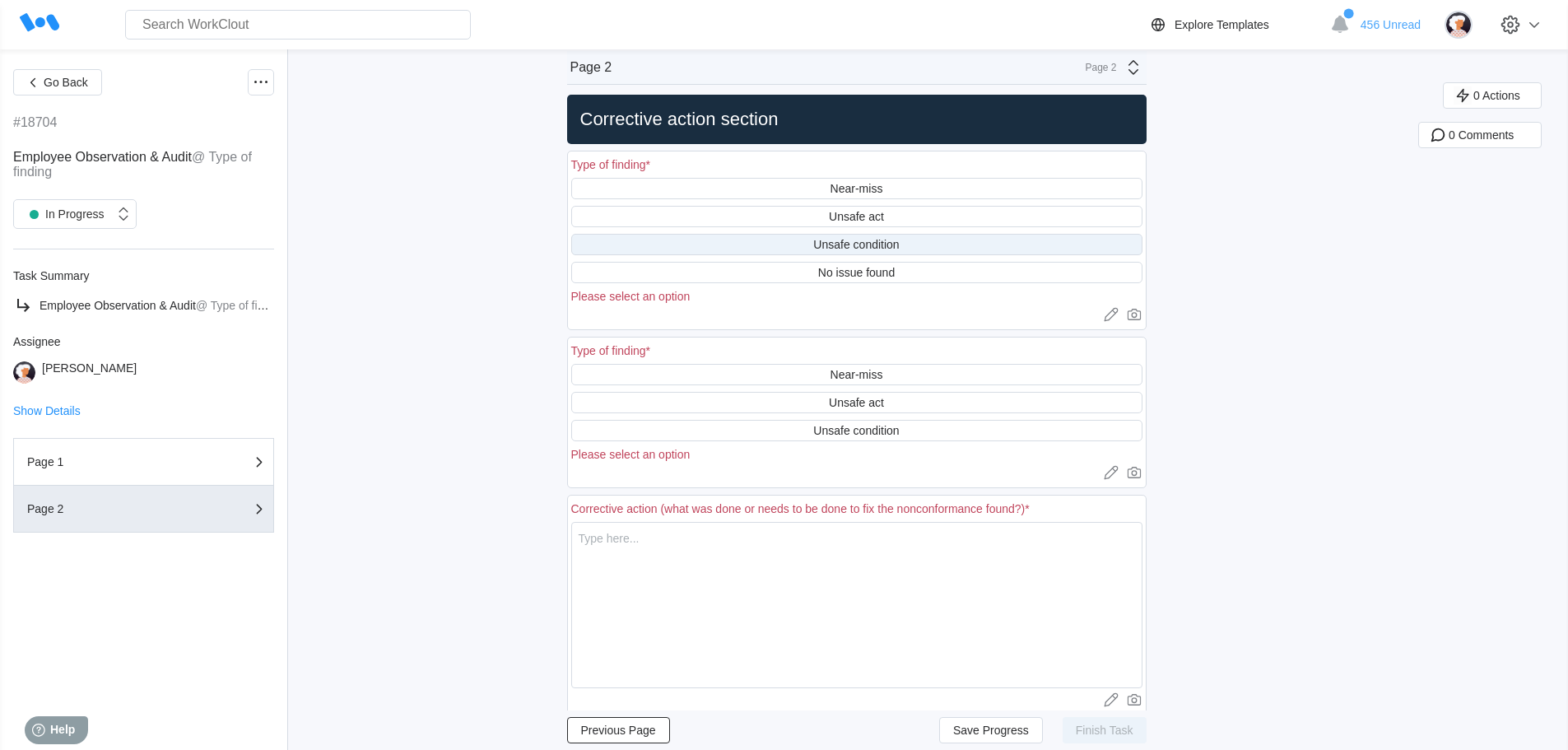
click at [877, 243] on div "Unsafe condition" at bounding box center [856, 244] width 85 height 13
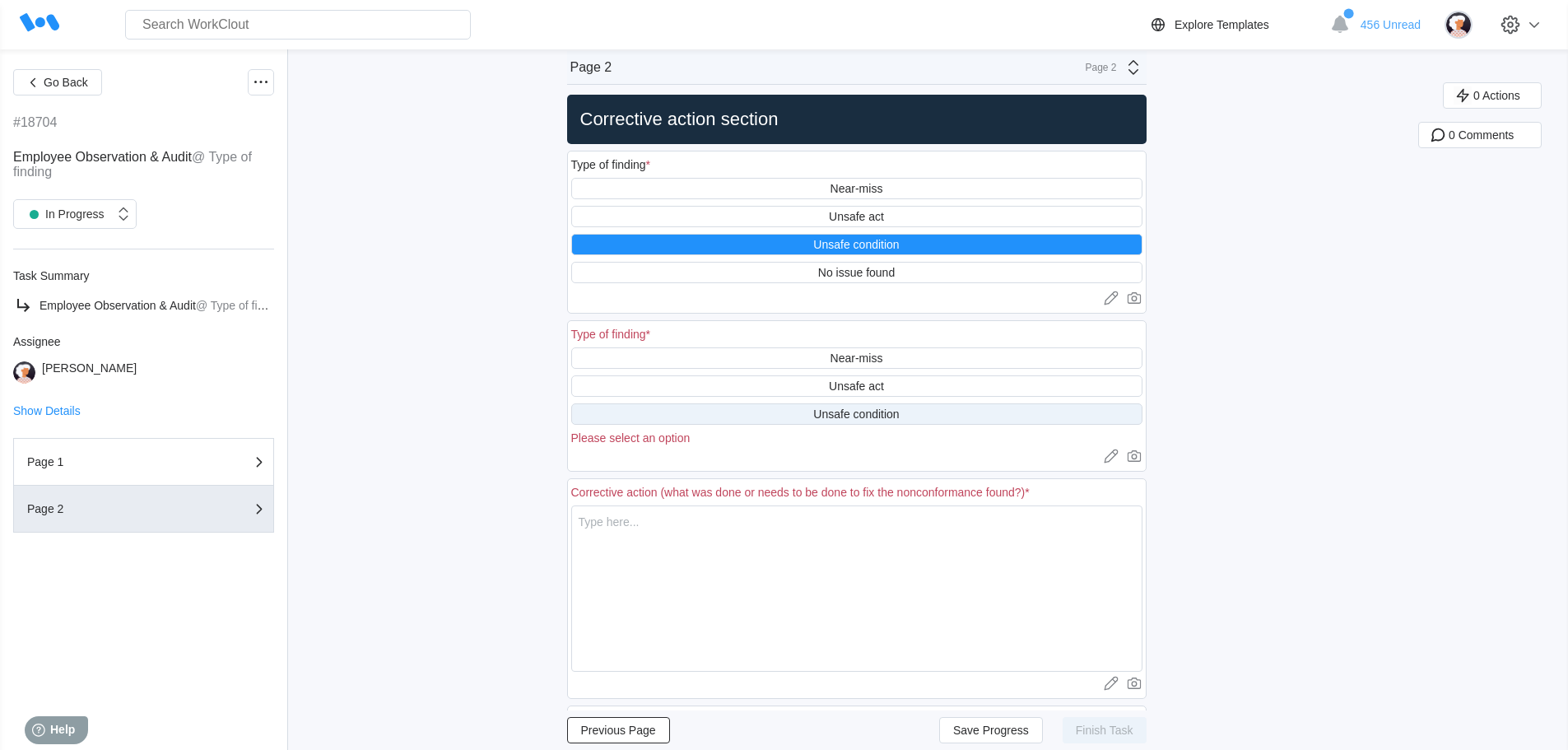
click at [854, 409] on div "Unsafe condition" at bounding box center [856, 413] width 85 height 13
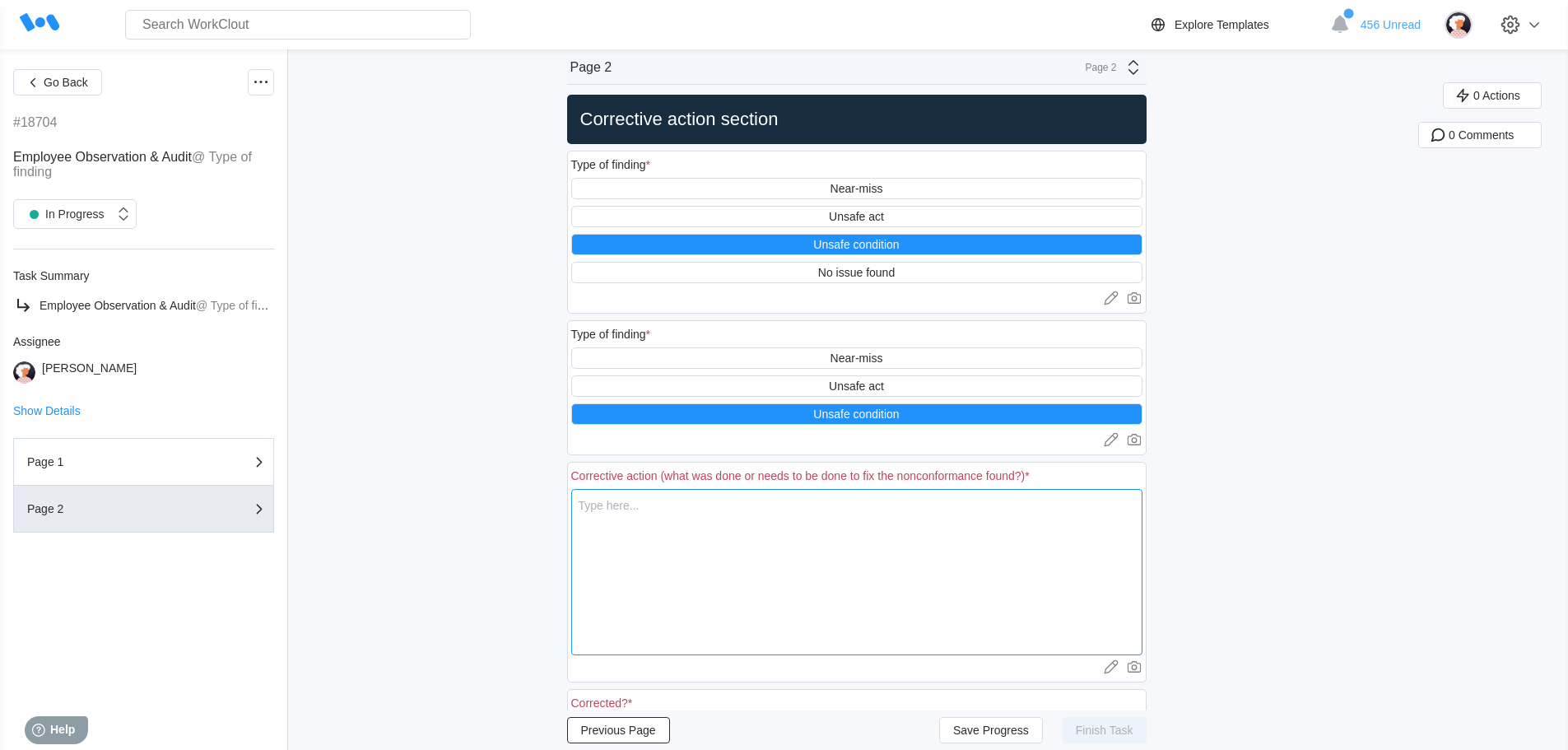
click at [648, 507] on textarea at bounding box center [856, 572] width 571 height 166
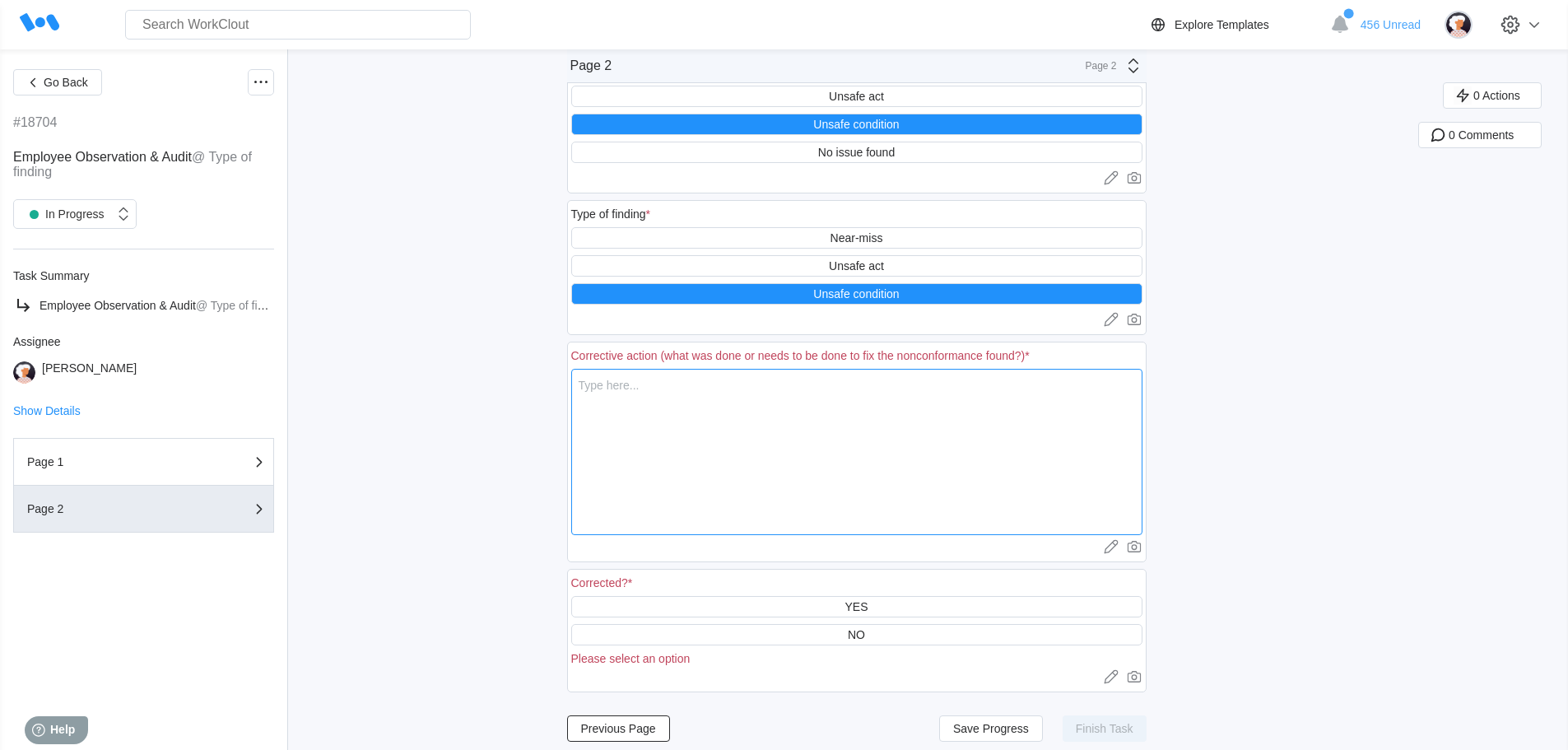
scroll to position [144, 0]
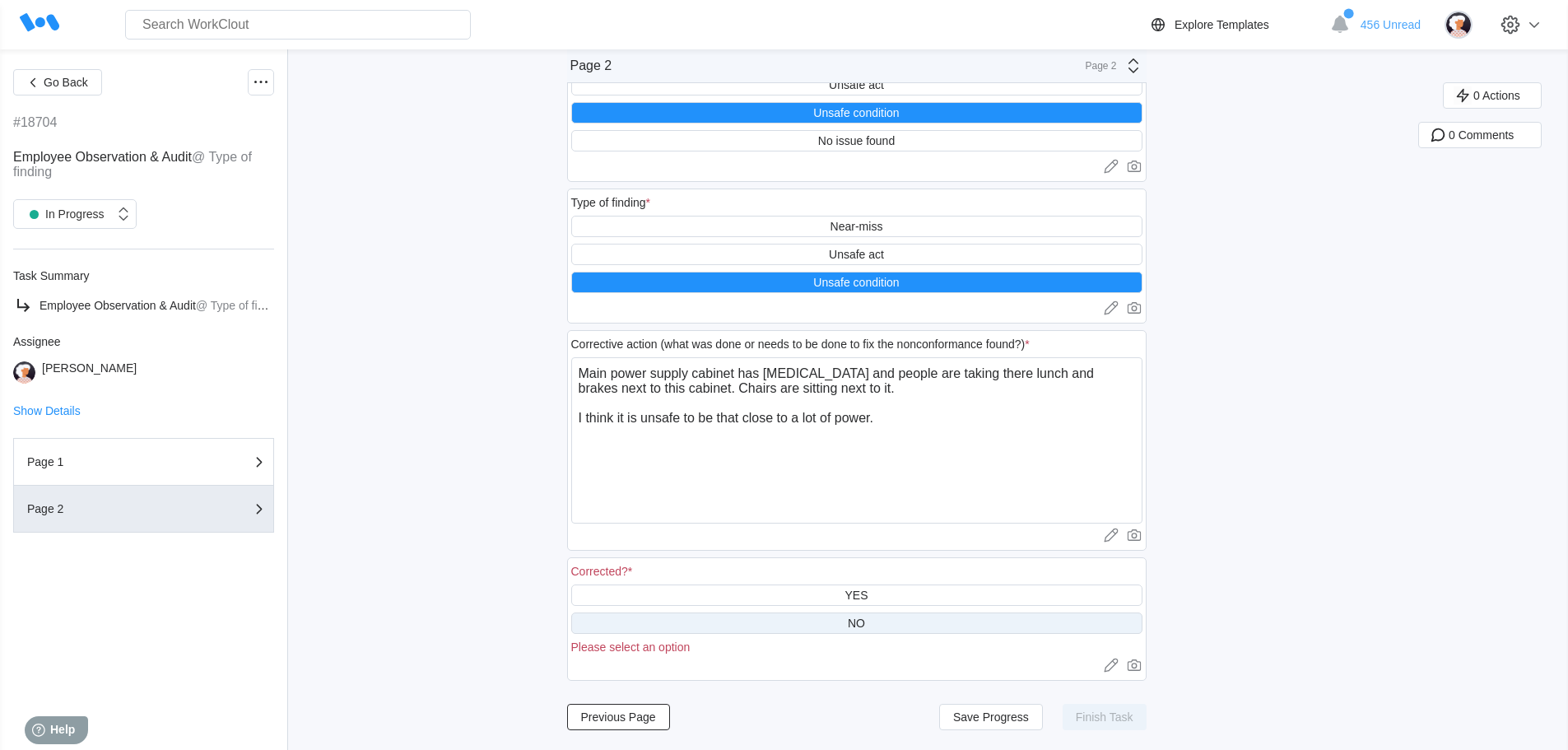
click at [859, 620] on div "NO" at bounding box center [855, 622] width 17 height 13
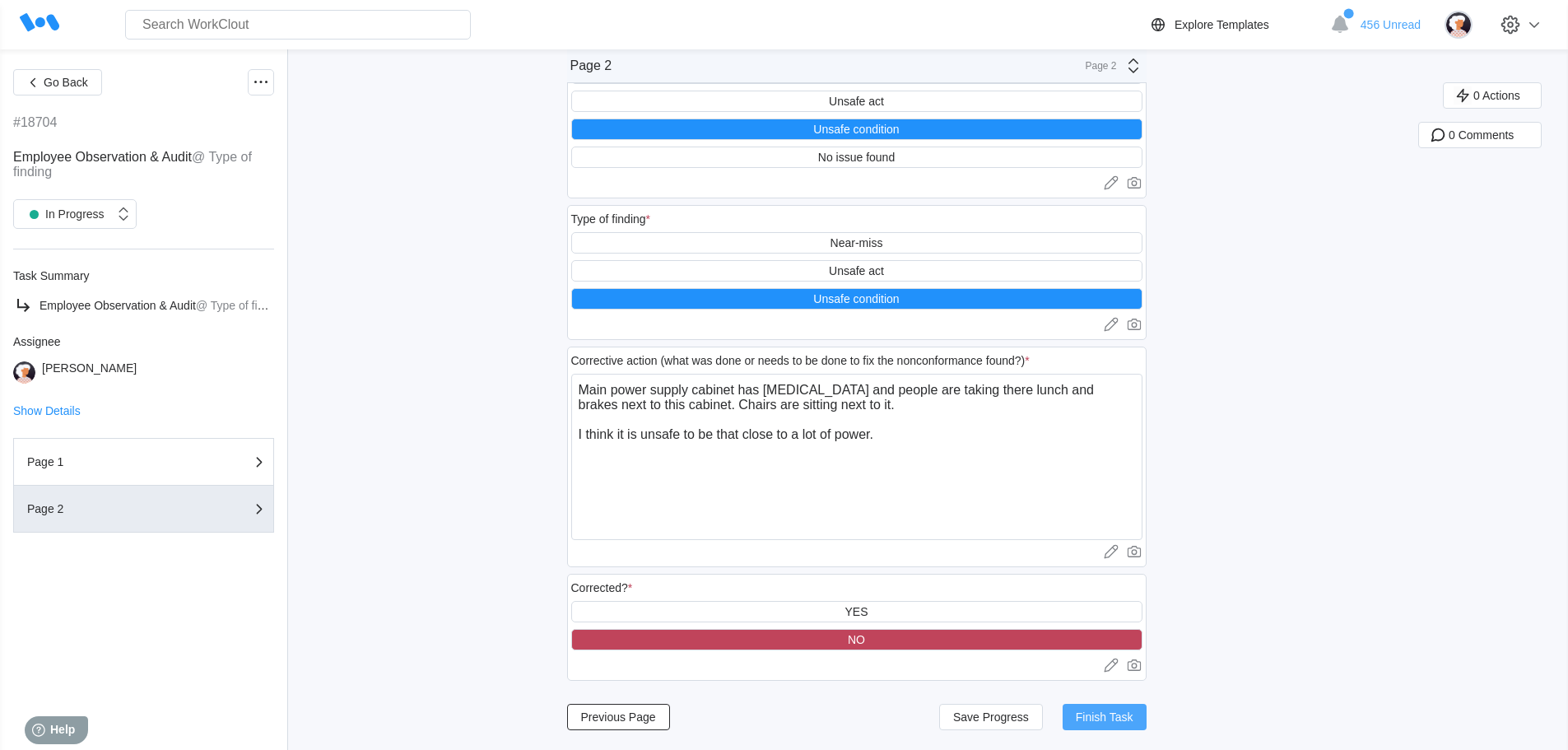
click at [1116, 716] on span "Finish Task" at bounding box center [1105, 717] width 57 height 12
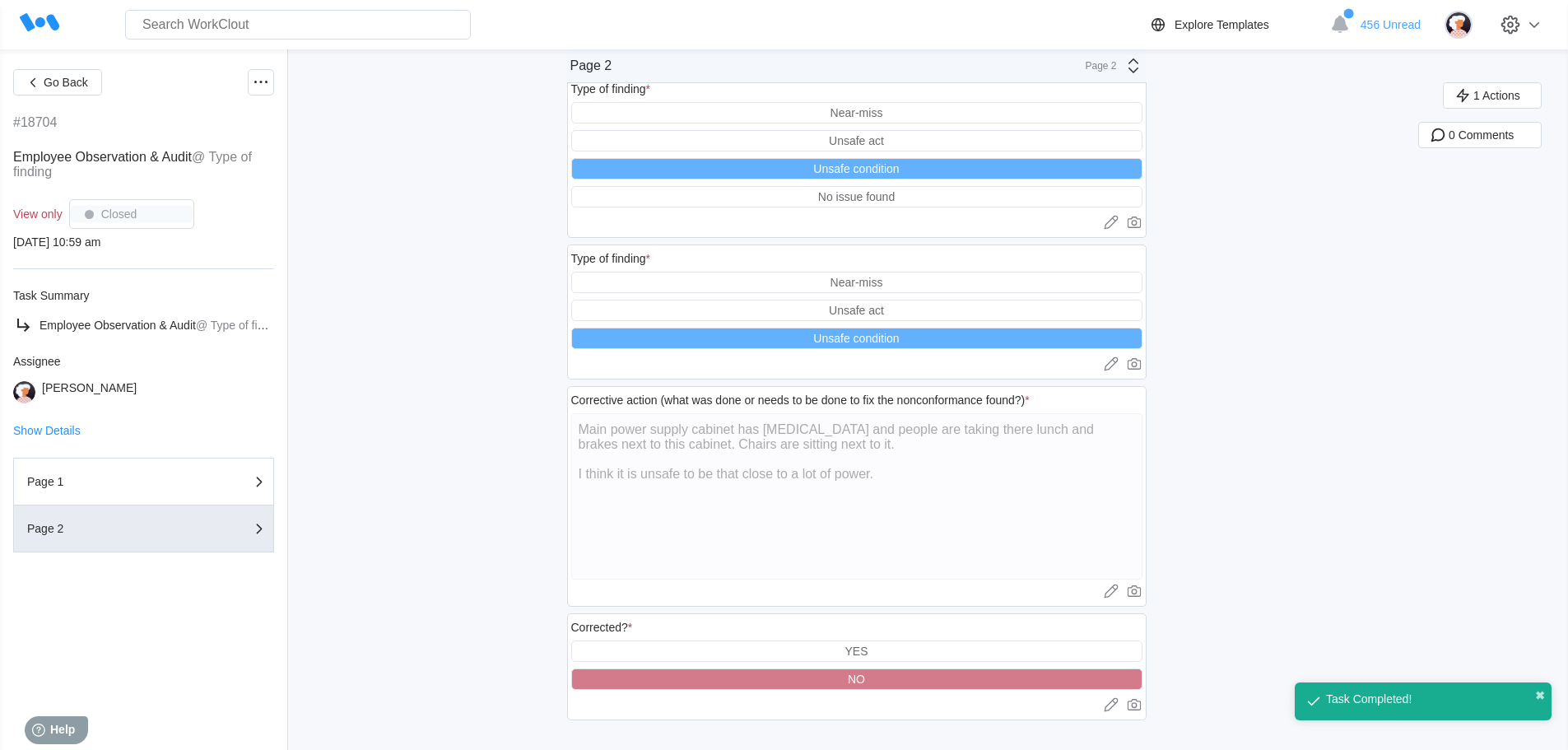
scroll to position [87, 0]
click at [68, 79] on span "Go Back" at bounding box center [65, 82] width 45 height 12
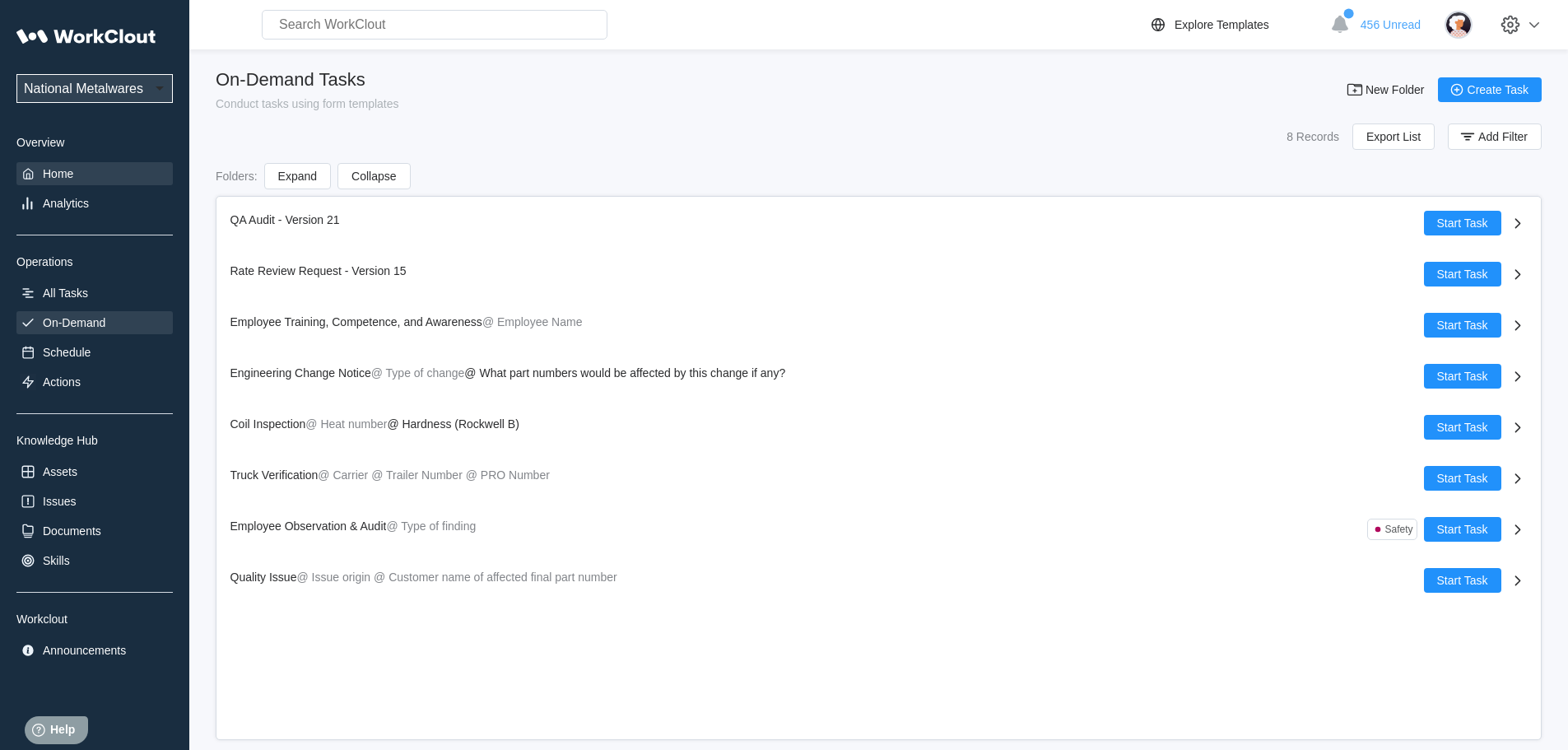
click at [66, 169] on div "Home" at bounding box center [57, 173] width 31 height 13
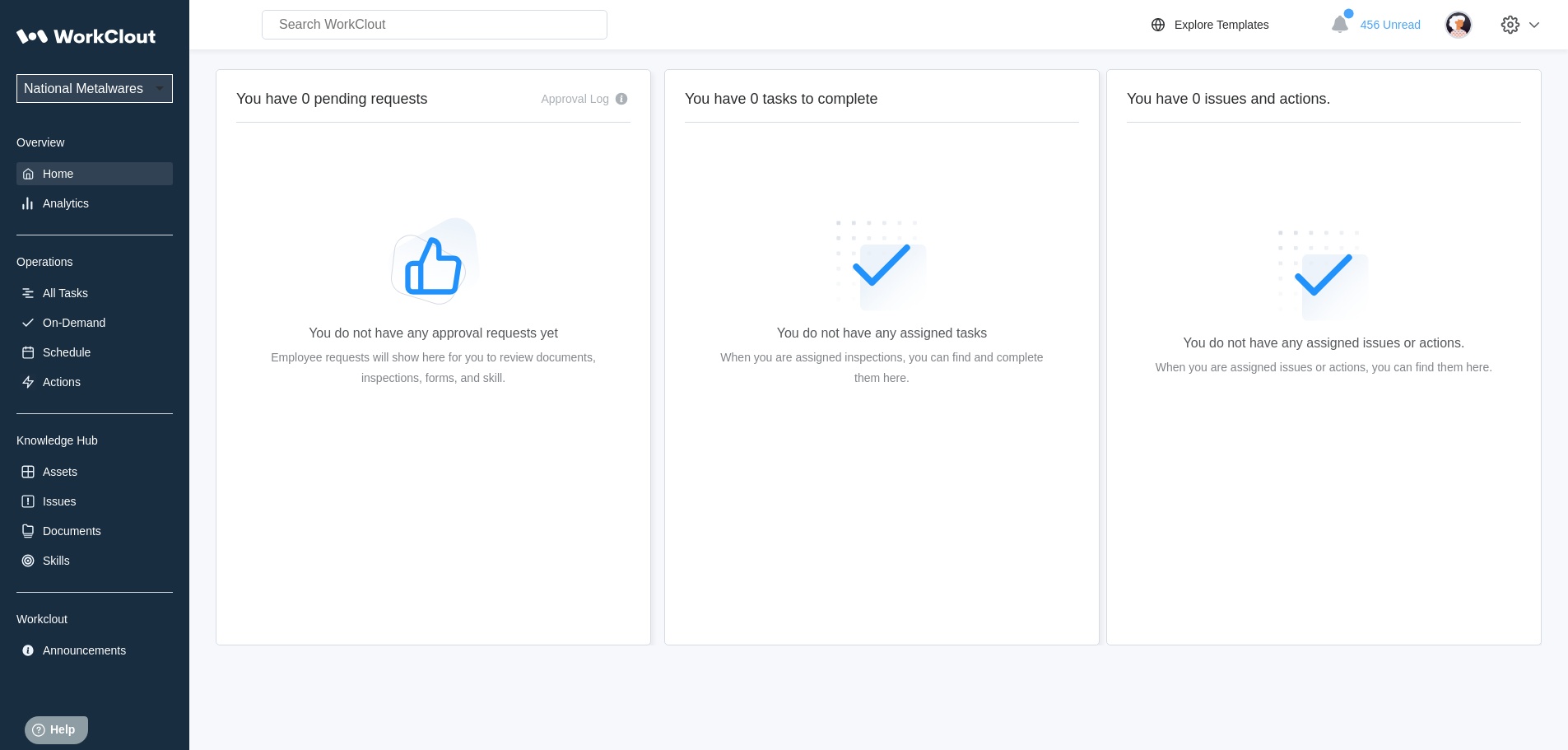
click at [1314, 280] on rect at bounding box center [1335, 287] width 66 height 66
